Goal: Task Accomplishment & Management: Manage account settings

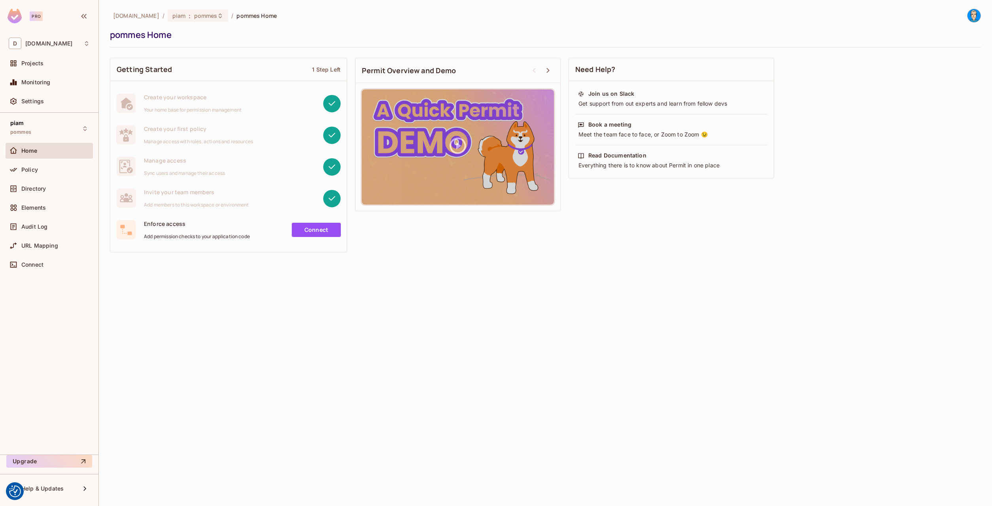
click at [247, 280] on div "[DOMAIN_NAME] / piam : pommes / pommes Home pommes Home Getting Started 1 Step …" at bounding box center [545, 253] width 893 height 506
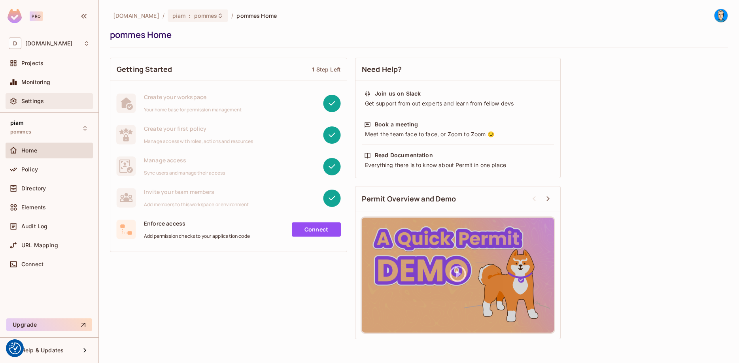
click at [47, 100] on div "Settings" at bounding box center [55, 101] width 68 height 6
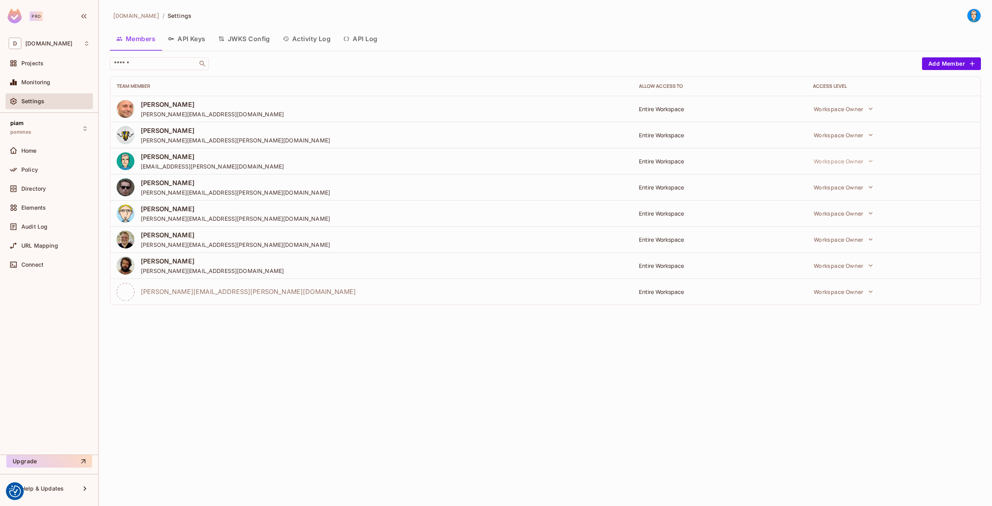
click at [170, 44] on button "API Keys" at bounding box center [187, 39] width 50 height 20
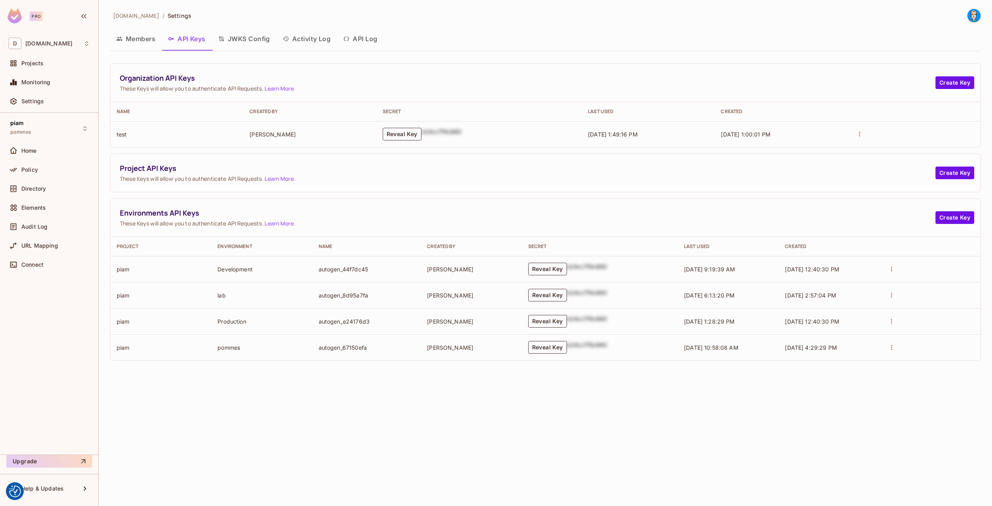
click at [155, 38] on button "Members" at bounding box center [136, 39] width 52 height 20
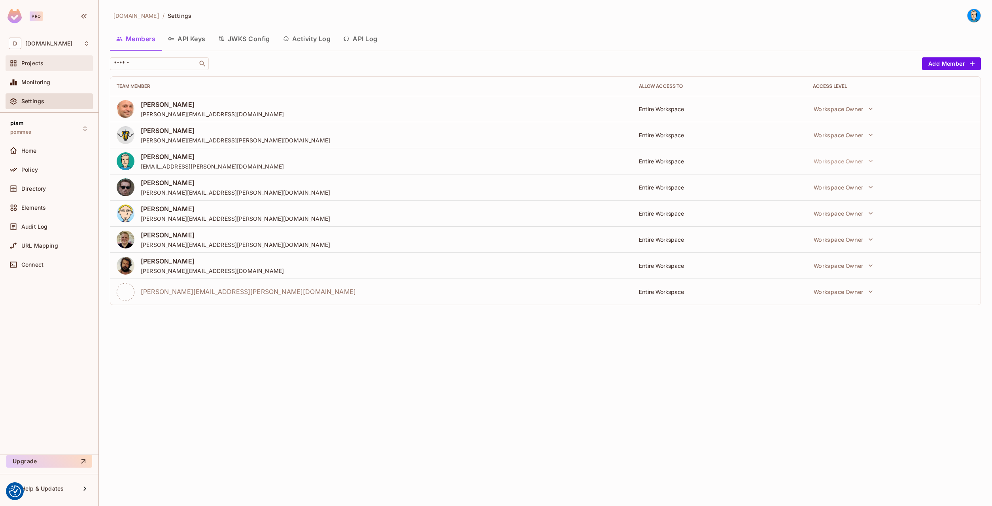
click at [36, 68] on div "Projects" at bounding box center [49, 63] width 81 height 9
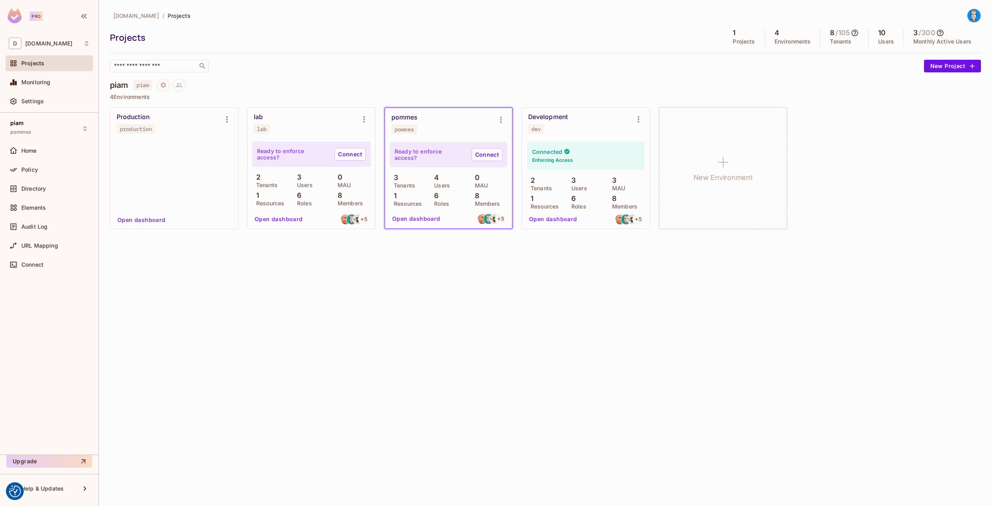
click at [465, 90] on div "piam piam" at bounding box center [545, 85] width 871 height 13
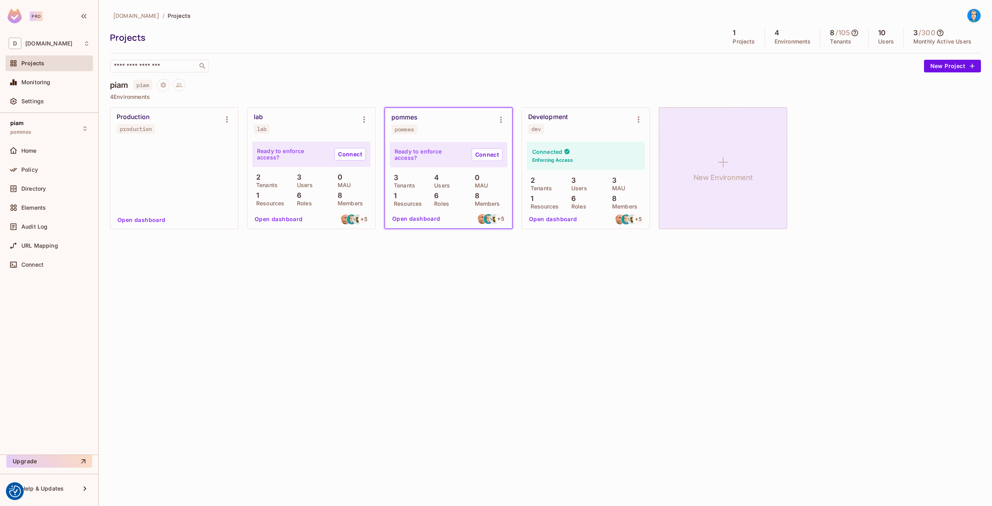
click at [700, 163] on div "New Environment" at bounding box center [723, 168] width 129 height 122
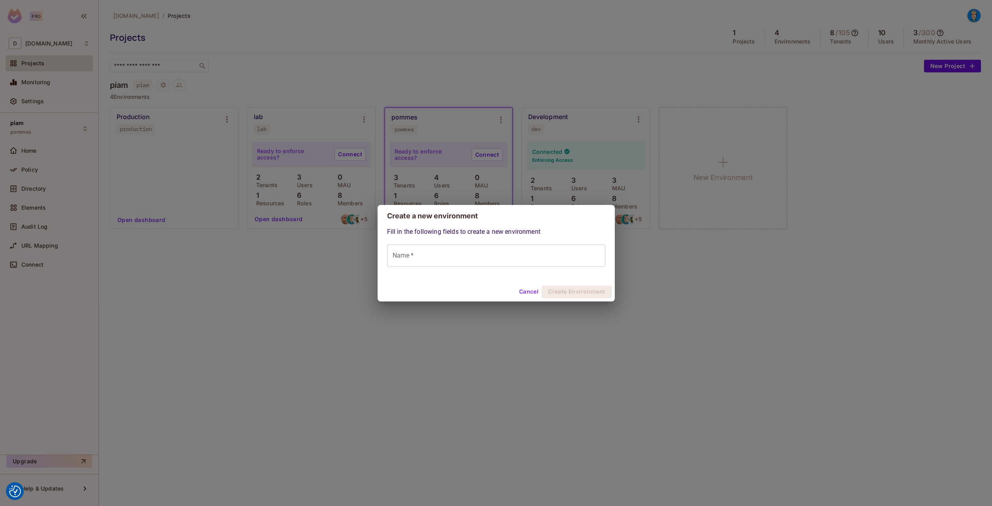
click at [412, 255] on input "Name *" at bounding box center [496, 255] width 218 height 22
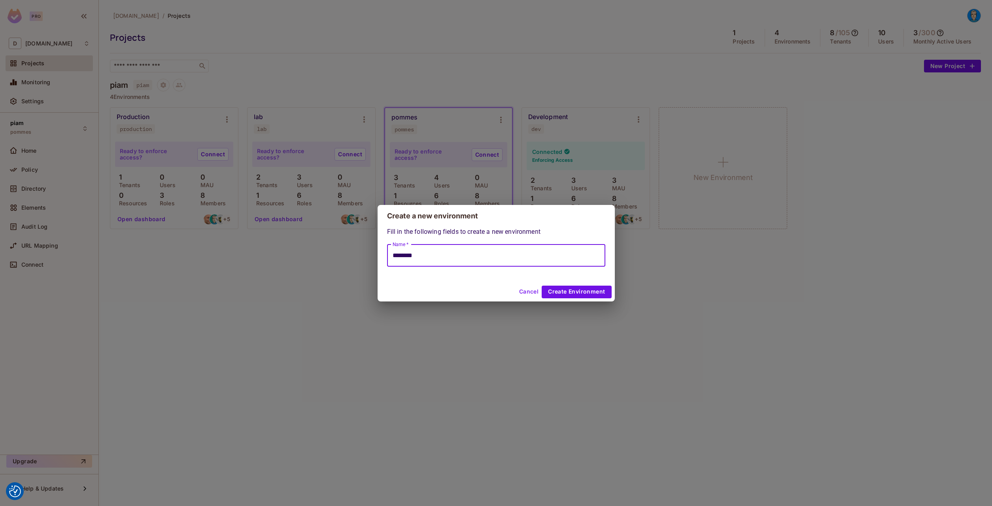
type input "********"
click at [603, 288] on button "Create Environment" at bounding box center [577, 292] width 70 height 13
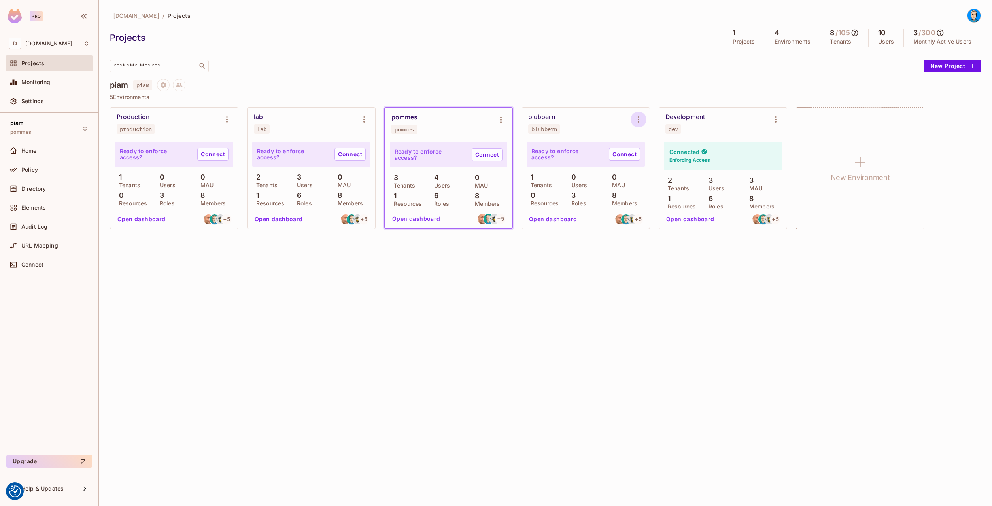
click at [637, 122] on icon "Environment settings" at bounding box center [638, 119] width 9 height 9
click at [28, 104] on div at bounding box center [496, 253] width 992 height 506
click at [46, 100] on div "blubbern Copy API Key Rotate API Key Edit Environment Delete Environment" at bounding box center [496, 253] width 992 height 506
click at [43, 99] on span "Settings" at bounding box center [32, 101] width 23 height 6
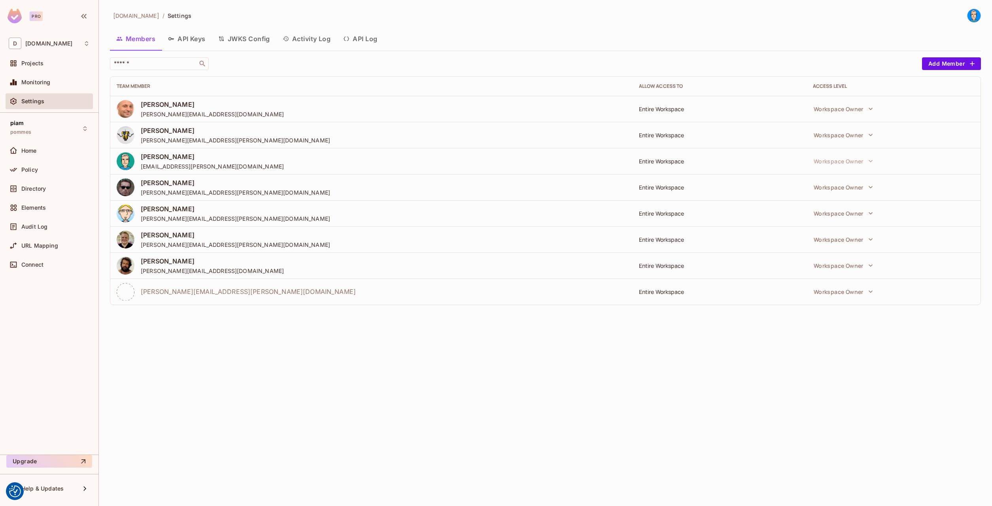
click at [195, 45] on button "API Keys" at bounding box center [187, 39] width 50 height 20
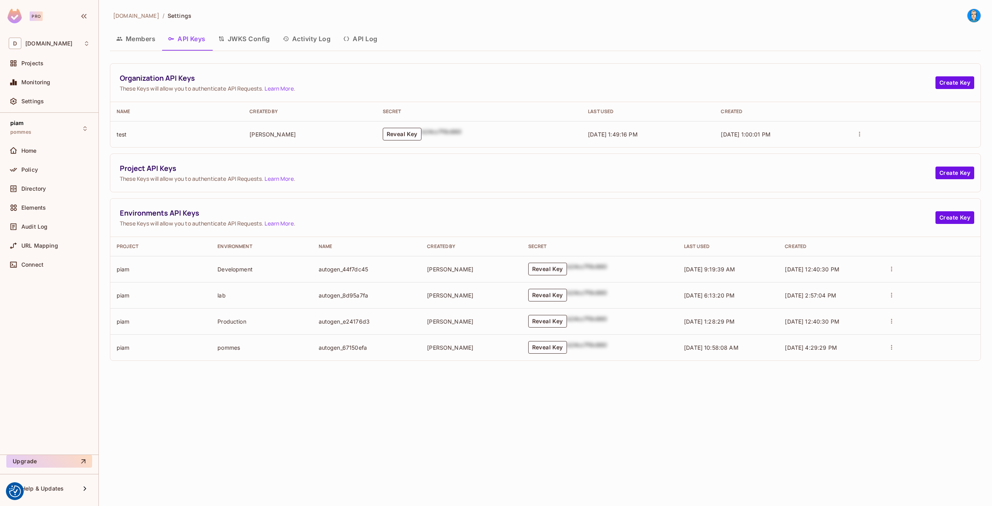
click at [138, 42] on button "Members" at bounding box center [136, 39] width 52 height 20
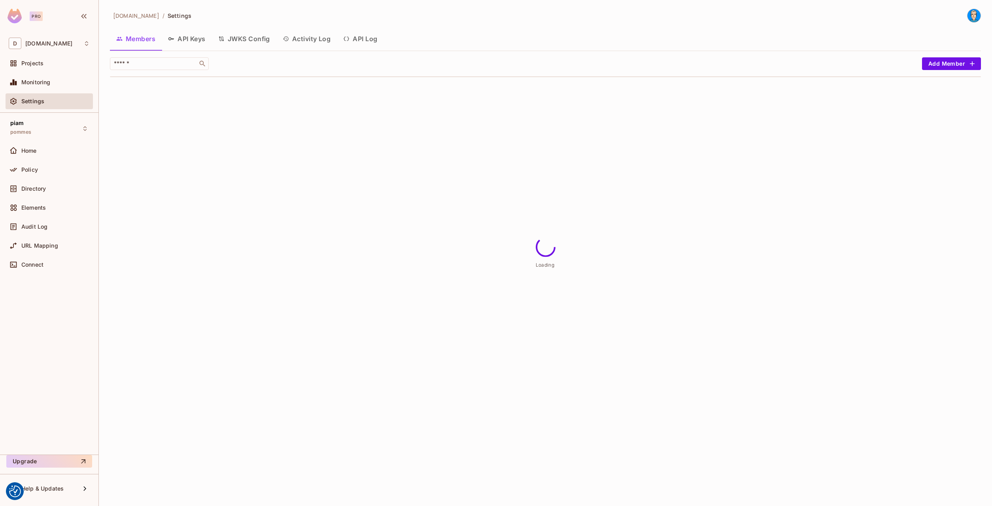
click at [184, 41] on button "API Keys" at bounding box center [187, 39] width 50 height 20
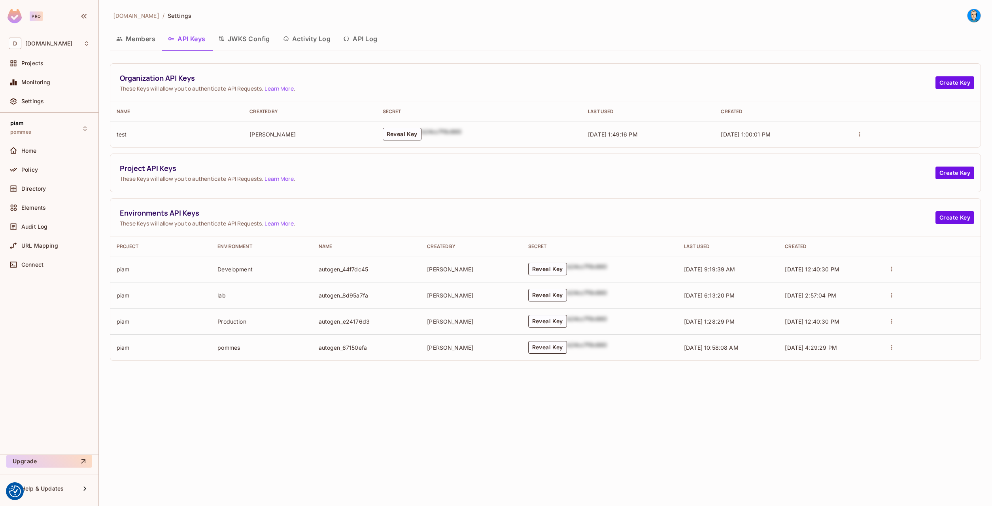
click at [980, 218] on div "Environments API Keys These Keys will allow you to authenticate API Requests. L…" at bounding box center [545, 218] width 870 height 38
click at [958, 216] on button "Create Key" at bounding box center [955, 217] width 39 height 13
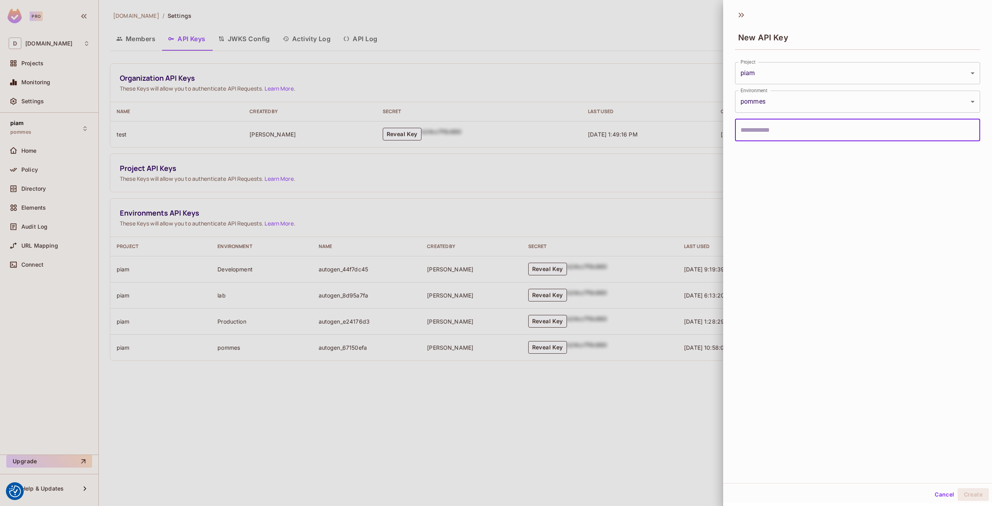
click at [755, 135] on input "text" at bounding box center [857, 130] width 245 height 22
click at [766, 97] on body "We use cookies to enhance your browsing experience, serve personalized ads or c…" at bounding box center [496, 253] width 992 height 506
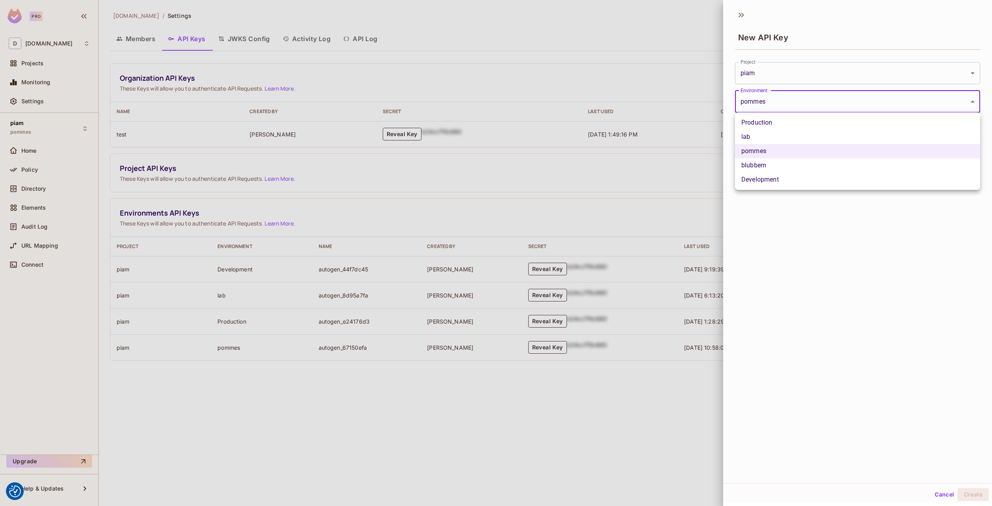
click at [762, 163] on li "blubbern" at bounding box center [857, 165] width 245 height 14
type input "**********"
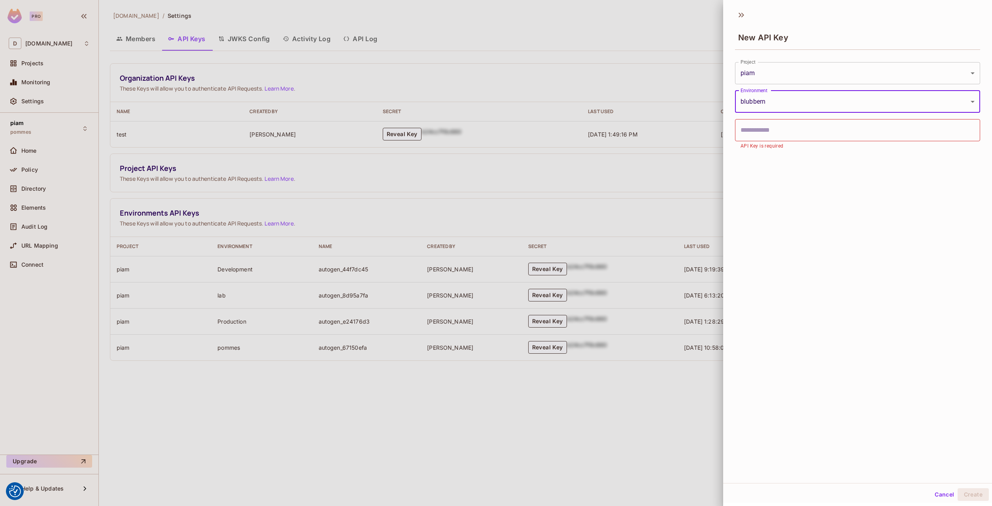
click at [771, 128] on input "text" at bounding box center [857, 130] width 245 height 22
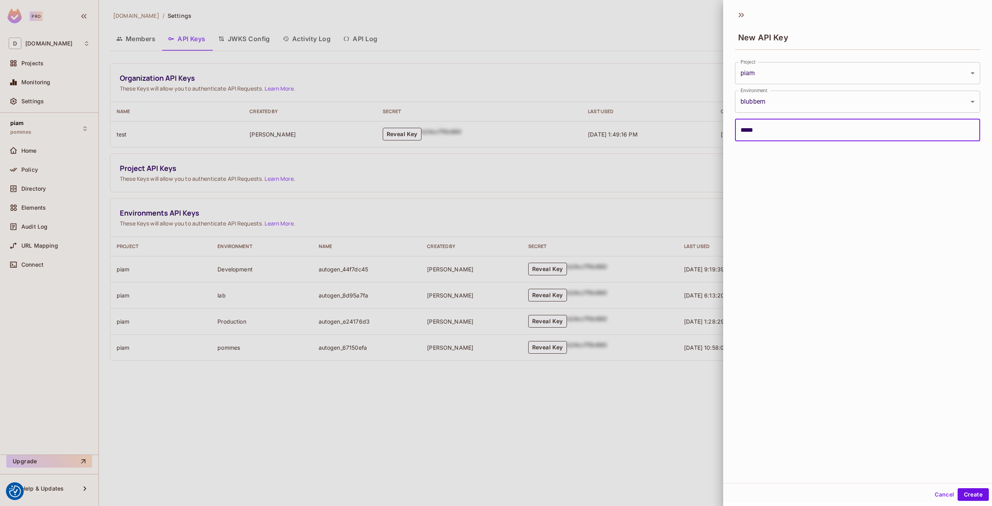
type input "*****"
click at [958, 488] on button "Create" at bounding box center [973, 494] width 31 height 13
type input "**********"
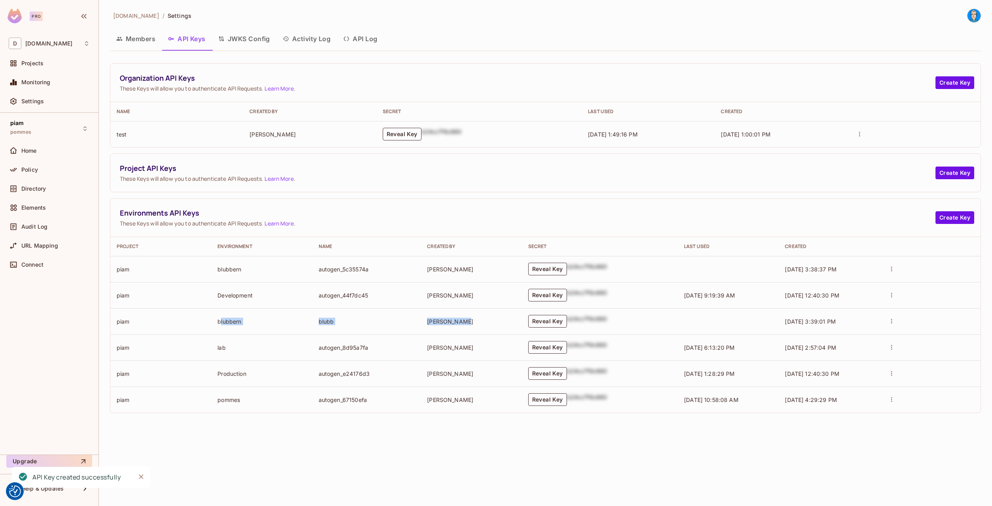
drag, startPoint x: 221, startPoint y: 321, endPoint x: 496, endPoint y: 319, distance: 274.5
click at [496, 319] on tr "piam blubbern blubb [PERSON_NAME] Reveal Key b24cc7f8c660 [DATE] 3:39:01 PM" at bounding box center [545, 321] width 870 height 26
drag, startPoint x: 496, startPoint y: 319, endPoint x: 532, endPoint y: 323, distance: 36.2
click at [498, 320] on td "[PERSON_NAME]" at bounding box center [471, 321] width 101 height 26
click at [532, 323] on button "Reveal Key" at bounding box center [547, 321] width 39 height 13
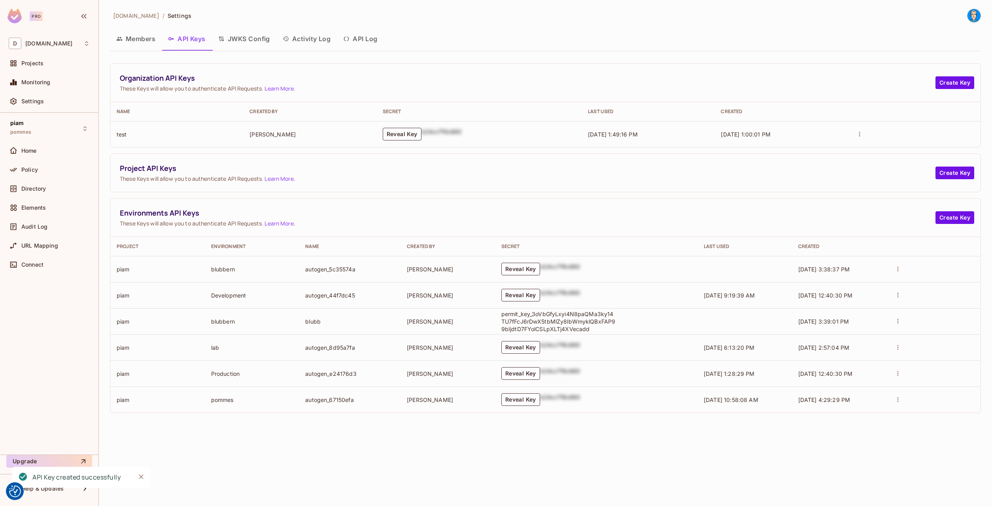
click at [558, 327] on p "permit_key_3oVbGfyLxyi4N8paQMa3ky14TU7fFcJ6rDwX5tbMlZy8IbWmyklQBxFAP99bIjdtD7FY…" at bounding box center [558, 321] width 115 height 23
click at [24, 102] on span "Settings" at bounding box center [32, 101] width 23 height 6
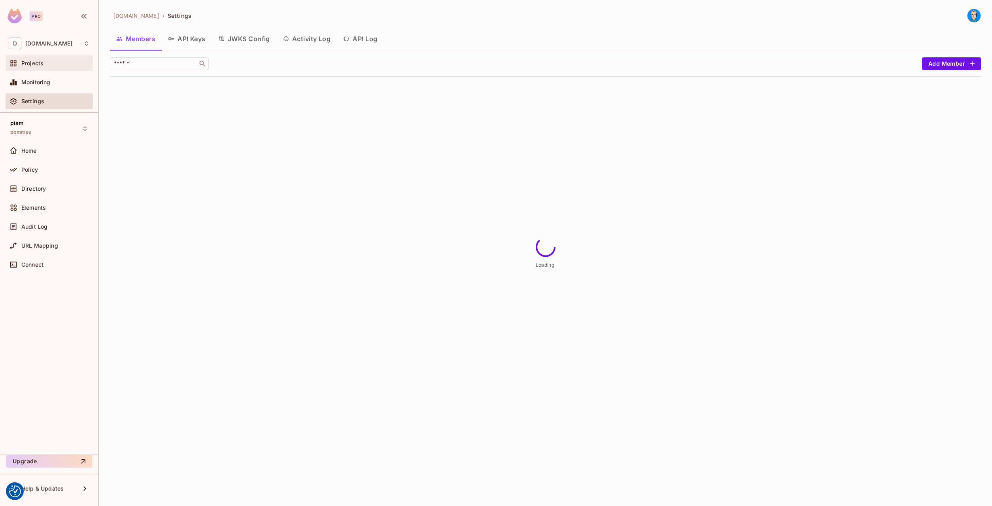
click at [18, 63] on div at bounding box center [15, 63] width 13 height 9
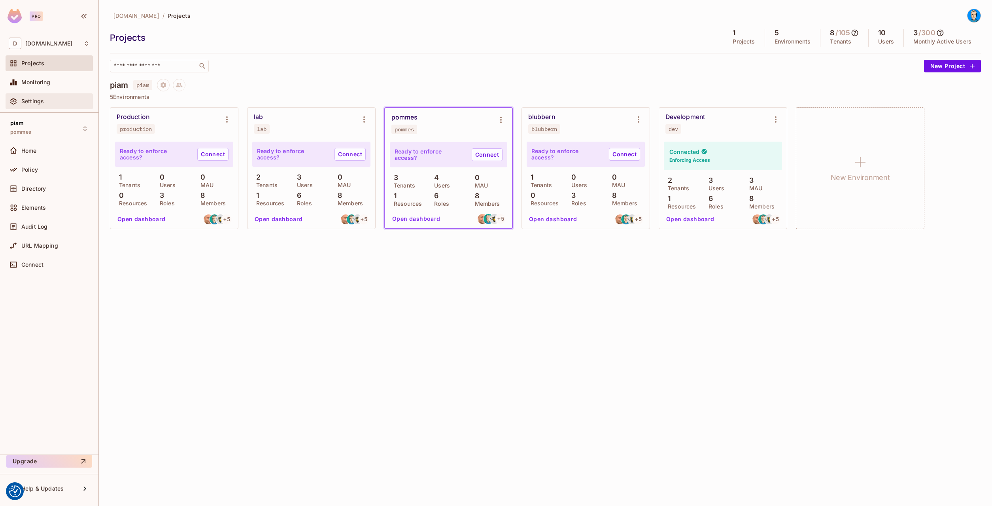
click at [26, 95] on div "Settings" at bounding box center [49, 101] width 87 height 16
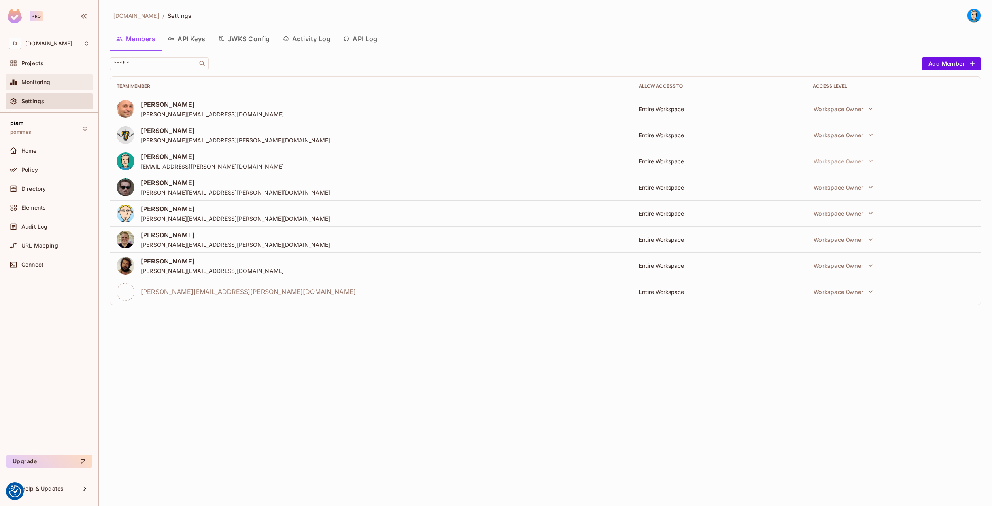
click at [25, 89] on div "Monitoring" at bounding box center [49, 82] width 87 height 16
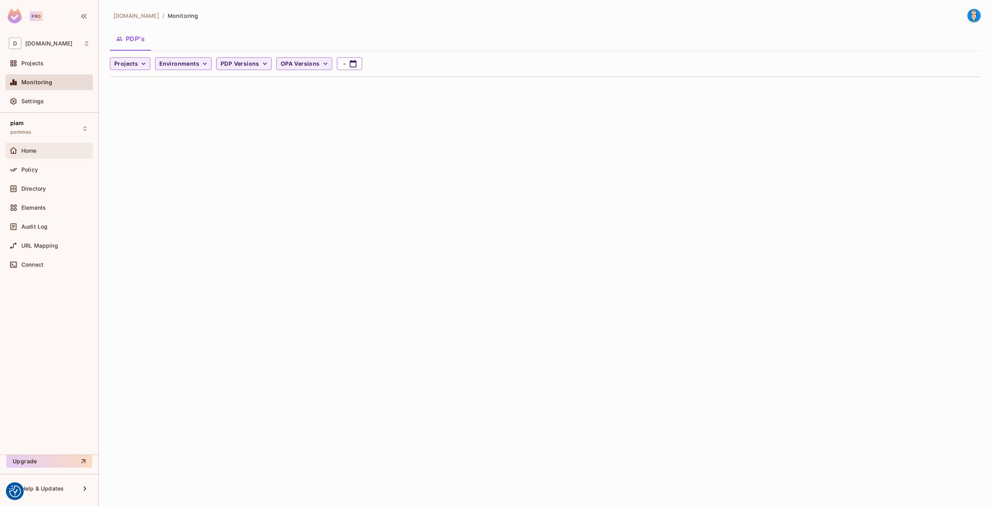
click at [39, 158] on div "Home" at bounding box center [49, 151] width 87 height 16
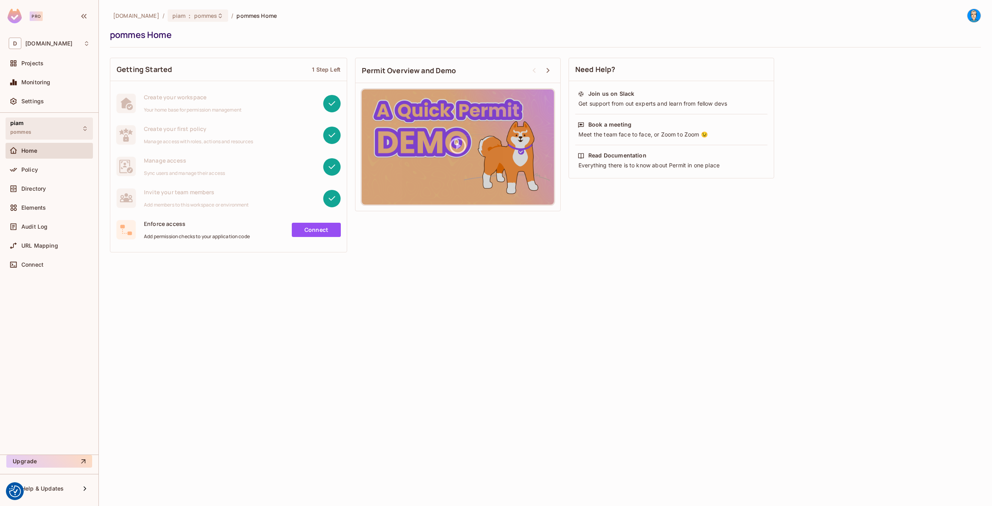
click at [46, 124] on div "piam pommes" at bounding box center [49, 128] width 87 height 22
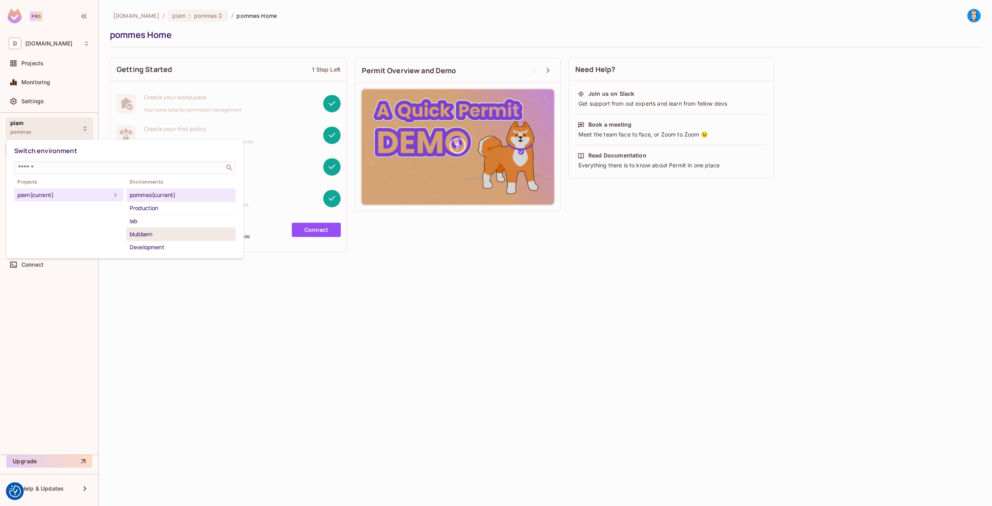
click at [145, 235] on div "blubbern" at bounding box center [181, 233] width 103 height 9
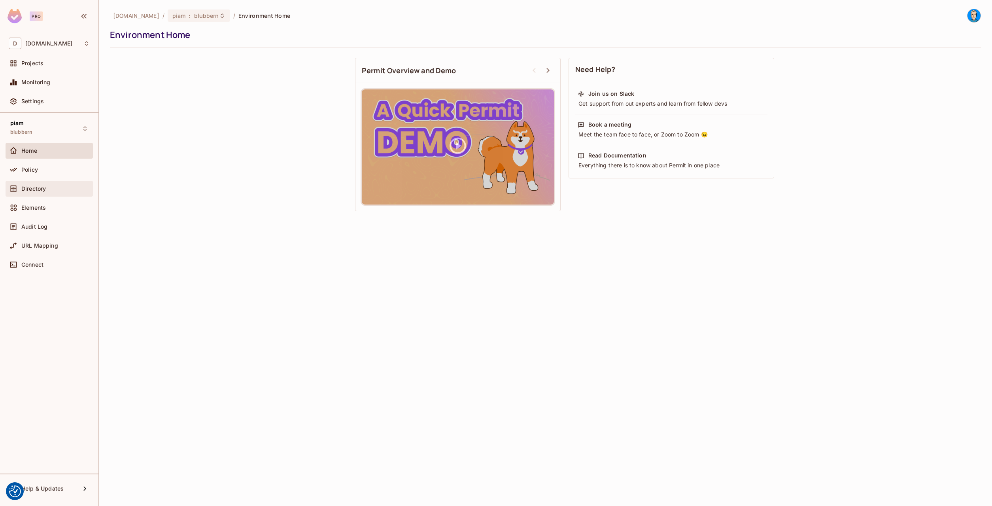
click at [53, 190] on div "Directory" at bounding box center [55, 188] width 68 height 6
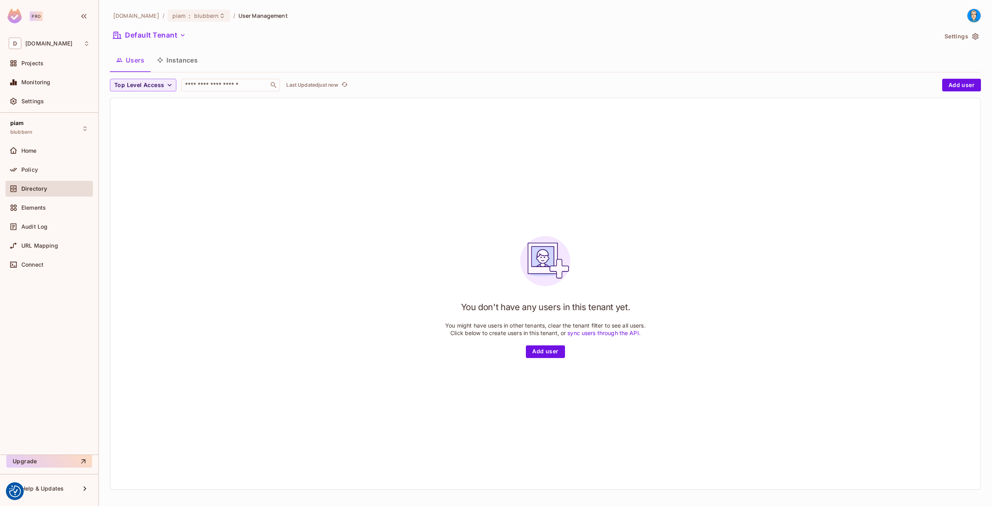
click at [194, 62] on button "Instances" at bounding box center [177, 60] width 53 height 20
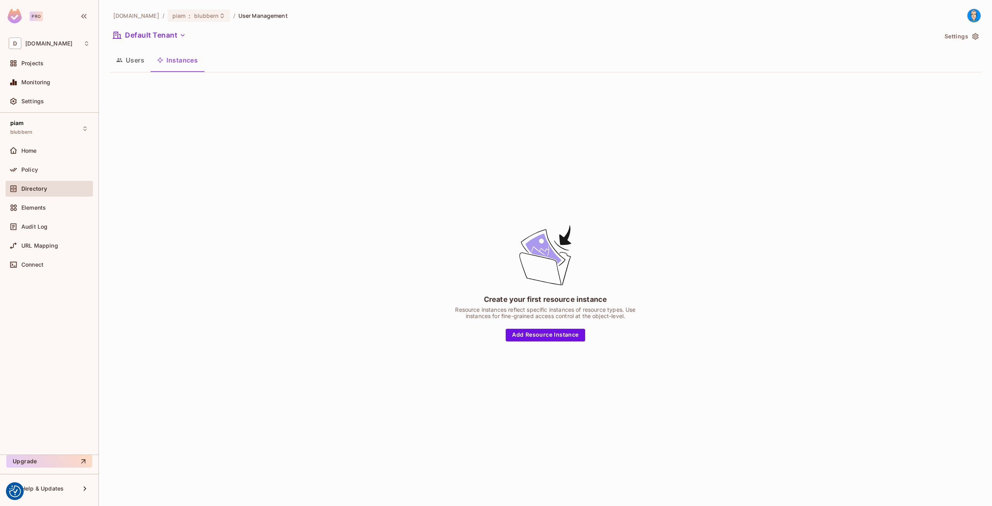
click at [138, 64] on button "Users" at bounding box center [130, 60] width 41 height 20
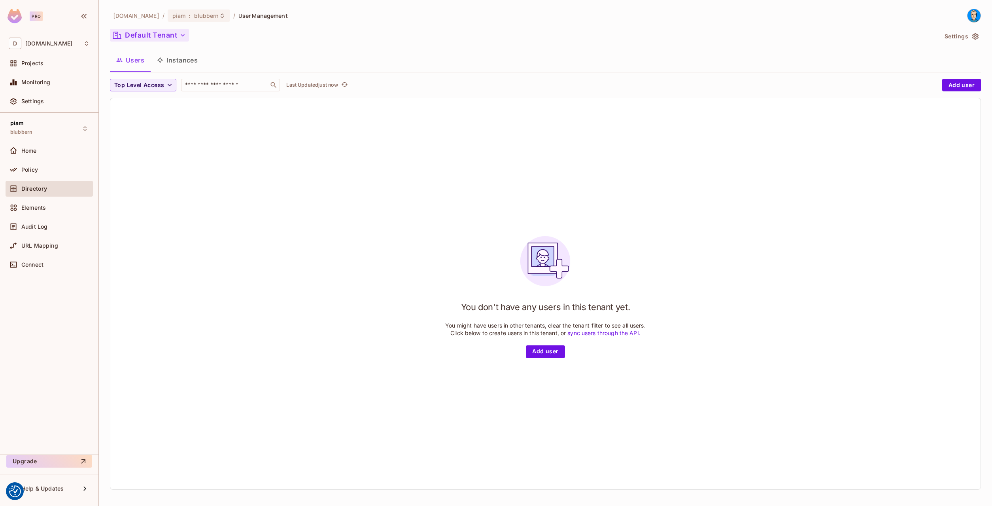
click at [123, 35] on button "Default Tenant" at bounding box center [149, 35] width 79 height 13
click at [123, 32] on div at bounding box center [496, 253] width 992 height 506
click at [50, 85] on span "Monitoring" at bounding box center [35, 82] width 29 height 6
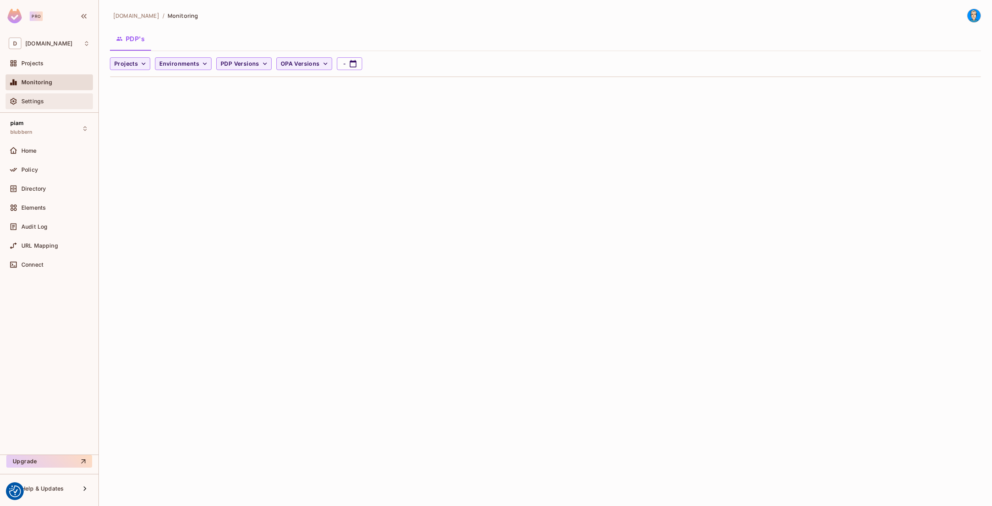
click at [52, 101] on div "Settings" at bounding box center [55, 101] width 68 height 6
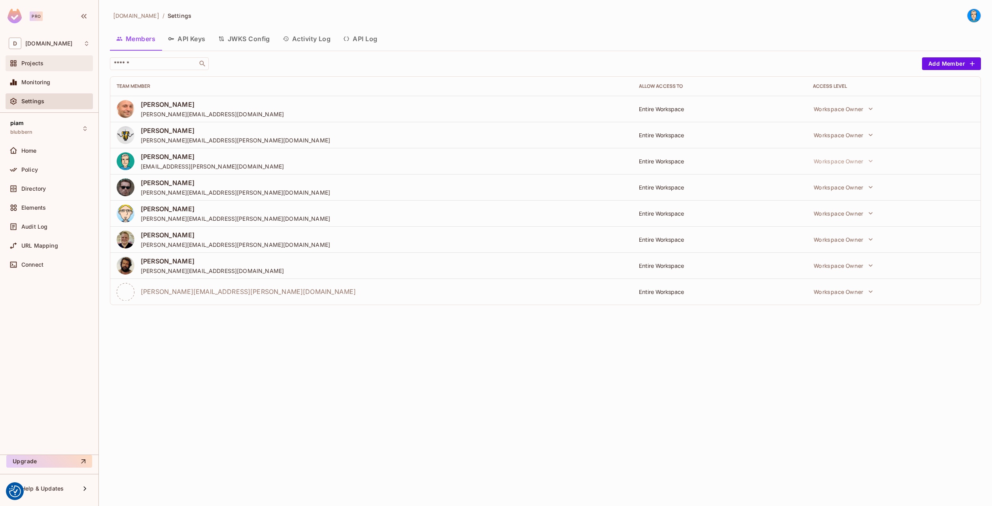
click at [41, 63] on span "Projects" at bounding box center [32, 63] width 22 height 6
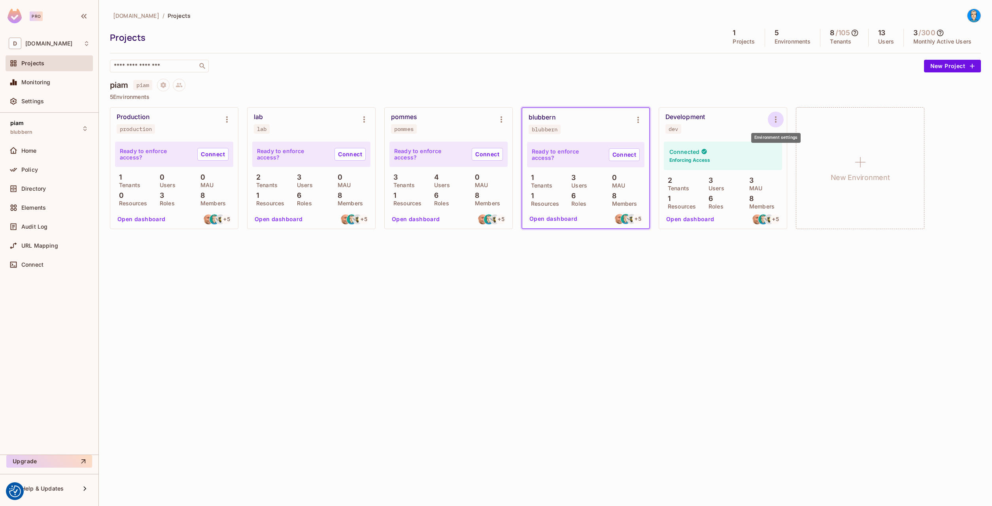
click at [771, 118] on icon "Environment settings" at bounding box center [775, 119] width 9 height 9
click at [670, 119] on div at bounding box center [496, 253] width 992 height 506
click at [683, 114] on div "Development" at bounding box center [686, 117] width 40 height 8
click at [38, 128] on div "piam blubbern" at bounding box center [49, 128] width 87 height 22
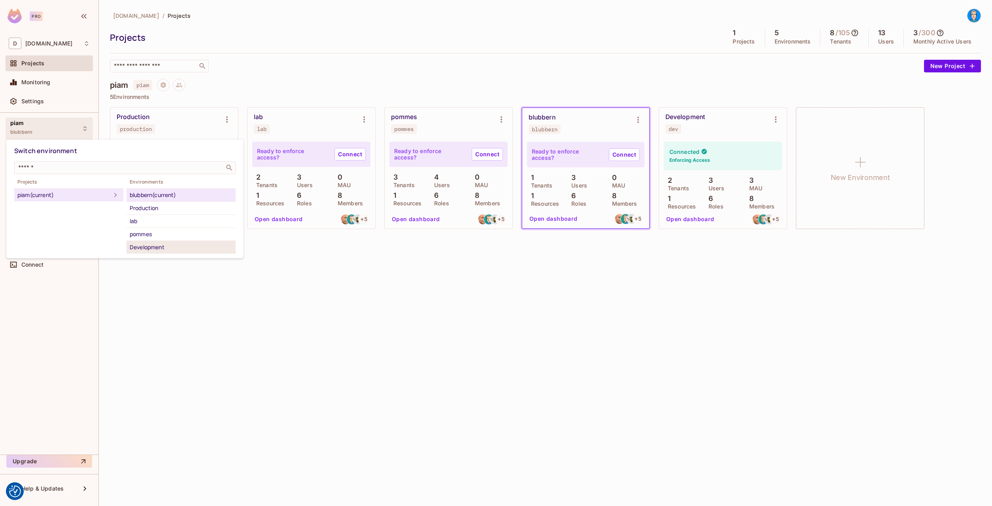
click at [168, 248] on div "Development" at bounding box center [181, 246] width 103 height 9
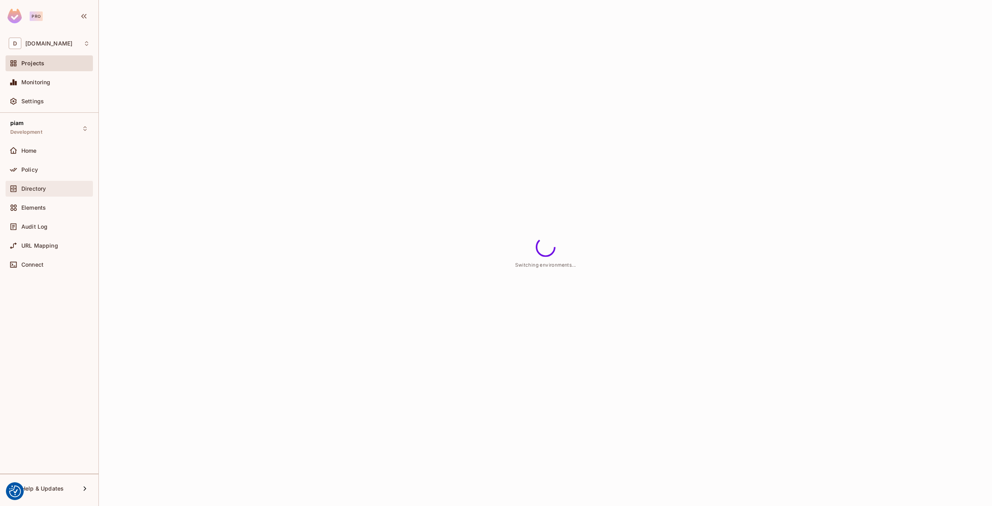
click at [33, 190] on span "Directory" at bounding box center [33, 188] width 25 height 6
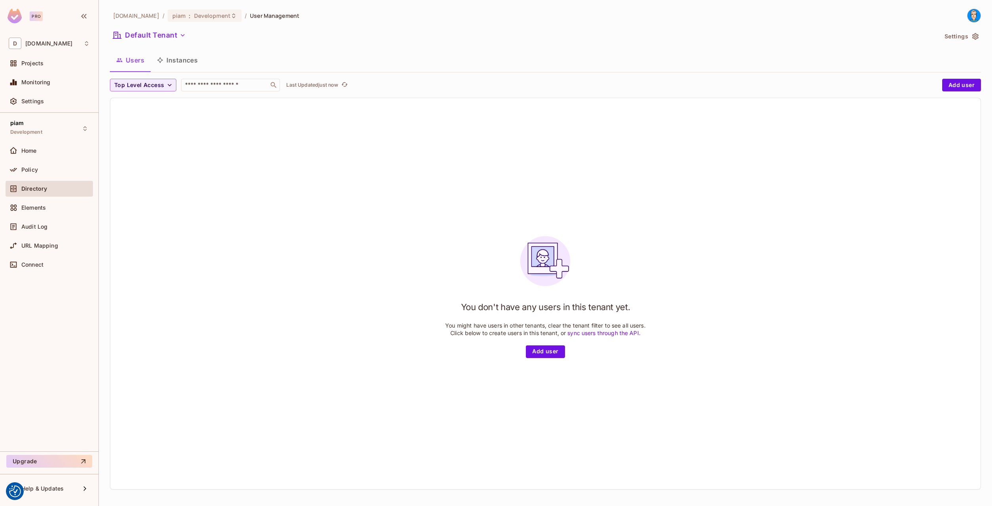
click at [172, 64] on button "Instances" at bounding box center [177, 60] width 53 height 20
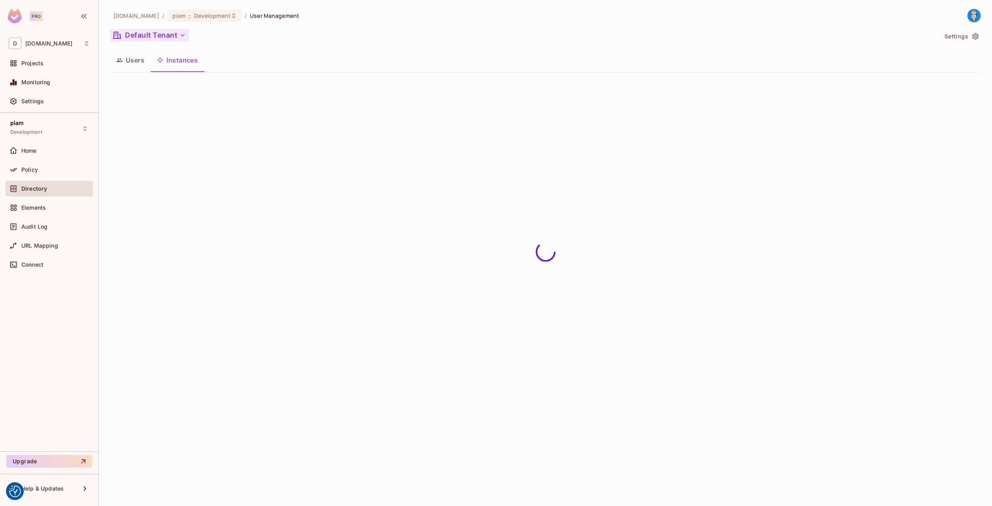
click at [136, 34] on button "Default Tenant" at bounding box center [149, 35] width 79 height 13
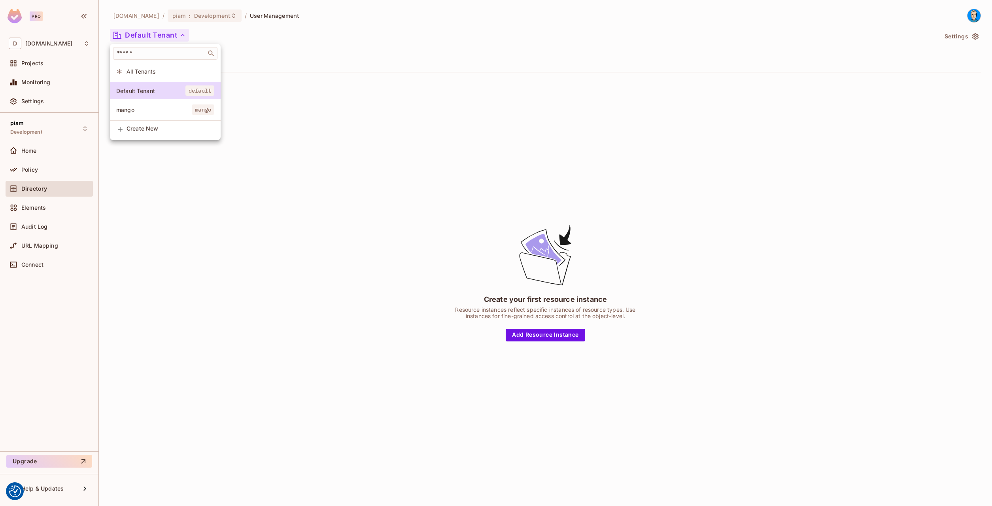
click at [125, 108] on span "mango" at bounding box center [154, 110] width 76 height 8
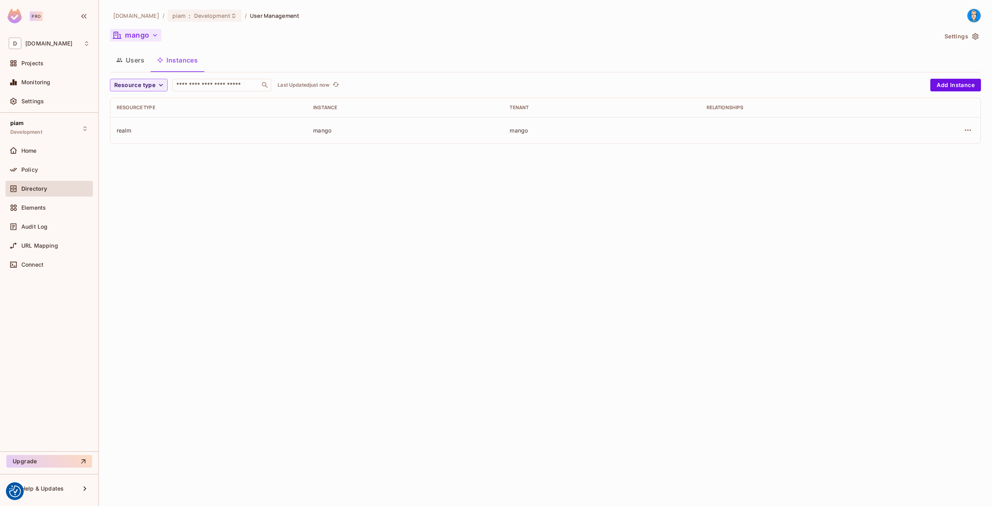
click at [129, 36] on button "mango" at bounding box center [135, 35] width 51 height 13
click at [129, 36] on div at bounding box center [496, 253] width 992 height 506
click at [134, 66] on button "Users" at bounding box center [130, 60] width 41 height 20
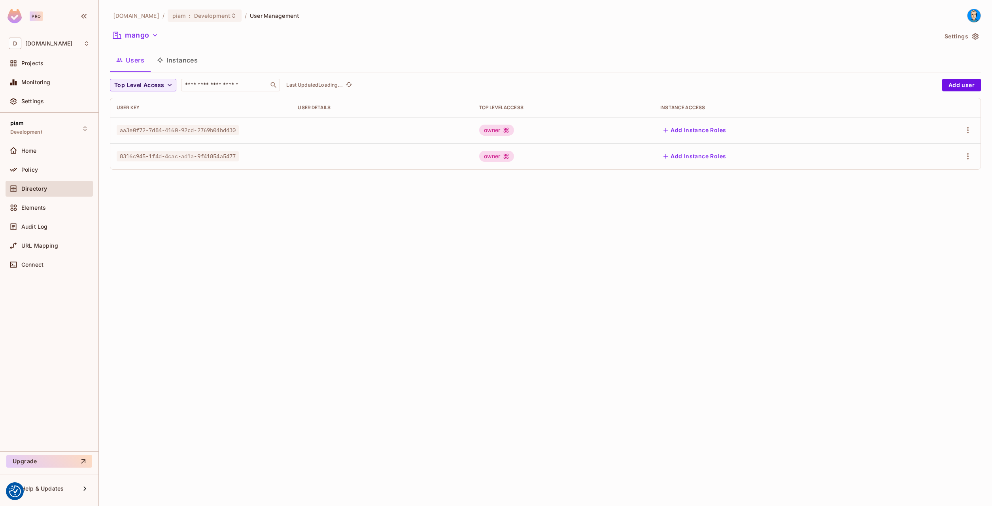
click at [180, 60] on button "Instances" at bounding box center [177, 60] width 53 height 20
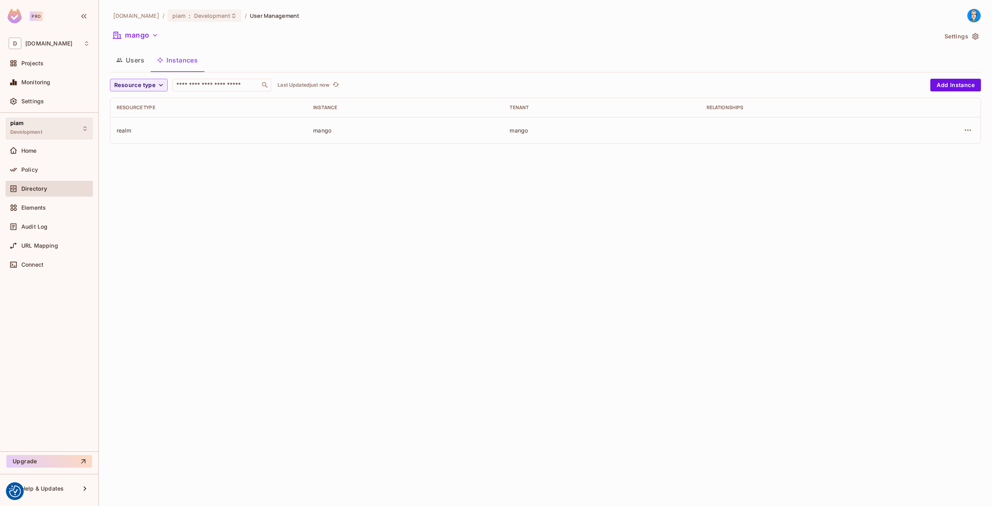
click at [33, 126] on div "piam Development" at bounding box center [26, 128] width 32 height 17
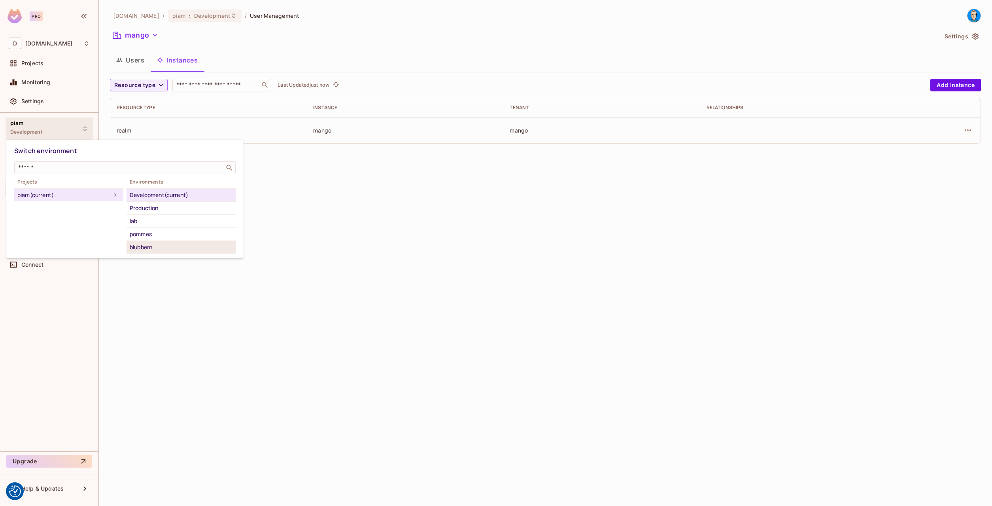
click at [139, 247] on div "blubbern" at bounding box center [181, 246] width 103 height 9
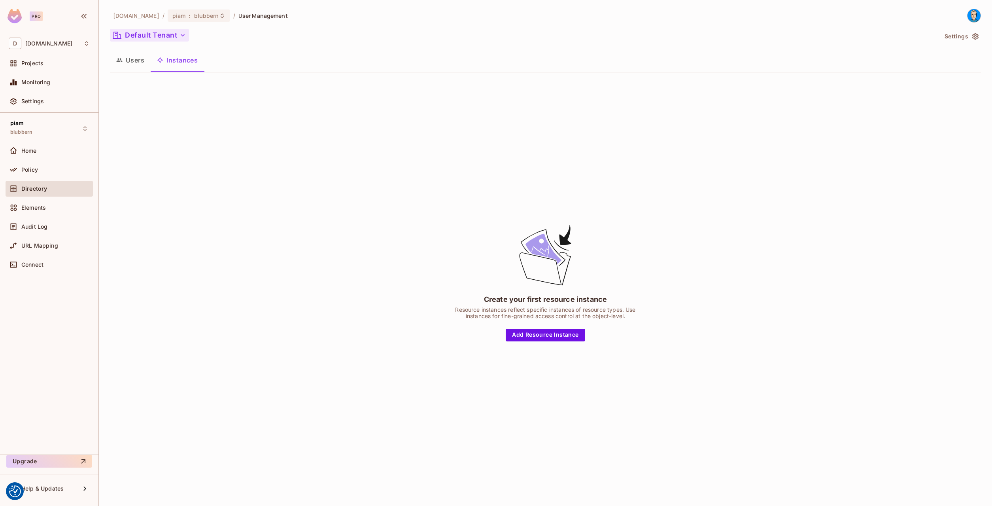
click at [142, 36] on button "Default Tenant" at bounding box center [149, 35] width 79 height 13
click at [238, 293] on div at bounding box center [496, 253] width 992 height 506
click at [133, 69] on button "Users" at bounding box center [130, 60] width 41 height 20
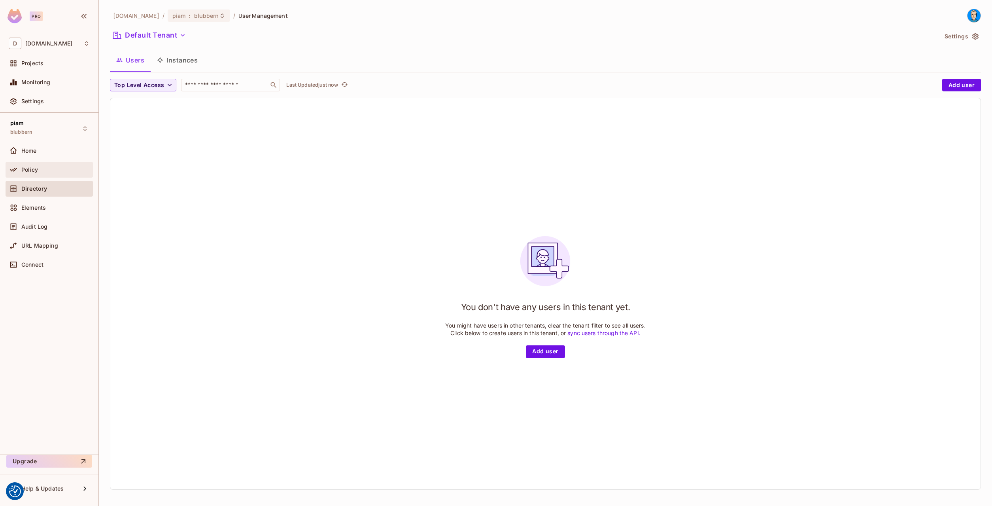
click at [27, 169] on span "Policy" at bounding box center [29, 169] width 17 height 6
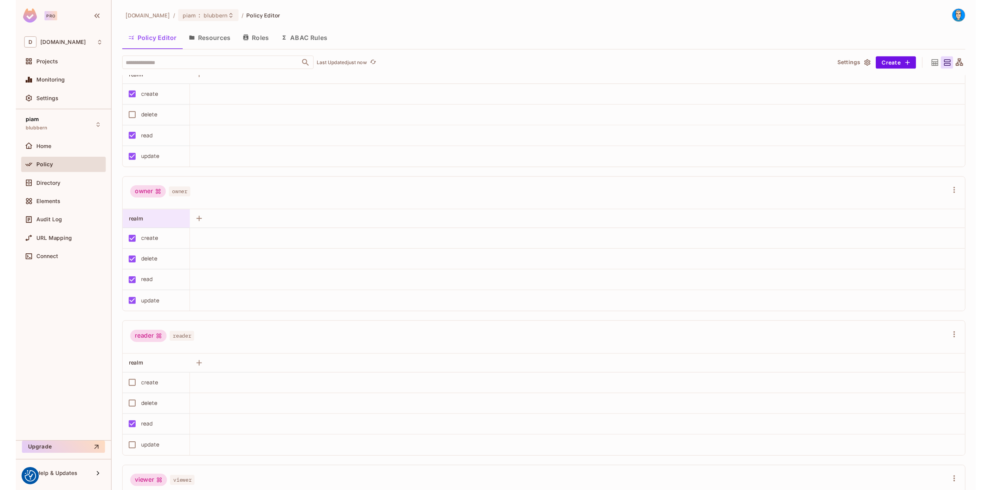
scroll to position [340, 0]
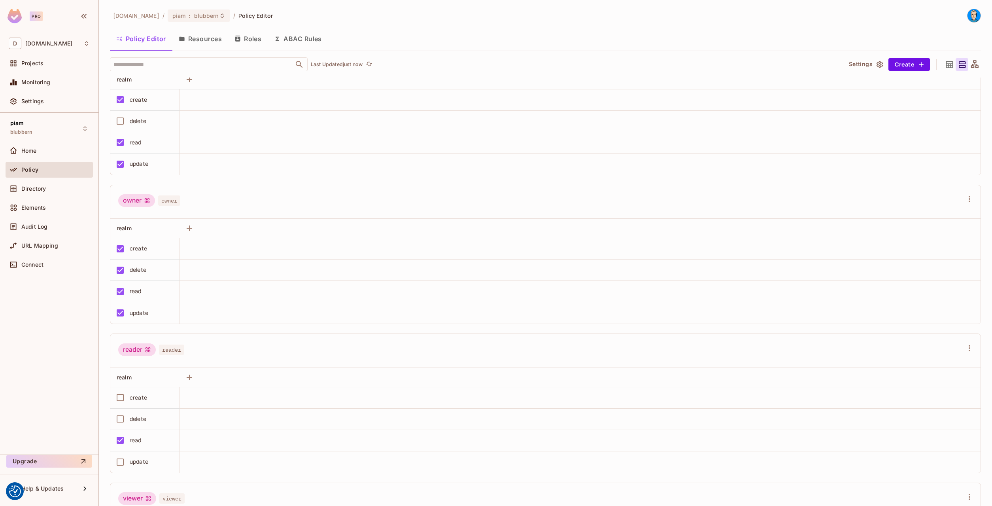
click at [191, 38] on button "Resources" at bounding box center [200, 39] width 56 height 20
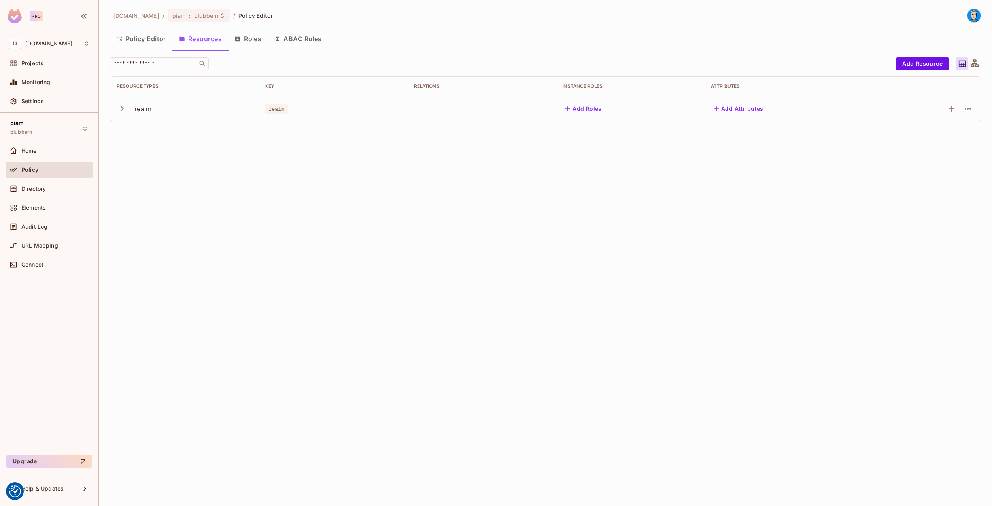
click at [122, 107] on icon "button" at bounding box center [122, 108] width 3 height 5
click at [122, 107] on icon "button" at bounding box center [122, 108] width 11 height 11
click at [240, 44] on button "Roles" at bounding box center [248, 39] width 40 height 20
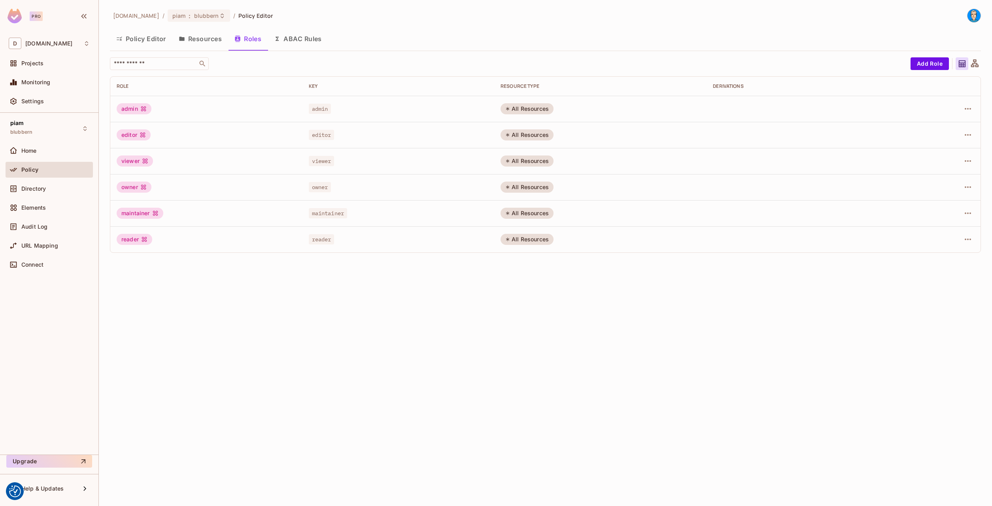
click at [133, 36] on button "Policy Editor" at bounding box center [141, 39] width 62 height 20
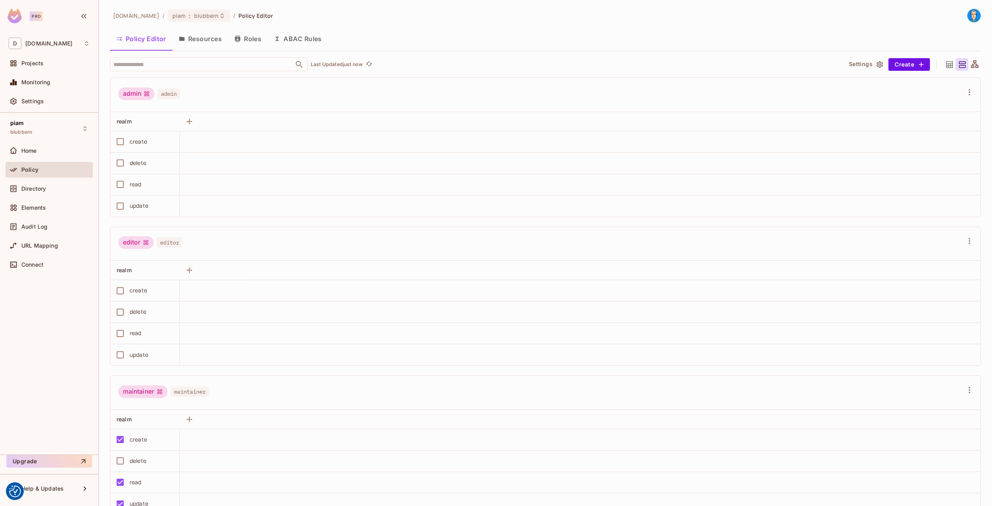
click at [186, 43] on button "Resources" at bounding box center [200, 39] width 56 height 20
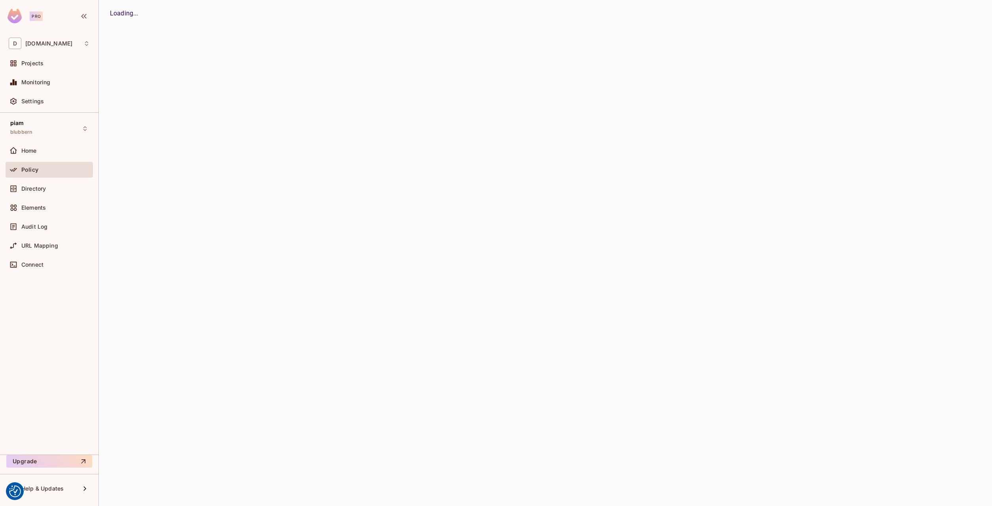
click at [0, 0] on button "Policy Editor" at bounding box center [0, 0] width 0 height 0
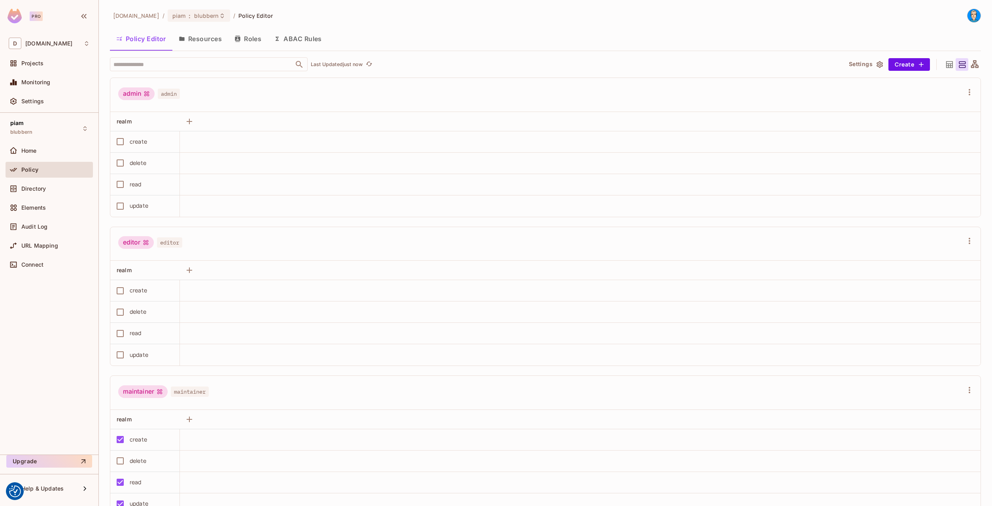
click at [185, 40] on button "Resources" at bounding box center [200, 39] width 56 height 20
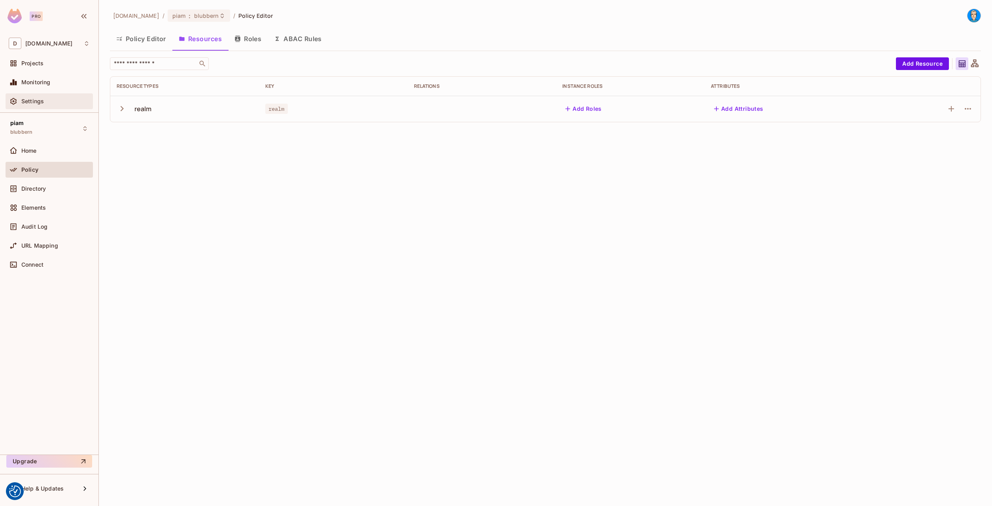
click at [30, 101] on span "Settings" at bounding box center [32, 101] width 23 height 6
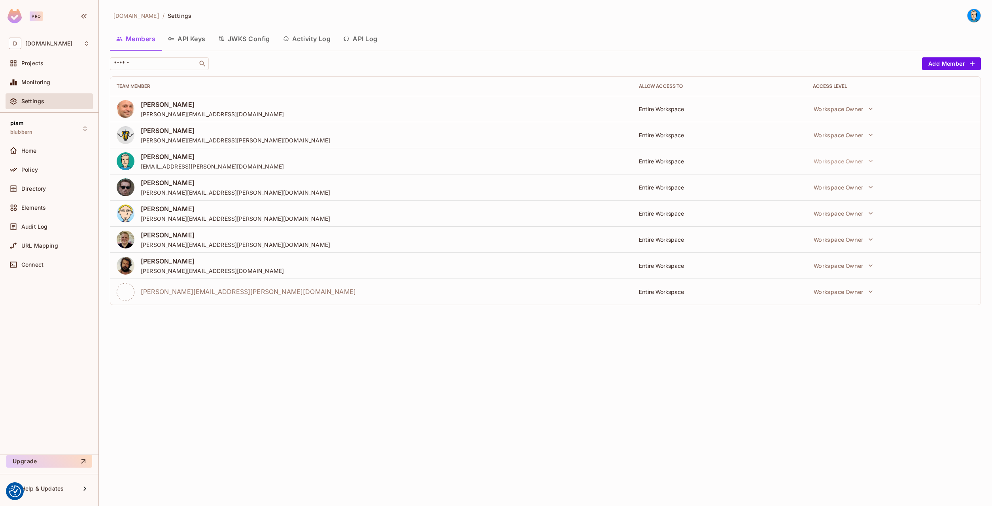
click at [302, 38] on button "Activity Log" at bounding box center [306, 39] width 61 height 20
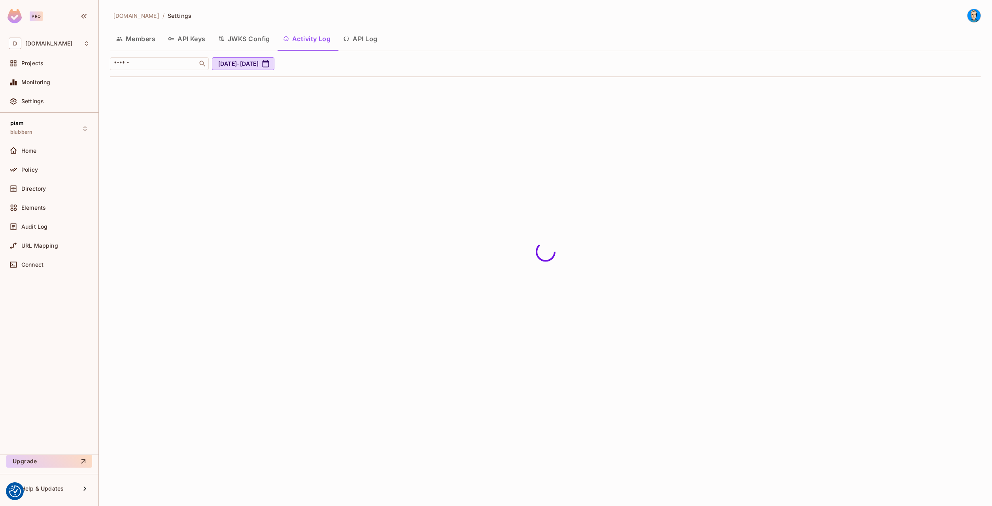
click at [359, 41] on button "API Log" at bounding box center [360, 39] width 47 height 20
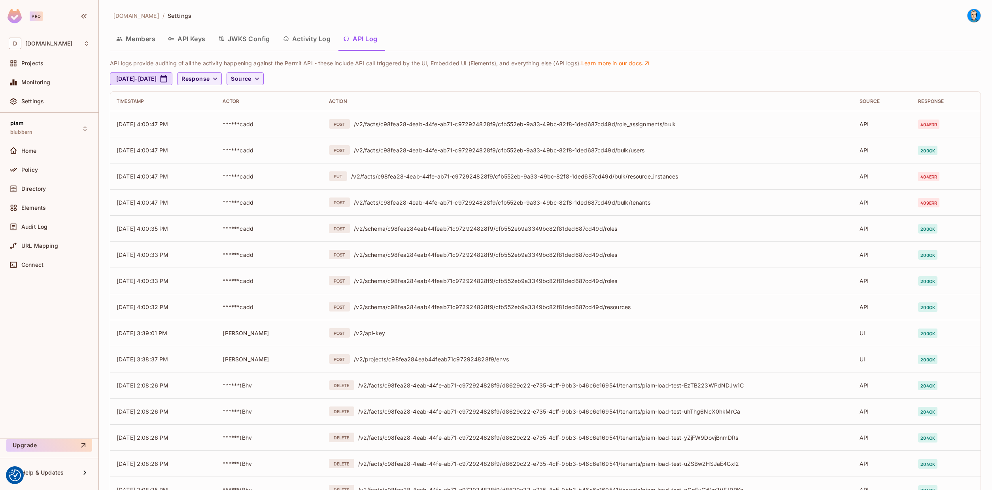
click at [301, 36] on button "Activity Log" at bounding box center [306, 39] width 61 height 20
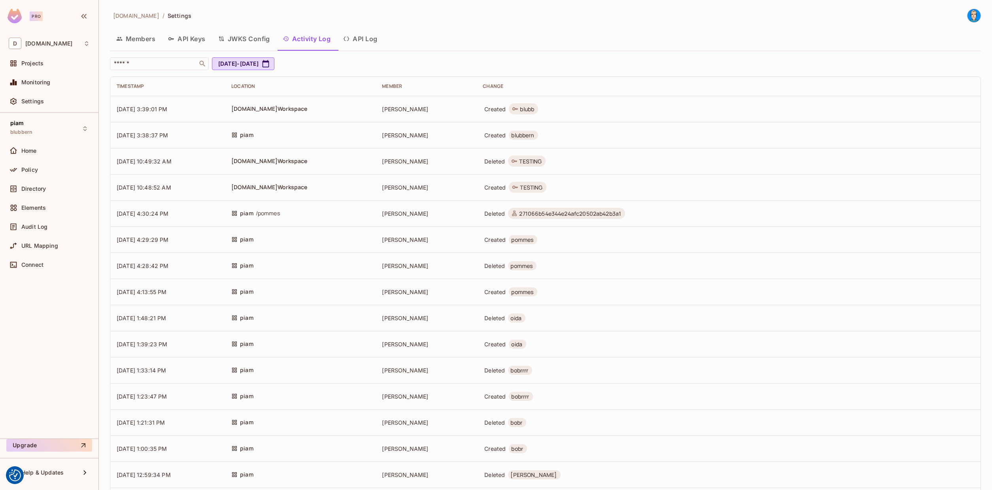
click at [352, 42] on button "API Log" at bounding box center [360, 39] width 47 height 20
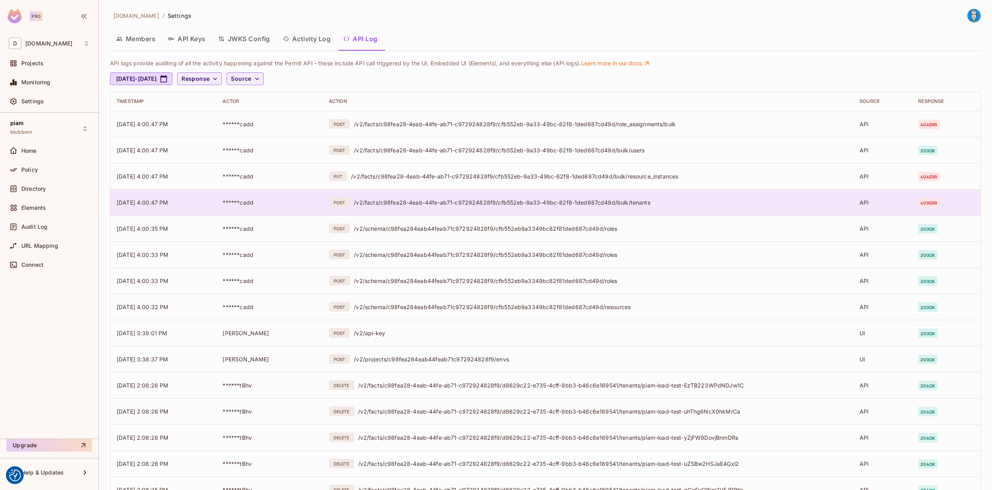
click at [629, 202] on div "/v2/facts/c98fea28-4eab-44fe-ab71-c972924828f9/cfb552eb-9a33-49bc-82f8-1ded687c…" at bounding box center [600, 203] width 493 height 8
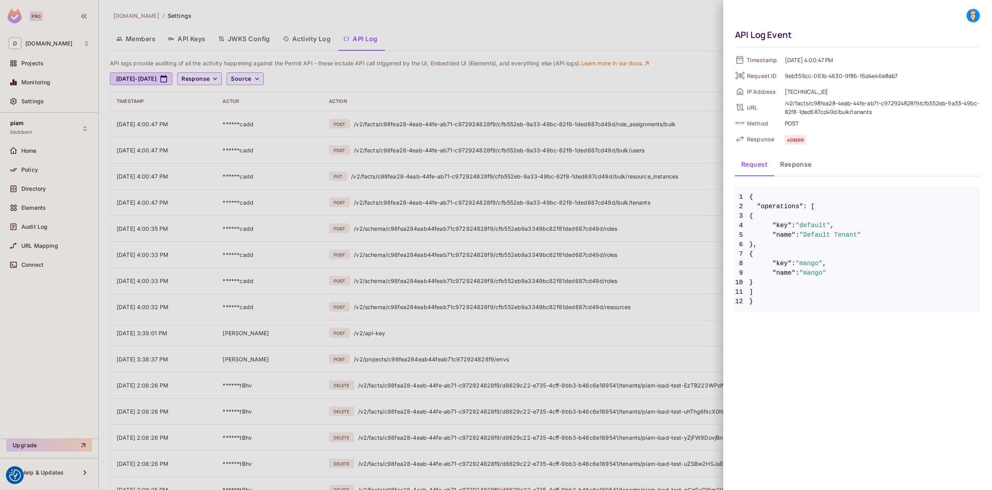
click at [793, 163] on button "Response" at bounding box center [796, 164] width 44 height 20
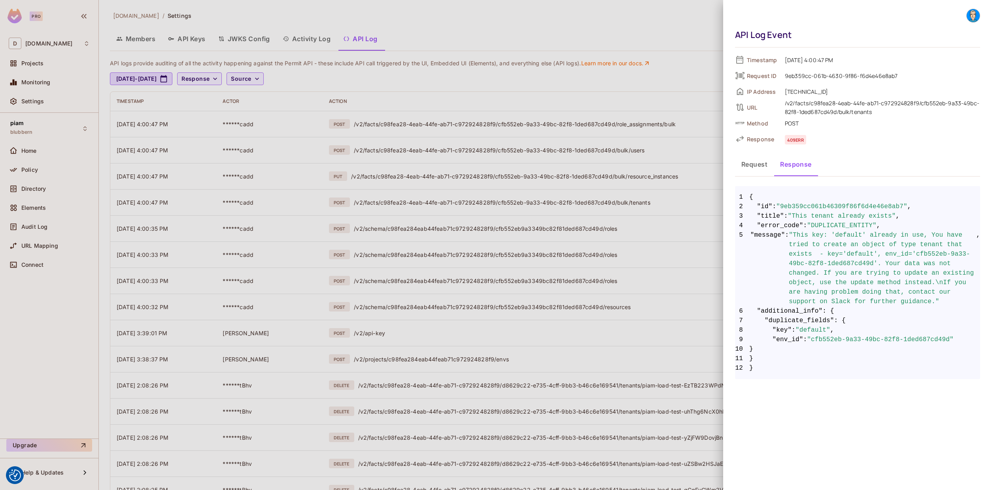
click at [554, 164] on div at bounding box center [496, 245] width 992 height 490
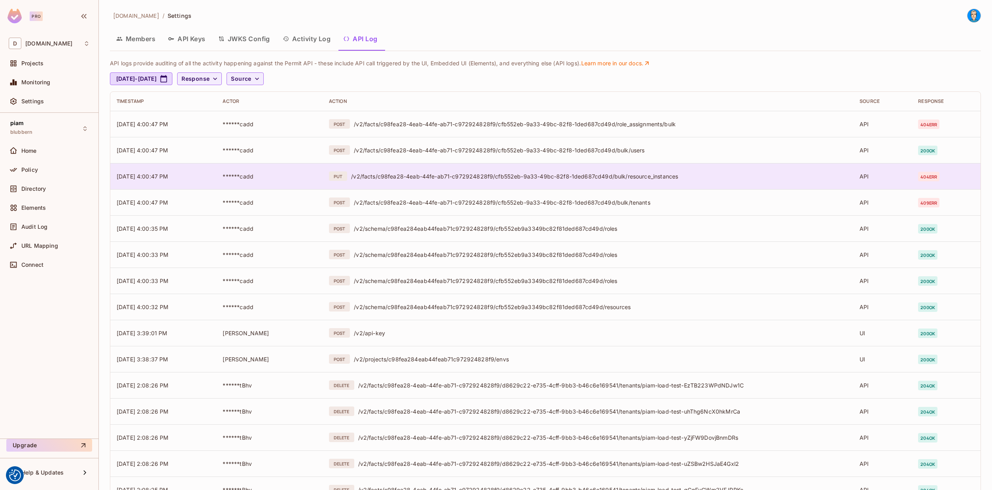
click at [832, 180] on div "PUT /v2/facts/c98fea28-4eab-44fe-ab71-c972924828f9/cfb552eb-9a33-49bc-82f8-1ded…" at bounding box center [588, 175] width 518 height 9
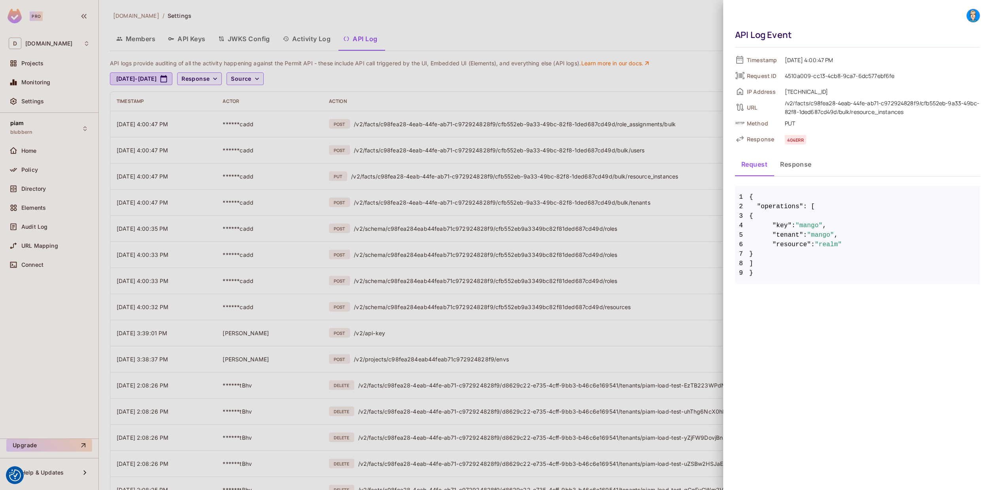
click at [805, 233] on span ":" at bounding box center [806, 234] width 4 height 9
click at [805, 231] on span ":" at bounding box center [806, 234] width 4 height 9
click at [788, 164] on button "Response" at bounding box center [796, 164] width 44 height 20
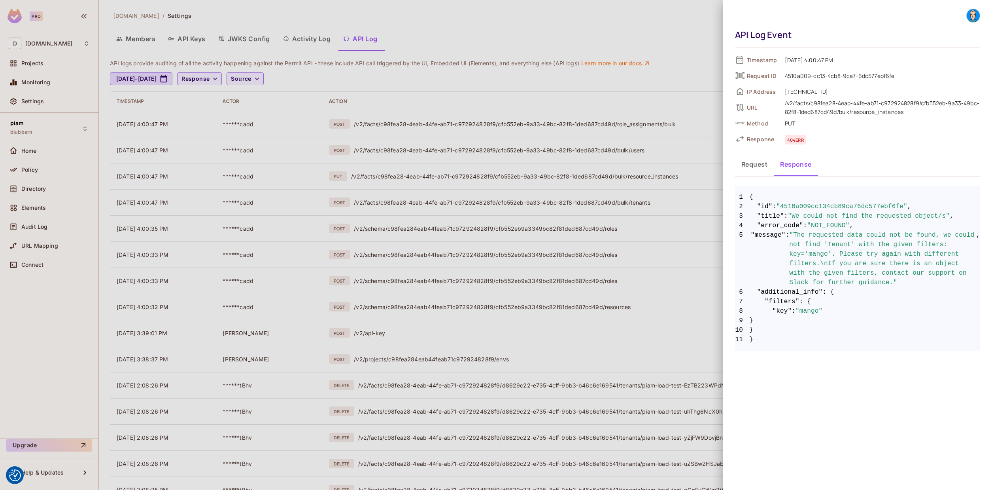
click at [942, 244] on span ""The requested data could not be found, we could not find 'Tenant' with the giv…" at bounding box center [882, 258] width 187 height 57
click at [715, 220] on div at bounding box center [496, 245] width 992 height 490
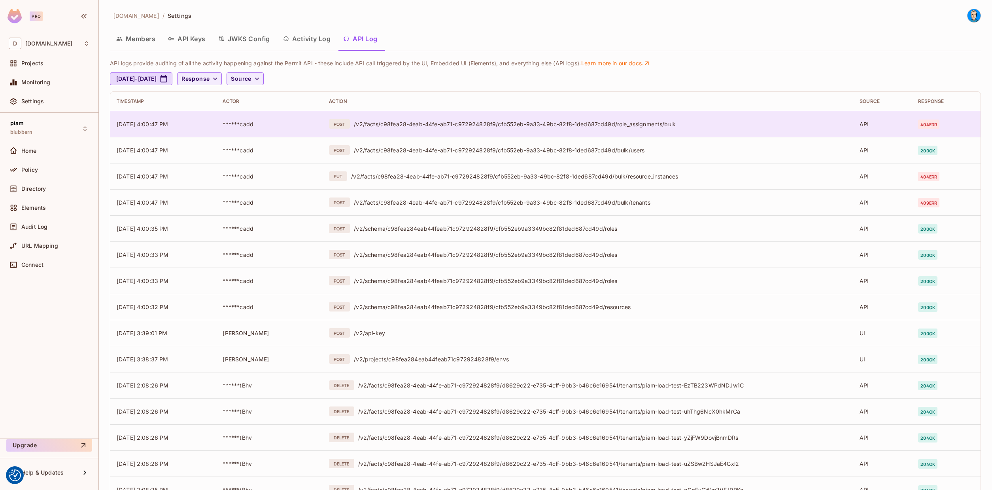
click at [824, 118] on td "POST /v2/facts/c98fea28-4eab-44fe-ab71-c972924828f9/cfb552eb-9a33-49bc-82f8-1de…" at bounding box center [588, 124] width 531 height 26
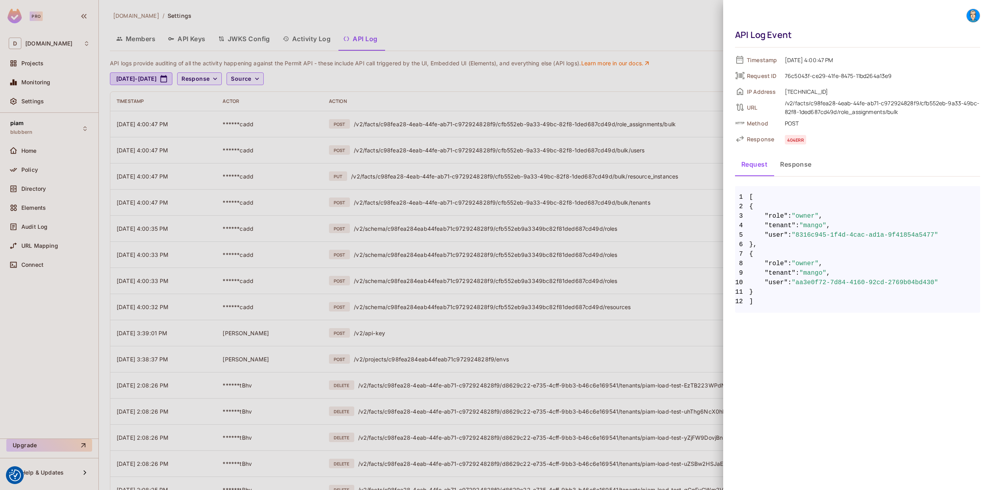
click at [801, 153] on div "Timestamp [DATE] 4:00:47 PM Request ID 76c5043f-ce29-41fe-8475-11bd264a13e9 IP …" at bounding box center [857, 183] width 245 height 259
click at [802, 166] on button "Response" at bounding box center [796, 164] width 44 height 20
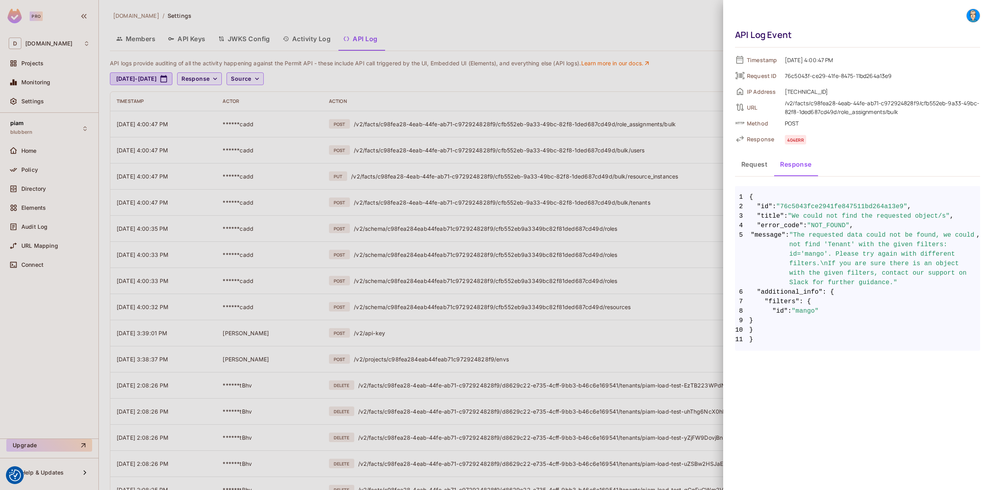
click at [950, 240] on span ""The requested data could not be found, we could not find 'Tenant' with the giv…" at bounding box center [882, 258] width 187 height 57
click at [540, 189] on div at bounding box center [496, 245] width 992 height 490
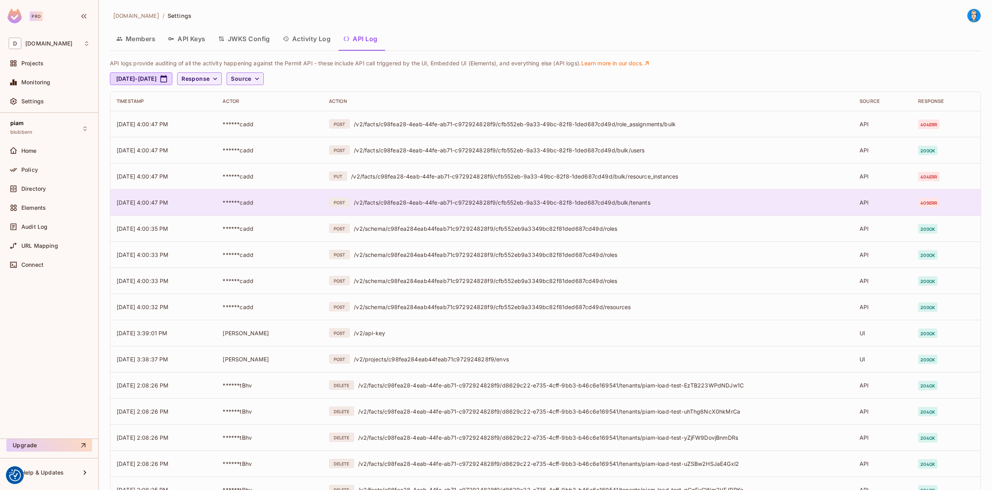
click at [599, 201] on div "/v2/facts/c98fea28-4eab-44fe-ab71-c972924828f9/cfb552eb-9a33-49bc-82f8-1ded687c…" at bounding box center [600, 203] width 493 height 8
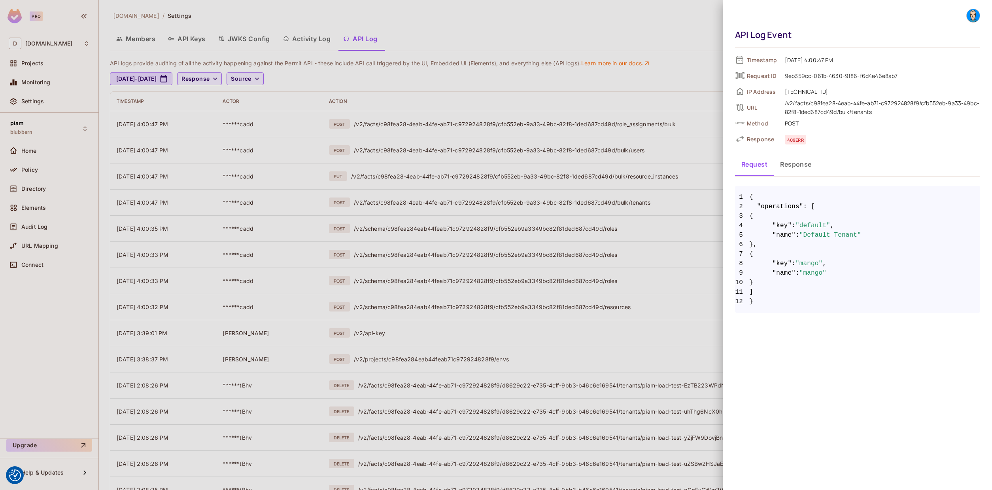
click at [146, 73] on div at bounding box center [496, 245] width 992 height 490
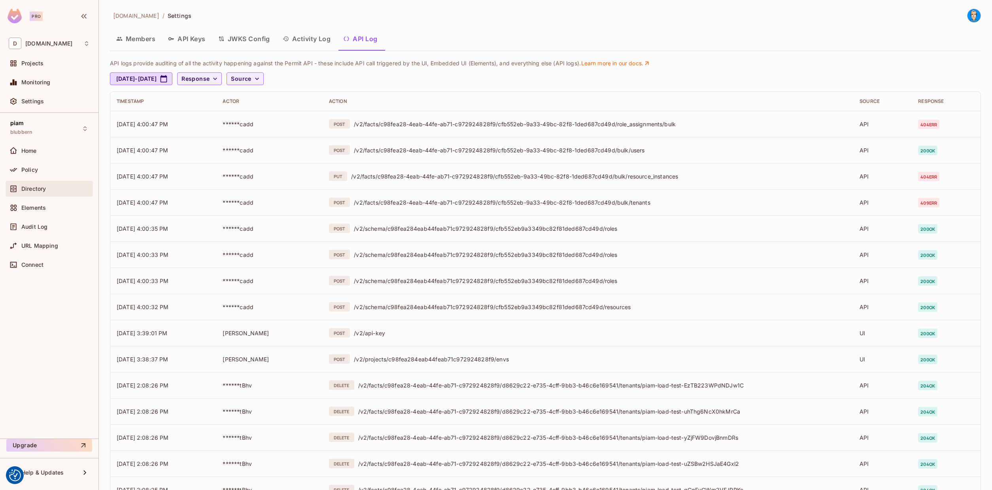
click at [46, 188] on span "Directory" at bounding box center [33, 188] width 25 height 6
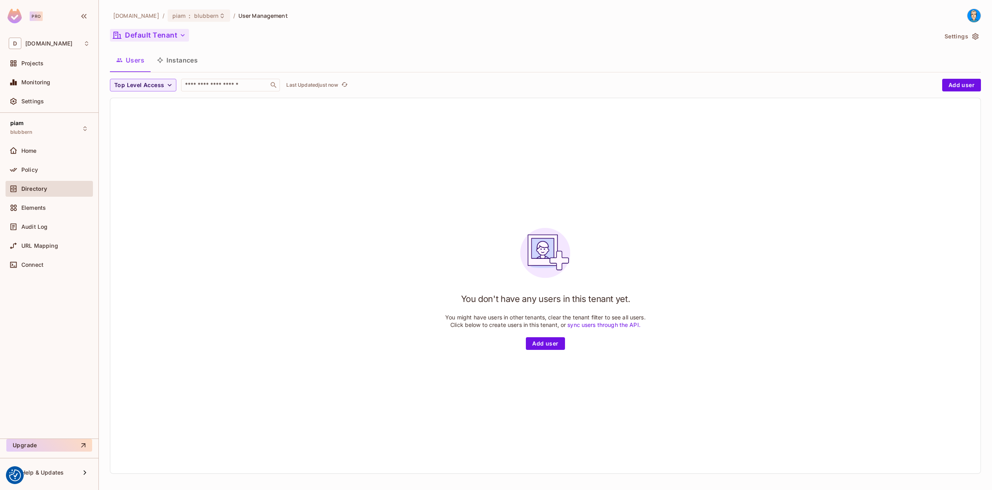
click at [160, 32] on button "Default Tenant" at bounding box center [149, 35] width 79 height 13
click at [145, 74] on span "All Tenants" at bounding box center [171, 72] width 88 height 8
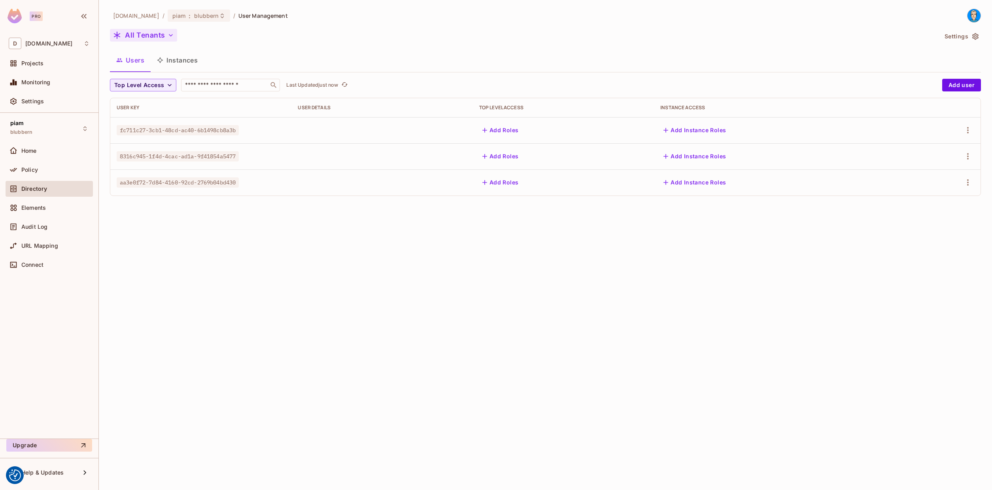
click at [152, 36] on button "All Tenants" at bounding box center [143, 35] width 67 height 13
click at [152, 36] on div at bounding box center [496, 245] width 992 height 490
click at [151, 33] on button "All Tenants" at bounding box center [143, 35] width 67 height 13
click at [151, 33] on div at bounding box center [496, 245] width 992 height 490
click at [197, 64] on button "Instances" at bounding box center [177, 60] width 53 height 20
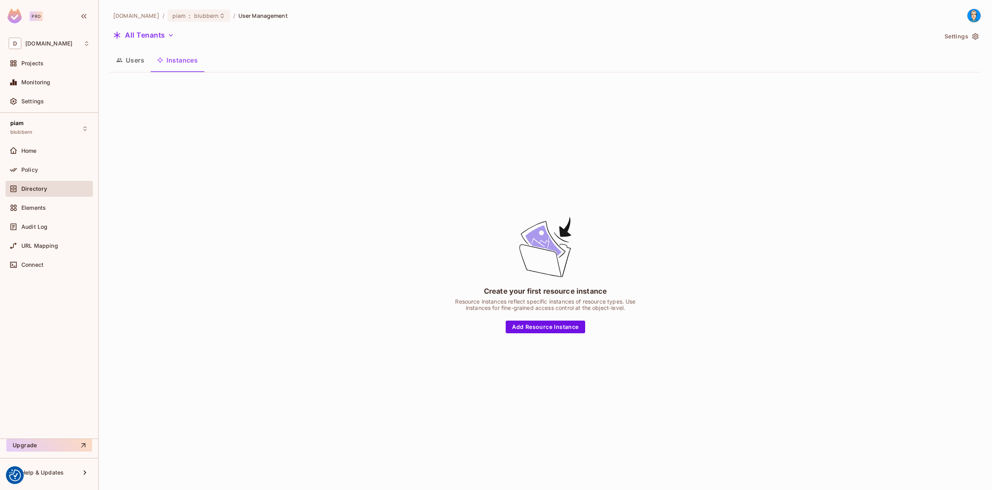
click at [129, 61] on button "Users" at bounding box center [130, 60] width 41 height 20
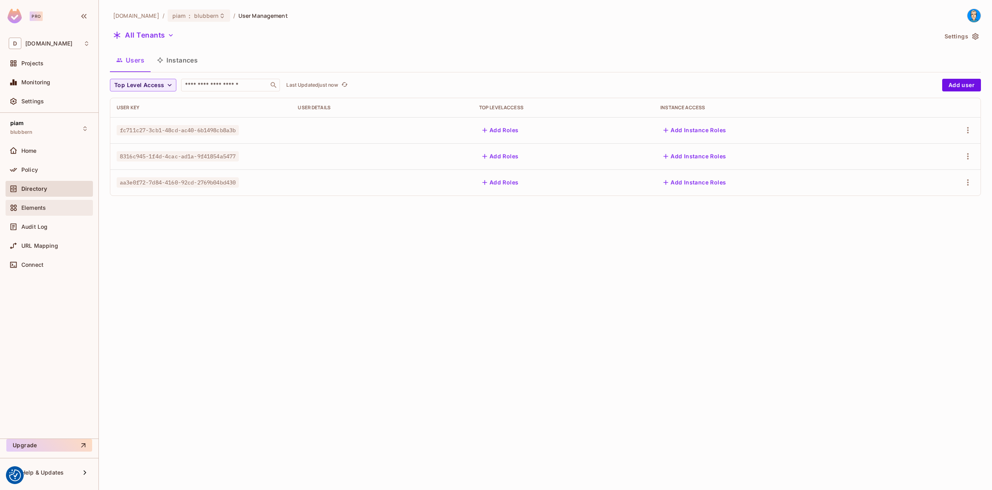
click at [32, 204] on span "Elements" at bounding box center [33, 207] width 25 height 6
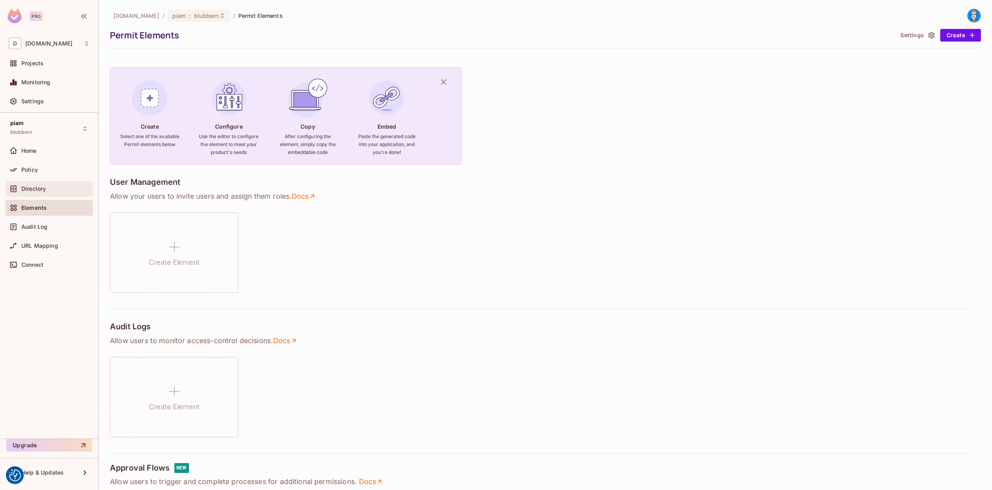
click at [21, 189] on div "Directory" at bounding box center [49, 188] width 81 height 9
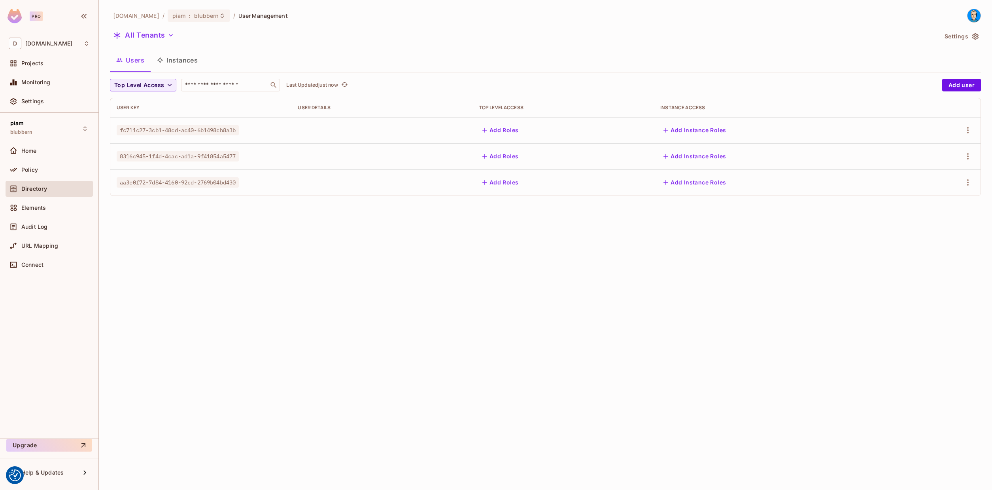
click at [179, 64] on button "Instances" at bounding box center [177, 60] width 53 height 20
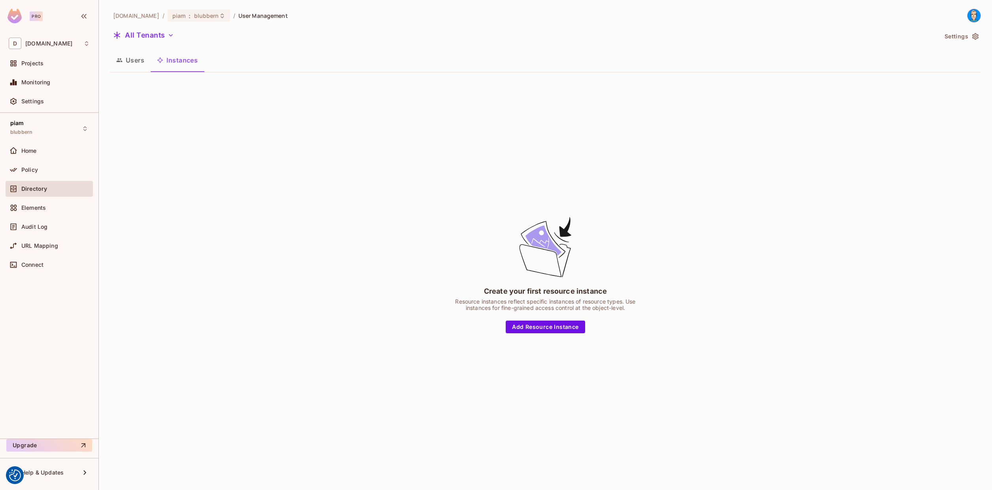
click at [134, 60] on button "Users" at bounding box center [130, 60] width 41 height 20
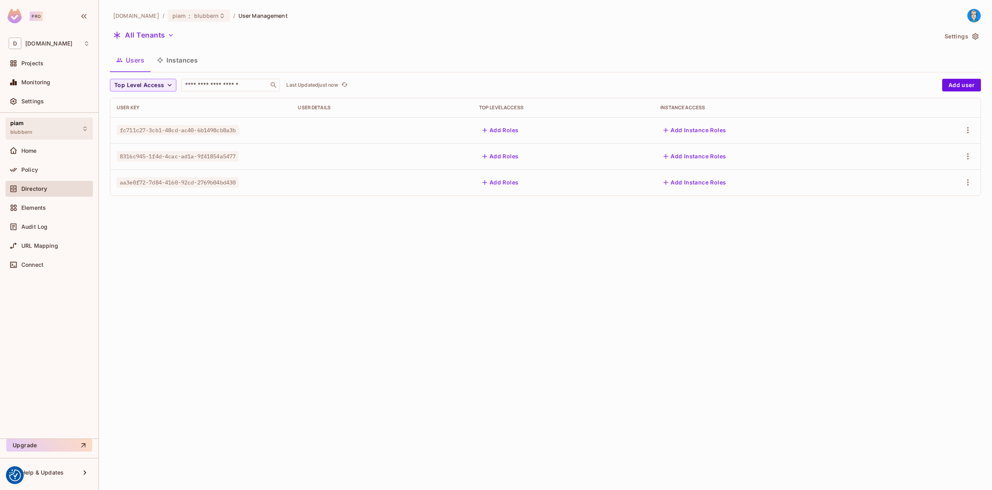
click at [33, 120] on div "piam blubbern" at bounding box center [49, 128] width 87 height 22
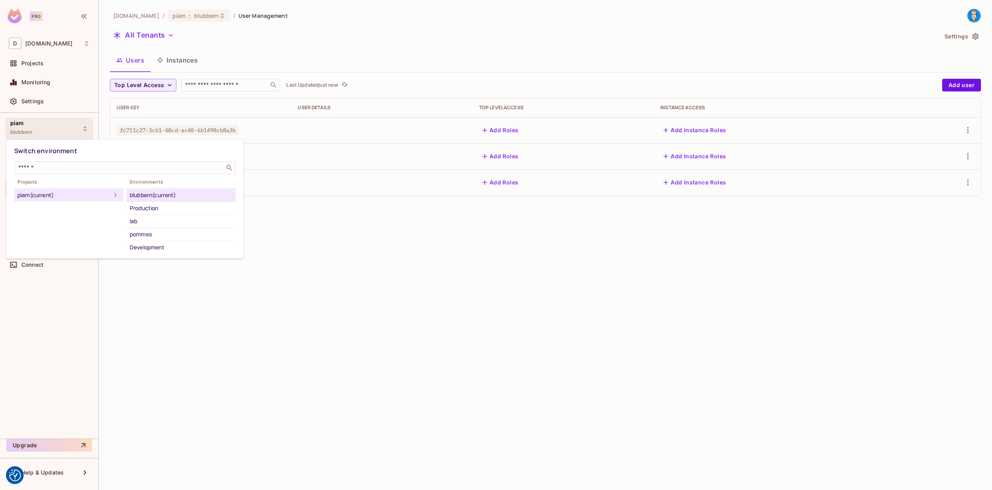
click at [36, 123] on div at bounding box center [496, 245] width 992 height 490
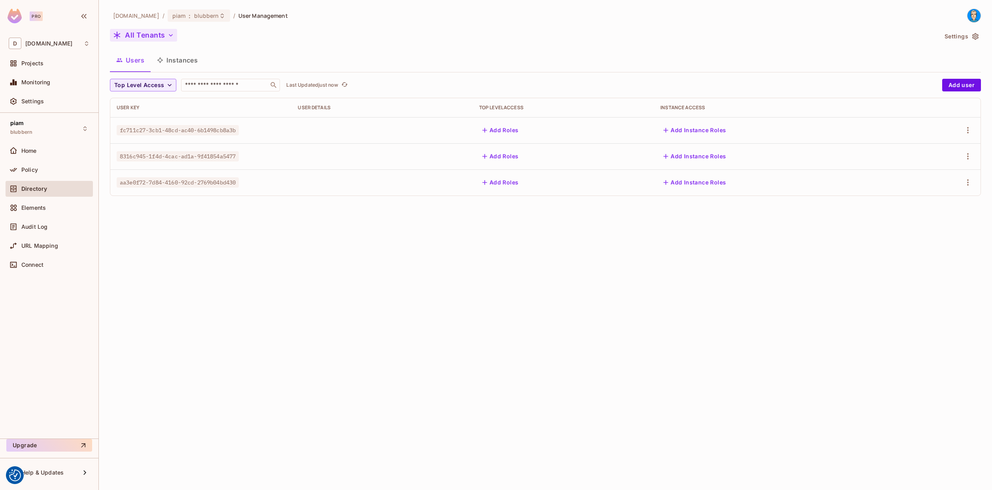
click at [154, 37] on button "All Tenants" at bounding box center [143, 35] width 67 height 13
click at [152, 35] on div at bounding box center [496, 245] width 992 height 490
click at [148, 35] on button "All Tenants" at bounding box center [143, 35] width 67 height 13
click at [323, 46] on div at bounding box center [496, 245] width 992 height 490
click at [966, 32] on button "Settings" at bounding box center [962, 36] width 40 height 13
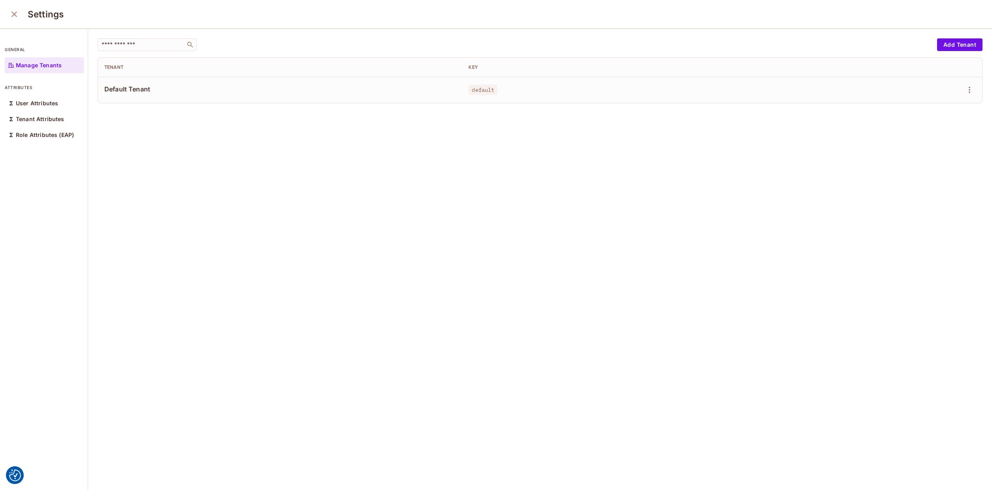
click at [979, 92] on td at bounding box center [904, 90] width 155 height 26
click at [975, 90] on button "button" at bounding box center [969, 89] width 13 height 13
click at [930, 140] on div "Delete Tenant" at bounding box center [941, 143] width 37 height 8
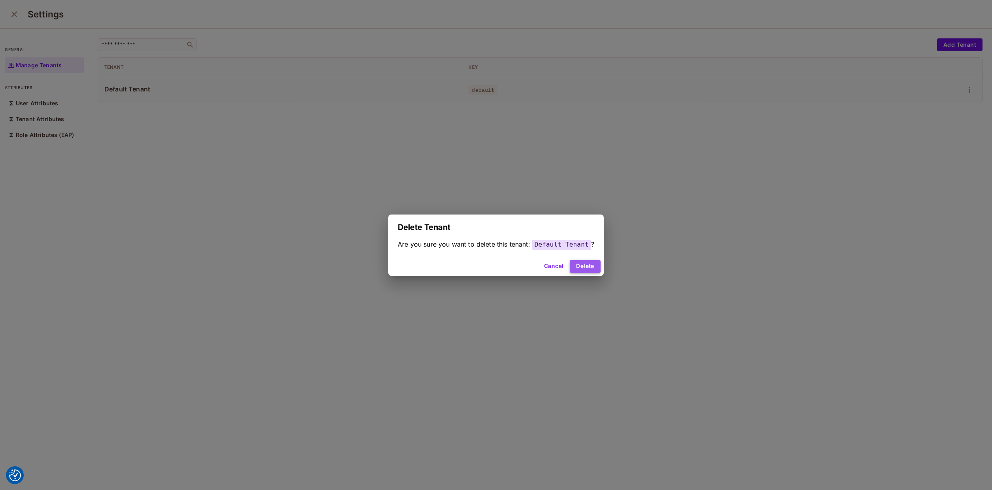
click at [586, 266] on button "Delete" at bounding box center [585, 266] width 30 height 13
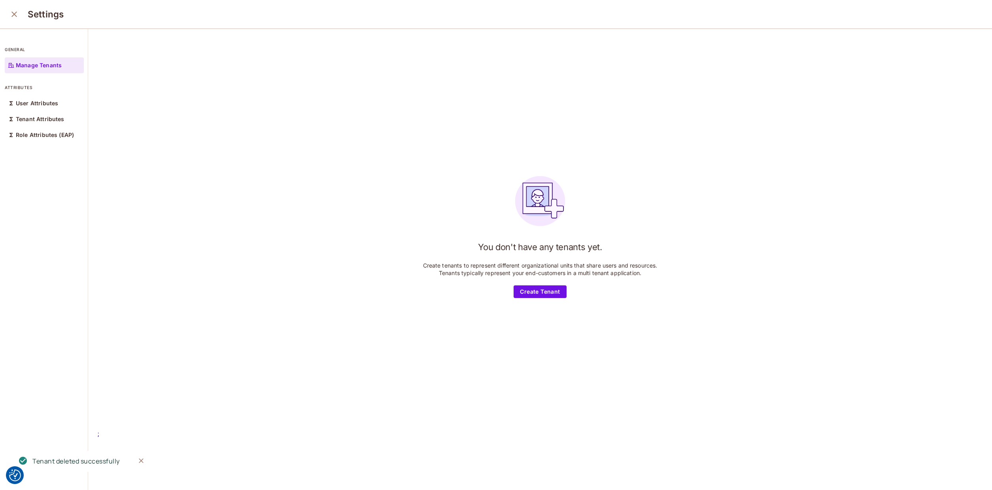
click at [329, 236] on div "You don't have any tenants yet. Create tenants to represent different organizat…" at bounding box center [540, 233] width 885 height 391
click at [16, 18] on icon "close" at bounding box center [13, 13] width 9 height 9
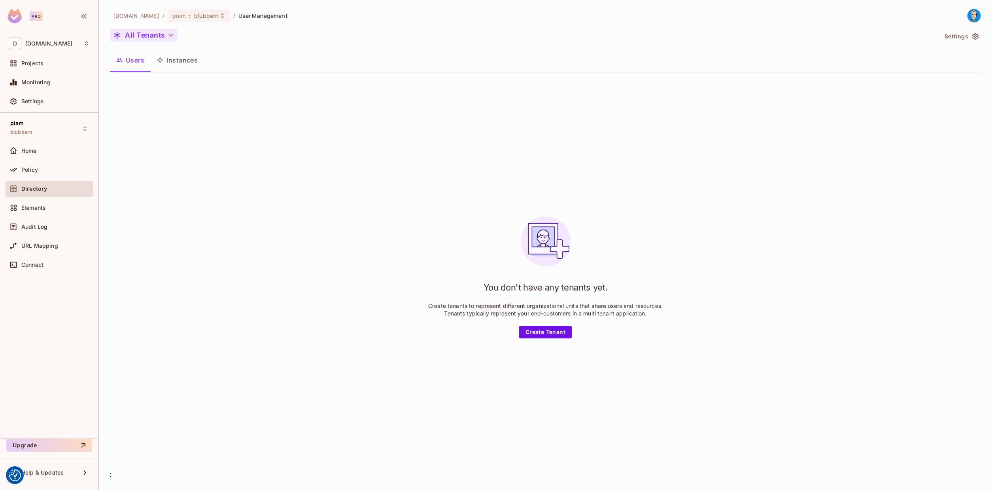
click at [151, 37] on button "All Tenants" at bounding box center [143, 35] width 67 height 13
click at [144, 75] on span "All Tenants" at bounding box center [171, 72] width 88 height 8
click at [168, 63] on button "Instances" at bounding box center [177, 60] width 53 height 20
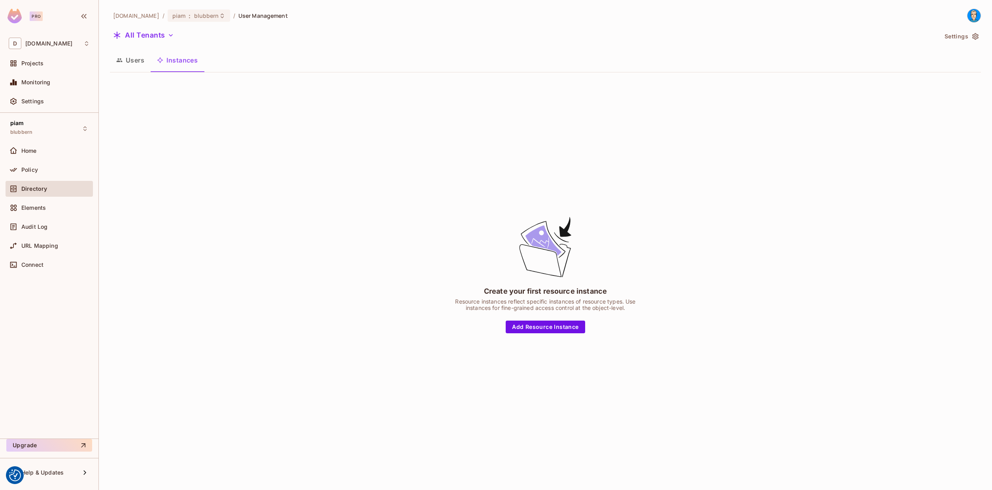
click at [135, 63] on button "Users" at bounding box center [130, 60] width 41 height 20
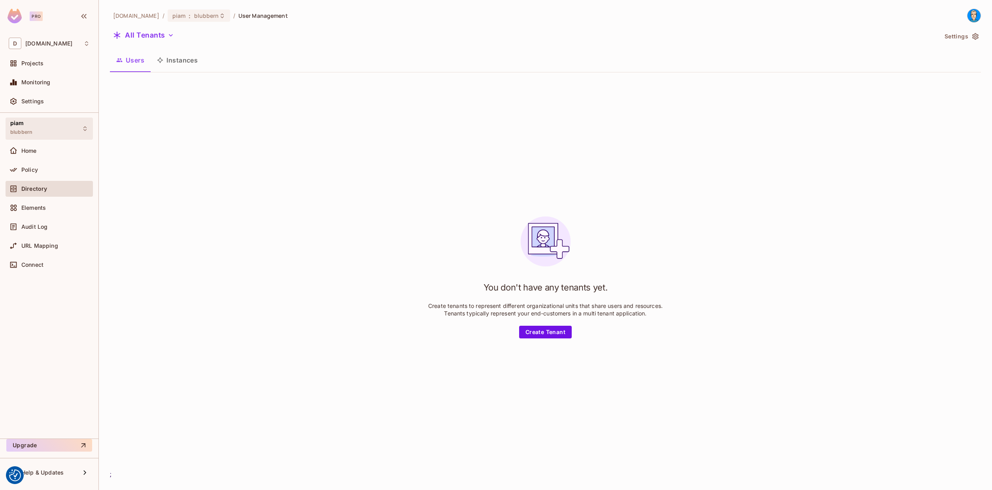
click at [36, 131] on div "piam blubbern" at bounding box center [49, 128] width 87 height 22
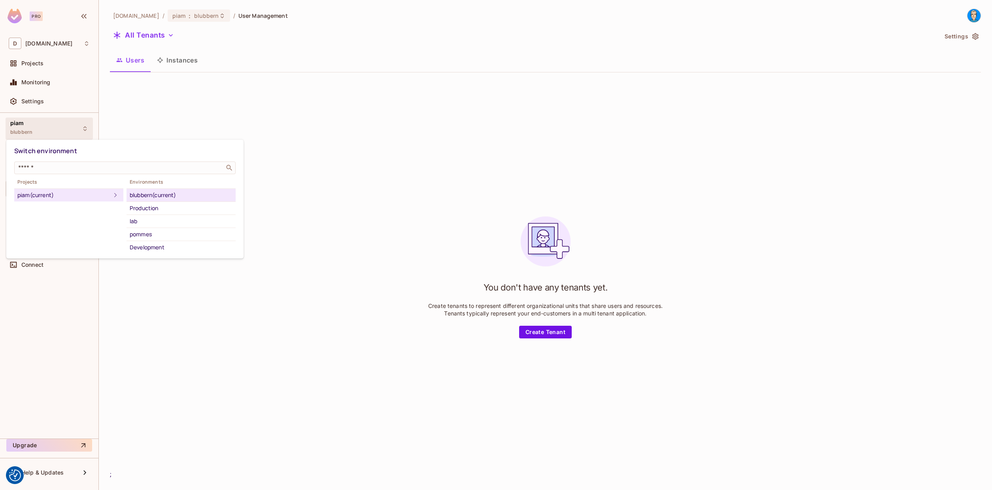
click at [38, 127] on div at bounding box center [496, 245] width 992 height 490
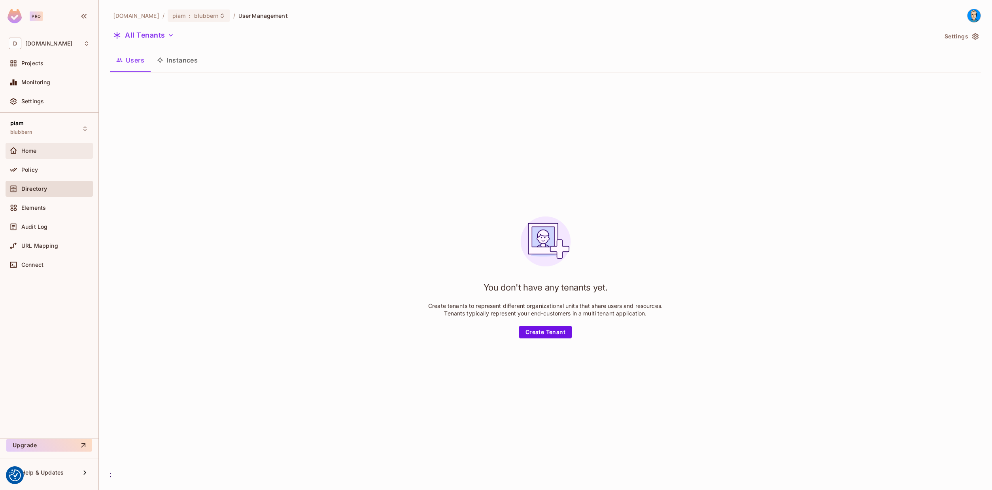
click at [44, 152] on div "Home" at bounding box center [55, 151] width 68 height 6
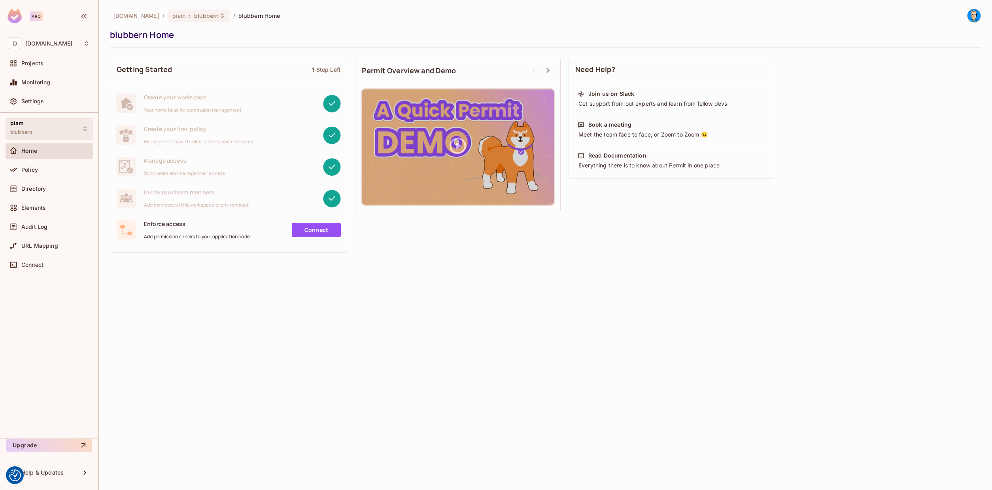
click at [30, 139] on div "piam blubbern" at bounding box center [49, 128] width 87 height 22
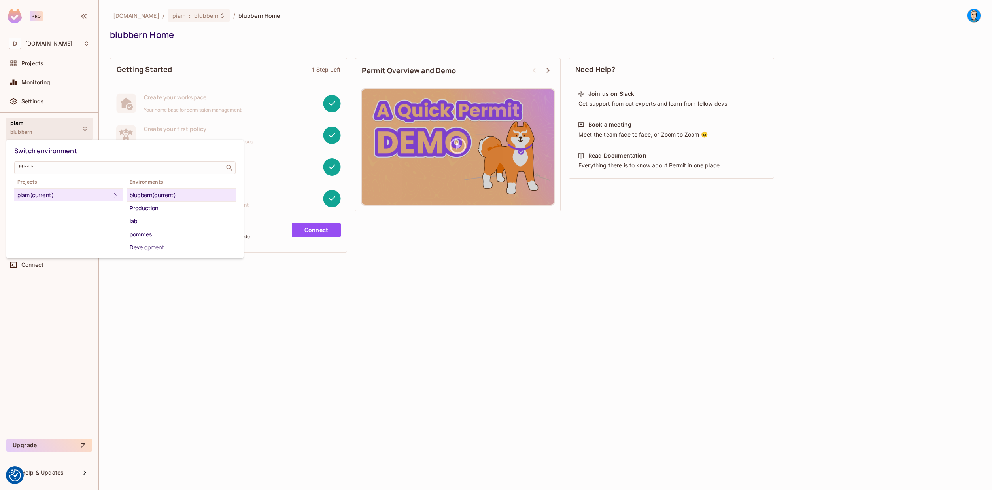
click at [44, 117] on div at bounding box center [496, 245] width 992 height 490
click at [37, 96] on div "Switch environment ​ Projects piam (current) Environments blubbern (current) Pr…" at bounding box center [496, 245] width 992 height 490
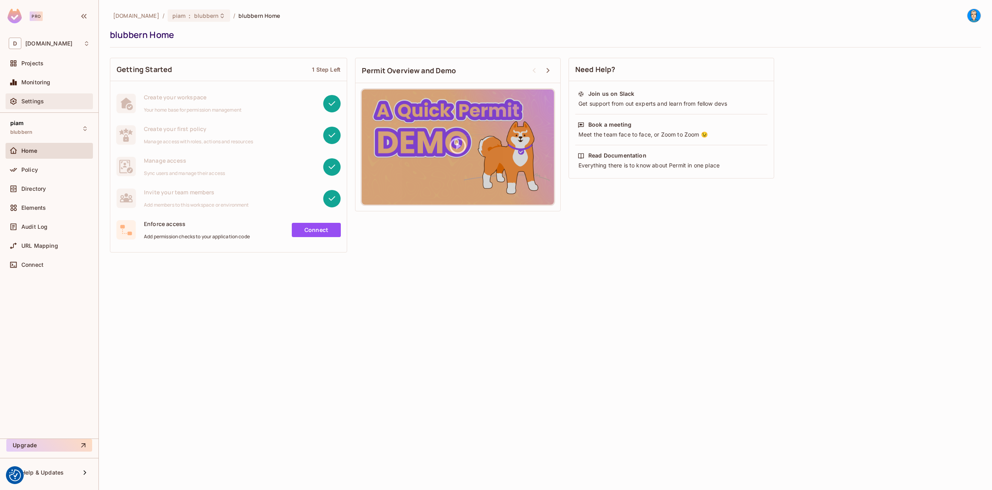
click at [40, 102] on span "Settings" at bounding box center [32, 101] width 23 height 6
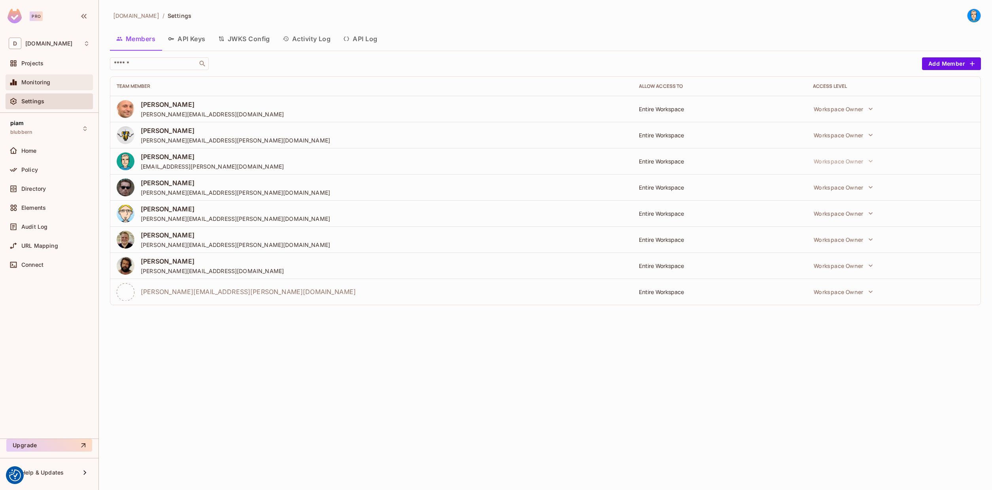
click at [20, 86] on div at bounding box center [15, 82] width 13 height 9
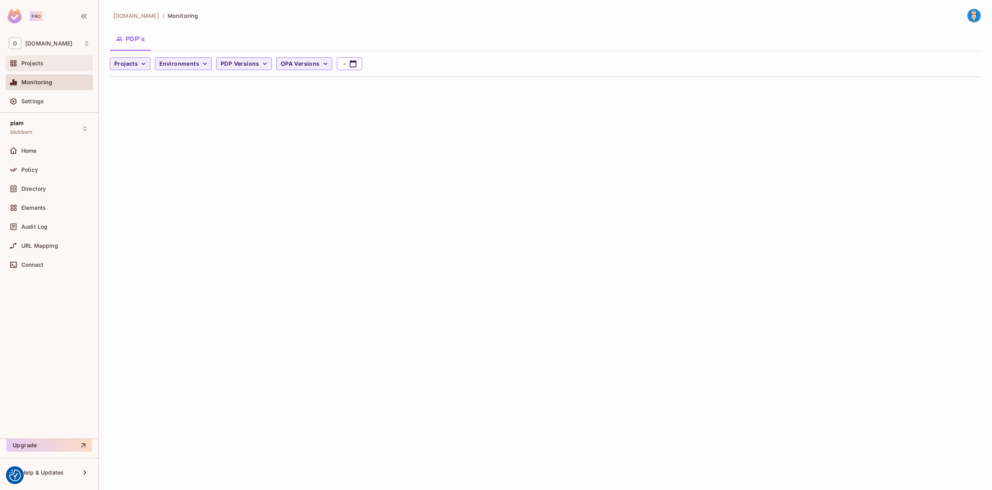
click at [41, 61] on span "Projects" at bounding box center [32, 63] width 22 height 6
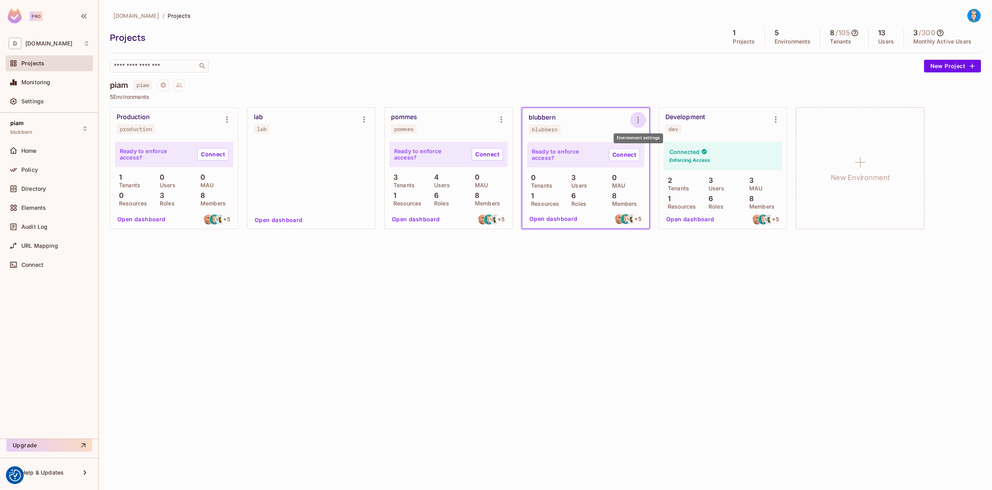
click at [642, 116] on icon "Environment settings" at bounding box center [638, 119] width 9 height 9
click at [651, 201] on icon at bounding box center [649, 204] width 9 height 9
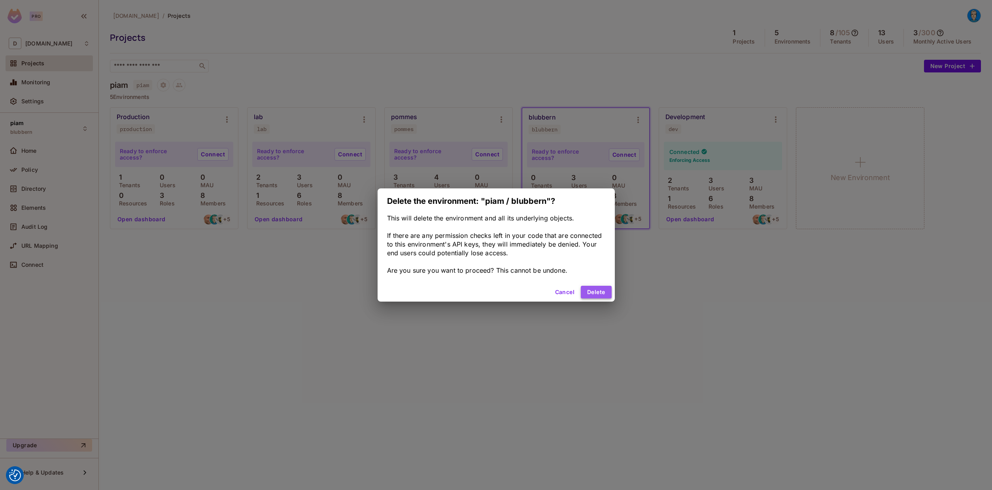
click at [586, 290] on button "Delete" at bounding box center [596, 292] width 30 height 13
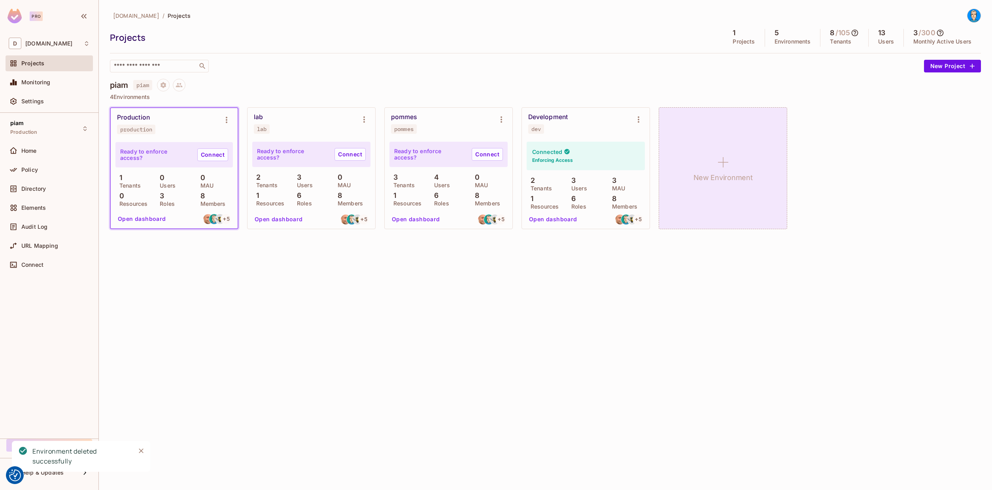
click at [708, 159] on div "New Environment" at bounding box center [723, 168] width 129 height 122
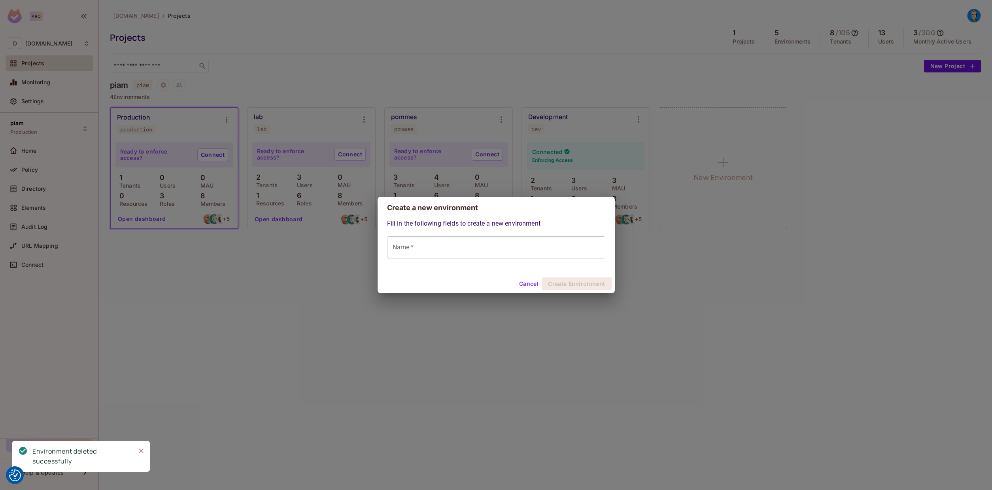
click at [434, 250] on input "Name *" at bounding box center [496, 247] width 218 height 22
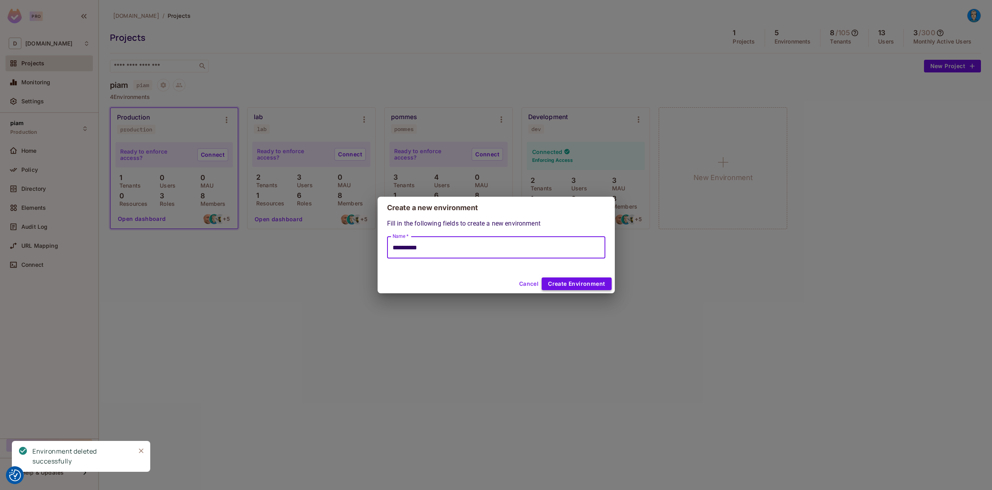
type input "**********"
click at [568, 281] on button "Create Environment" at bounding box center [577, 283] width 70 height 13
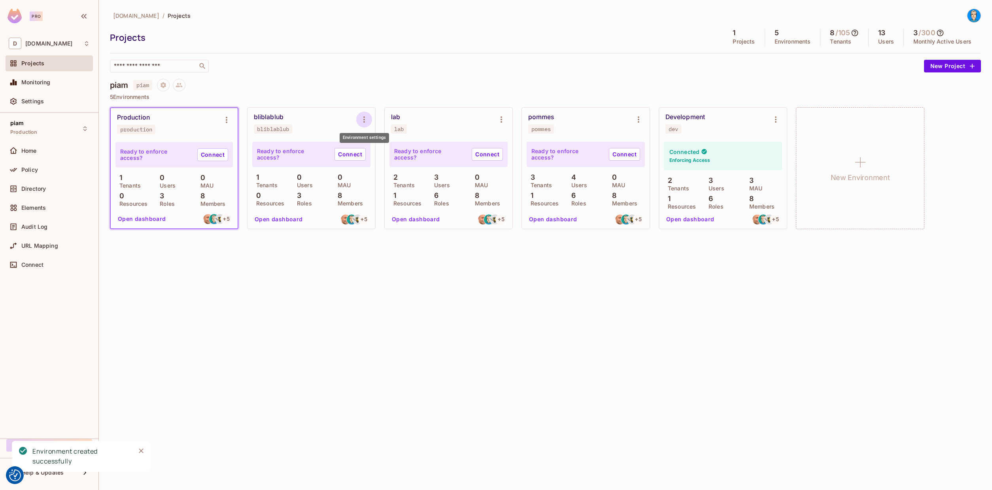
click at [366, 117] on icon "Environment settings" at bounding box center [363, 119] width 9 height 9
click at [384, 153] on span "Copy API Key" at bounding box center [405, 152] width 42 height 13
click at [263, 111] on div "bliblablub bliblablub" at bounding box center [312, 124] width 128 height 32
click at [32, 131] on span "Production" at bounding box center [23, 132] width 27 height 6
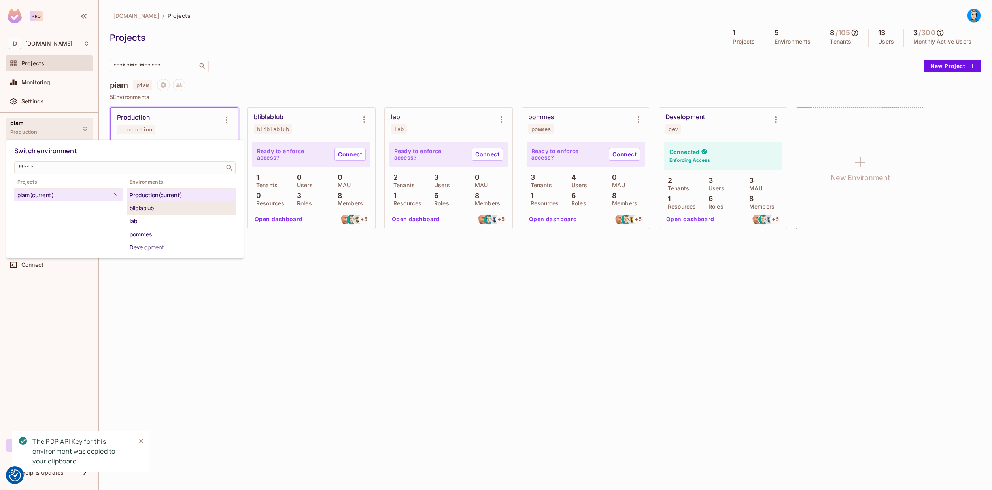
click at [150, 210] on div "bliblablub" at bounding box center [181, 207] width 103 height 9
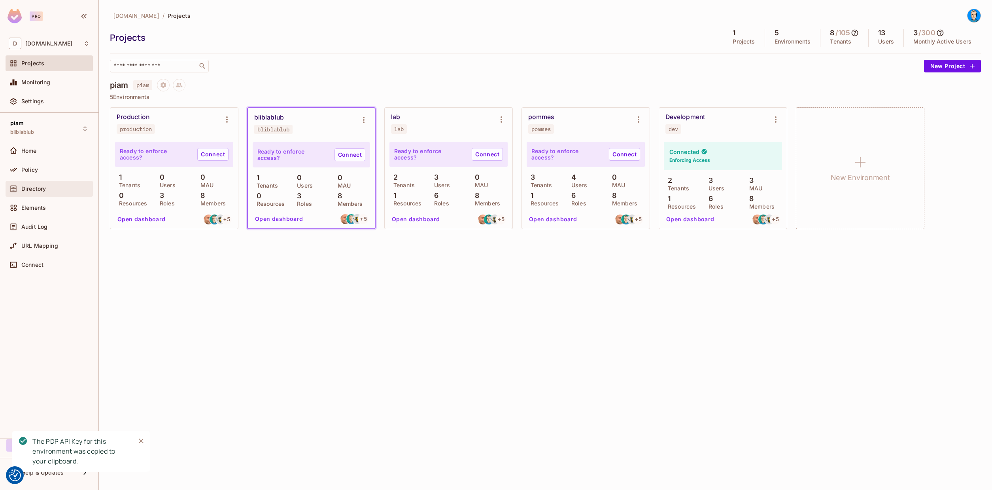
click at [24, 188] on span "Directory" at bounding box center [33, 188] width 25 height 6
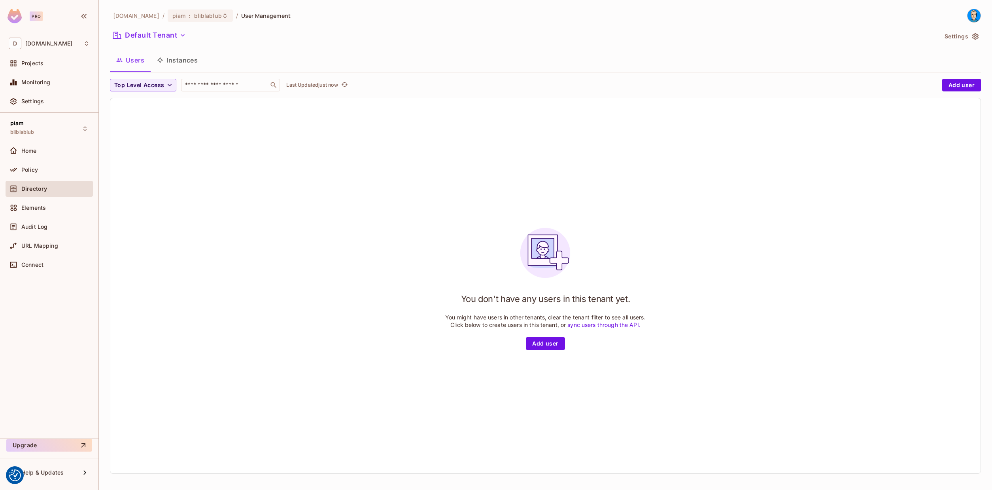
click at [966, 32] on button "Settings" at bounding box center [962, 36] width 40 height 13
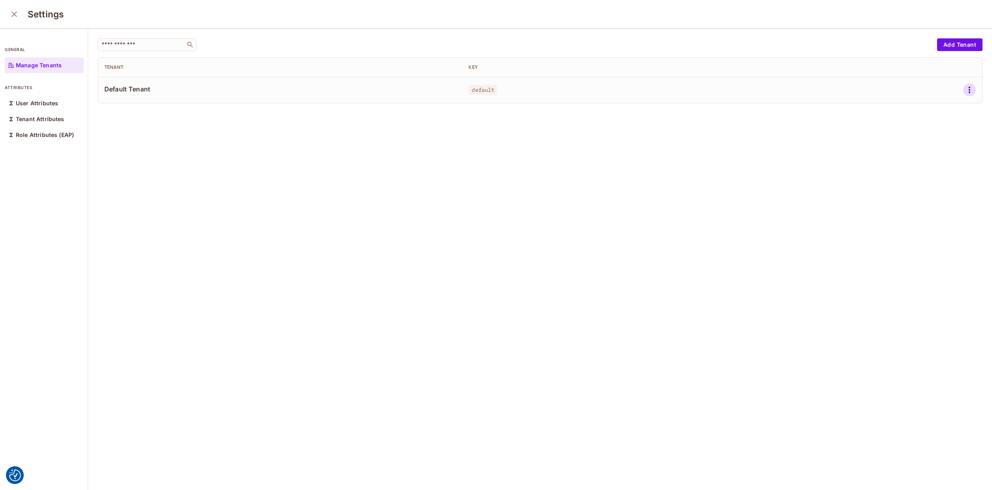
click at [964, 92] on button "button" at bounding box center [969, 89] width 13 height 13
click at [931, 145] on div "Delete Tenant" at bounding box center [941, 143] width 37 height 8
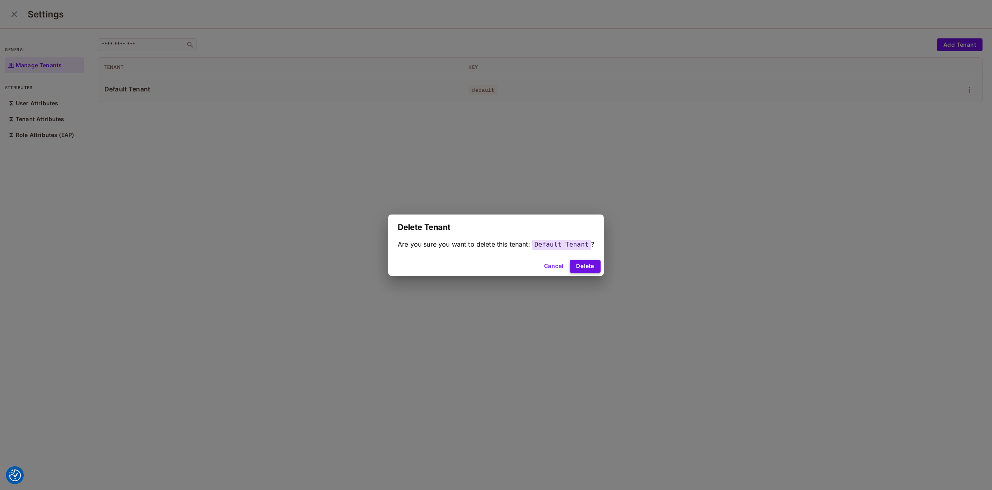
click at [583, 269] on button "Delete" at bounding box center [585, 266] width 30 height 13
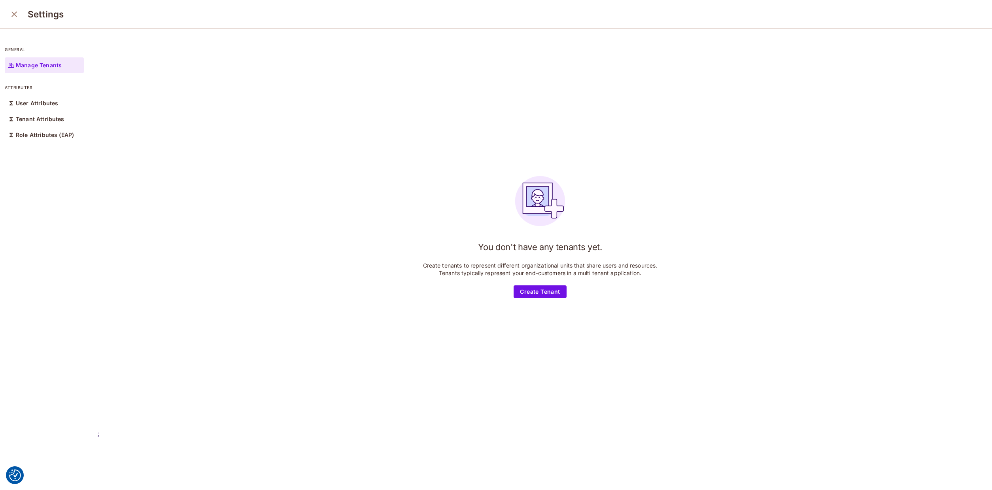
click at [14, 23] on div "Settings" at bounding box center [496, 14] width 992 height 29
click at [15, 13] on icon "close" at bounding box center [13, 13] width 9 height 9
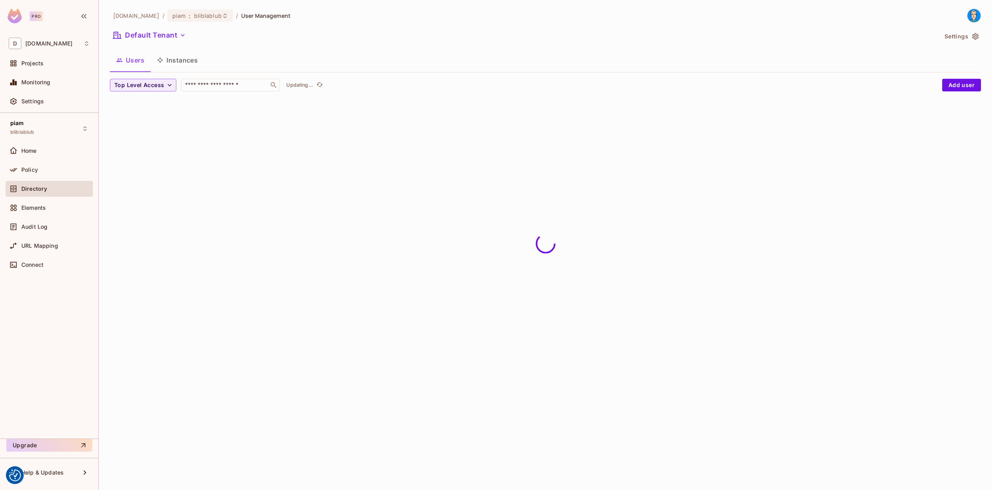
click at [36, 193] on div "Directory" at bounding box center [49, 188] width 81 height 9
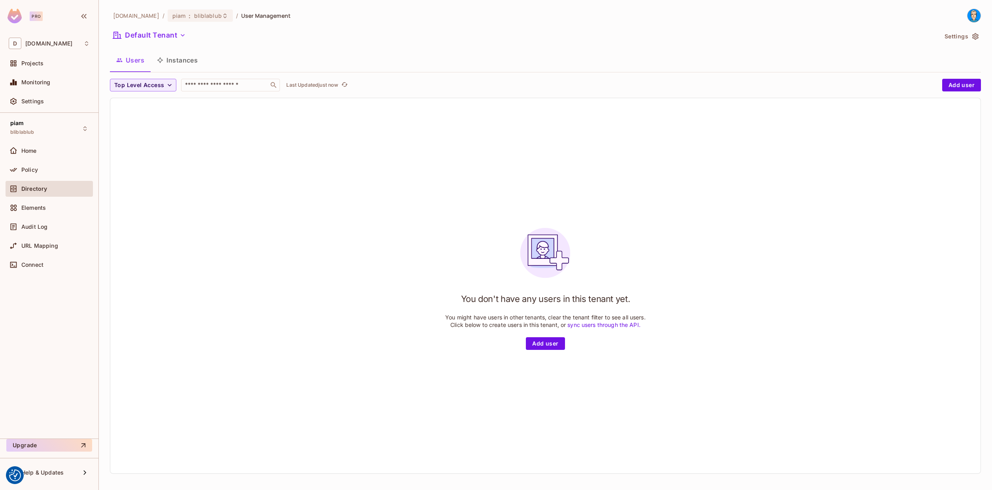
click at [157, 26] on div "[DOMAIN_NAME] / piam : bliblablub / User Management Default Tenant Settings Use…" at bounding box center [545, 244] width 871 height 471
click at [159, 35] on button "Default Tenant" at bounding box center [149, 35] width 79 height 13
click at [144, 74] on span "All Tenants" at bounding box center [171, 72] width 88 height 8
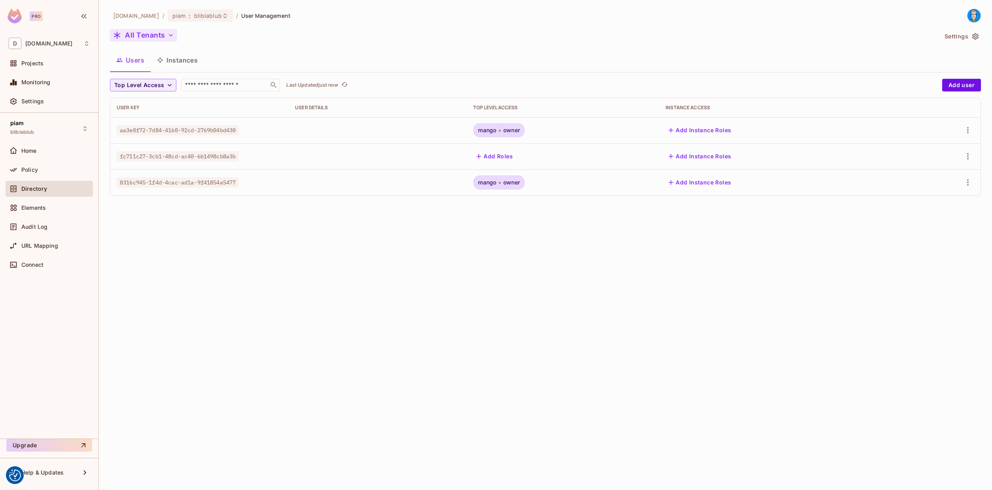
click at [140, 30] on button "All Tenants" at bounding box center [143, 35] width 67 height 13
click at [140, 30] on div at bounding box center [496, 245] width 992 height 490
click at [134, 32] on button "All Tenants" at bounding box center [143, 35] width 67 height 13
click at [136, 36] on div at bounding box center [496, 245] width 992 height 490
click at [180, 61] on button "Instances" at bounding box center [177, 60] width 53 height 20
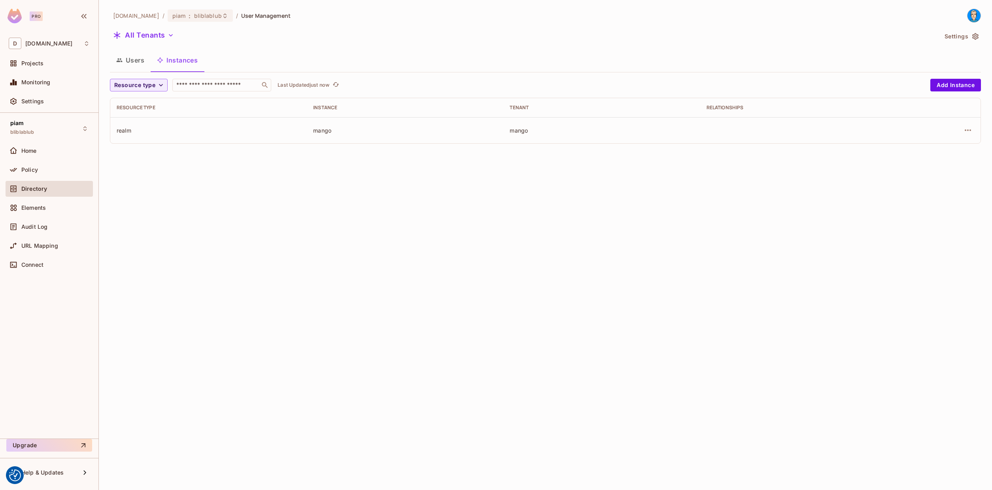
click at [142, 57] on button "Users" at bounding box center [130, 60] width 41 height 20
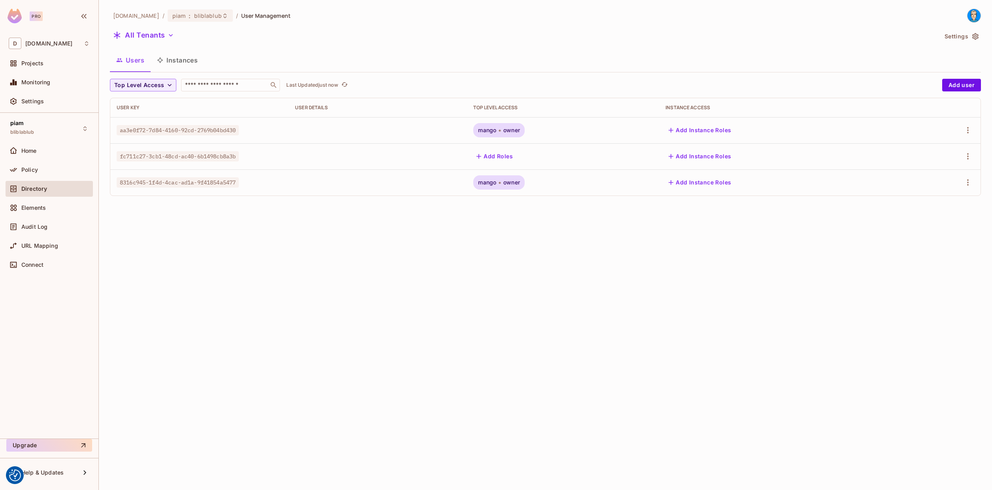
click at [174, 60] on button "Instances" at bounding box center [177, 60] width 53 height 20
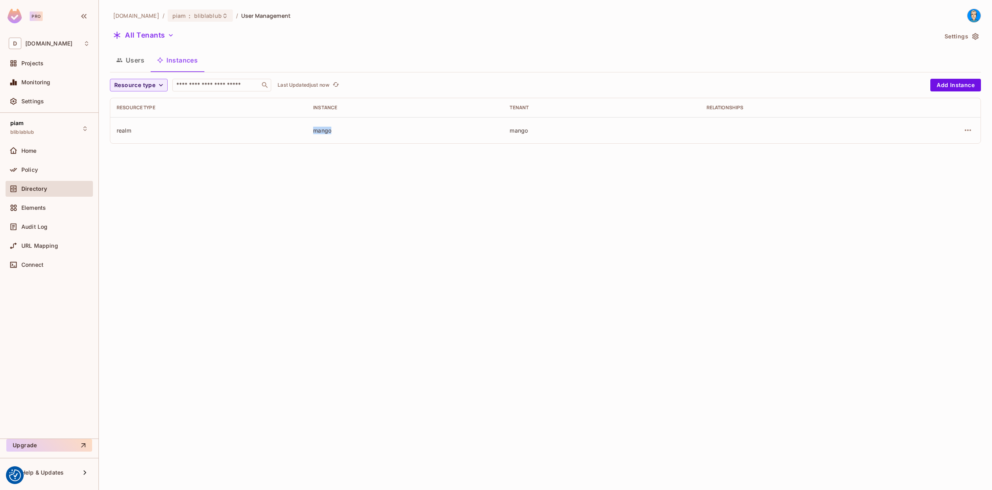
drag, startPoint x: 314, startPoint y: 129, endPoint x: 346, endPoint y: 131, distance: 32.5
click at [346, 131] on div "mango" at bounding box center [405, 131] width 184 height 8
click at [554, 129] on td "mango" at bounding box center [601, 130] width 197 height 26
click at [138, 36] on button "All Tenants" at bounding box center [143, 35] width 67 height 13
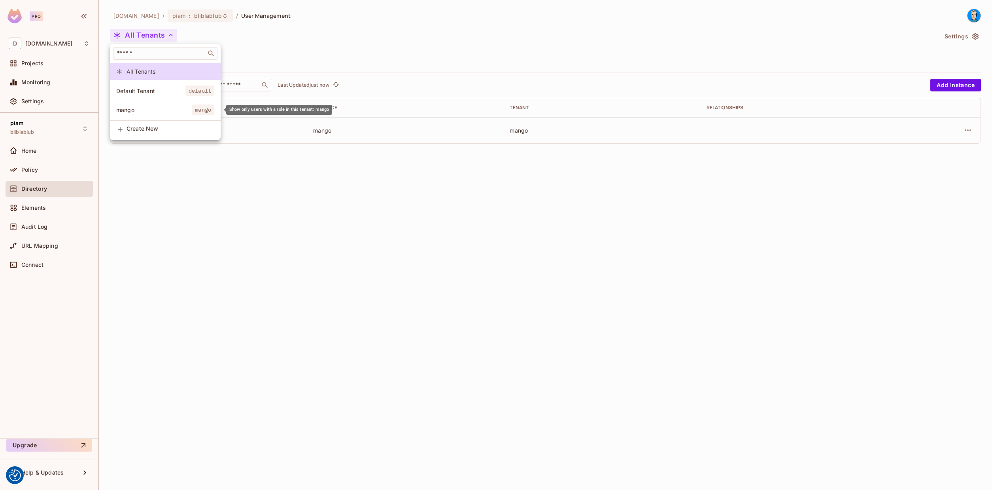
click at [132, 110] on span "mango" at bounding box center [154, 110] width 76 height 8
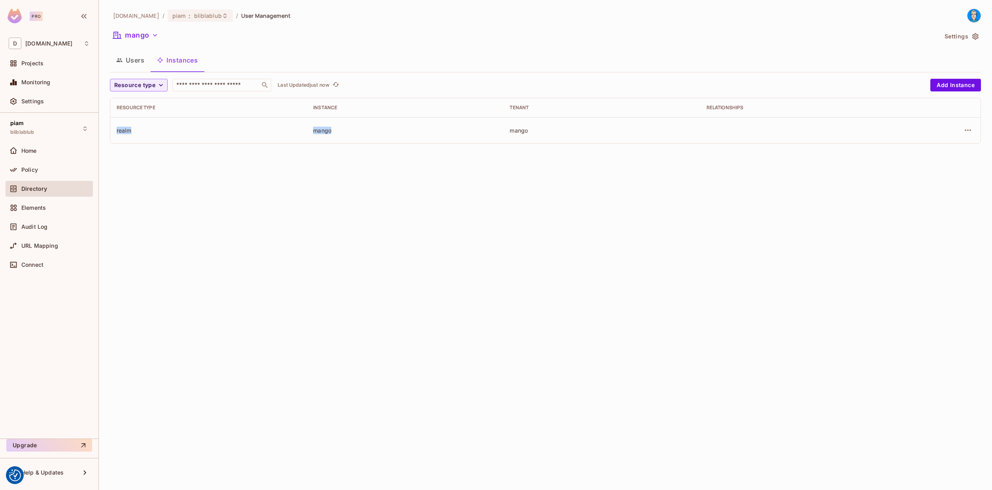
drag, startPoint x: 136, startPoint y: 134, endPoint x: 359, endPoint y: 131, distance: 223.5
click at [359, 131] on tr "realm mango mango" at bounding box center [545, 130] width 870 height 26
drag, startPoint x: 359, startPoint y: 131, endPoint x: 105, endPoint y: 170, distance: 257.2
click at [359, 131] on div "mango" at bounding box center [405, 131] width 184 height 8
click at [129, 60] on button "Users" at bounding box center [130, 60] width 41 height 20
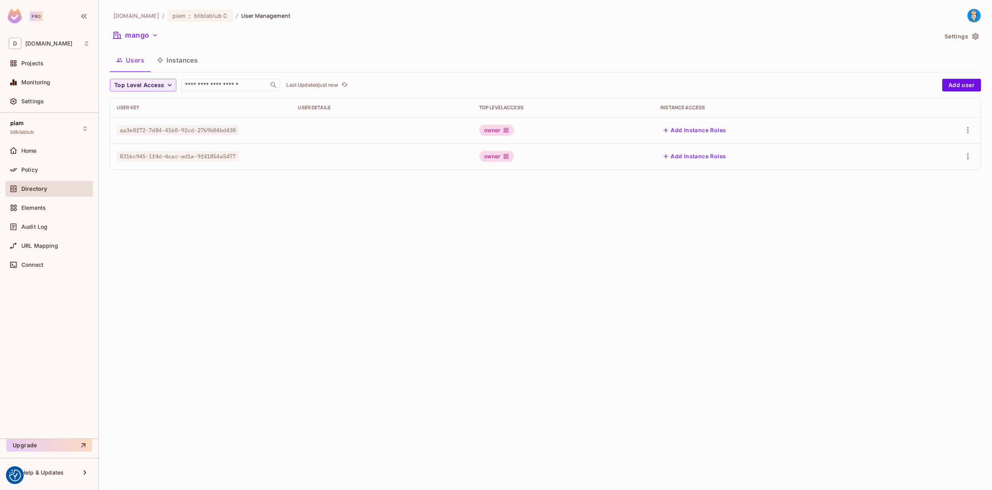
click at [177, 53] on button "Instances" at bounding box center [177, 60] width 53 height 20
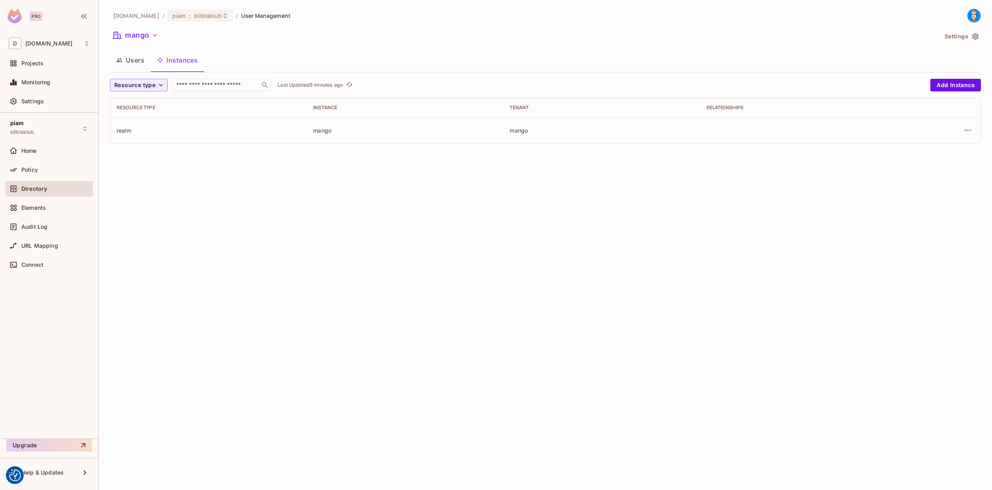
click at [42, 191] on span "Directory" at bounding box center [34, 188] width 26 height 6
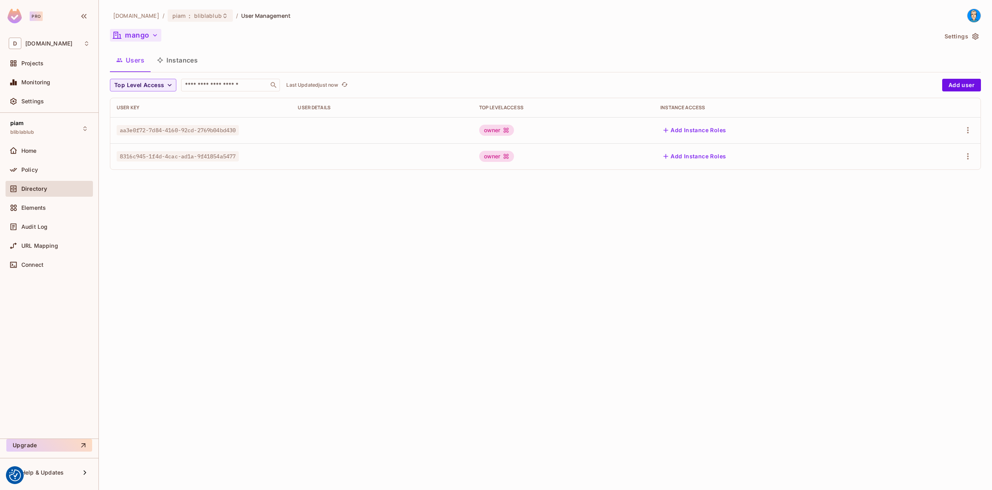
click at [136, 39] on button "mango" at bounding box center [135, 35] width 51 height 13
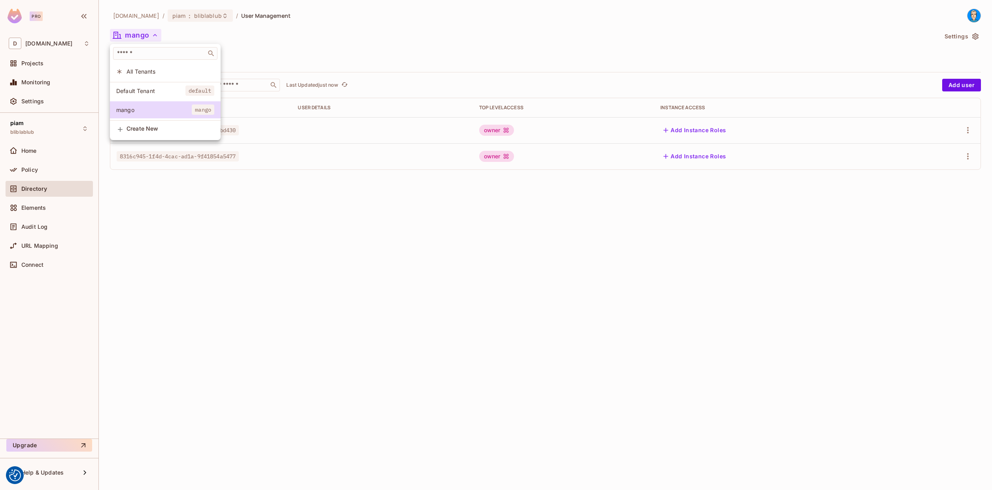
click at [149, 93] on span "Default Tenant" at bounding box center [150, 91] width 69 height 8
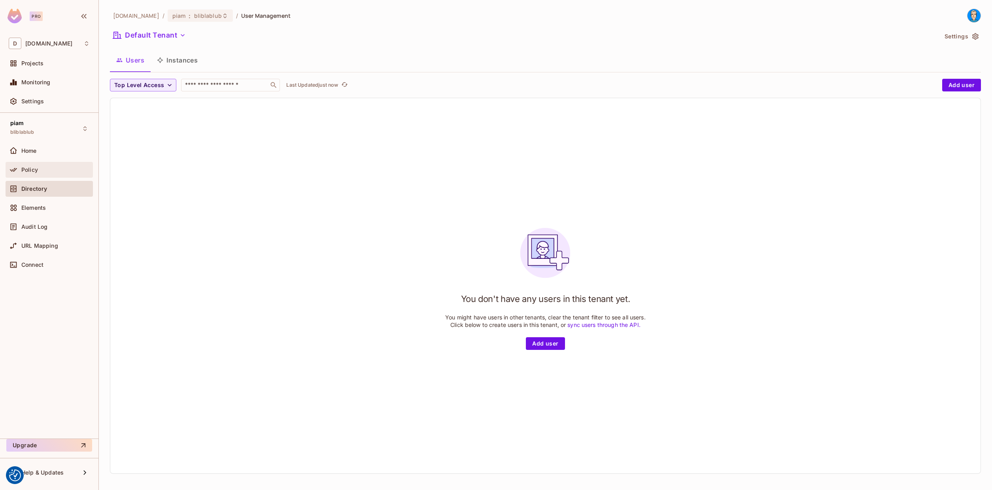
click at [29, 165] on div "Policy" at bounding box center [49, 170] width 87 height 16
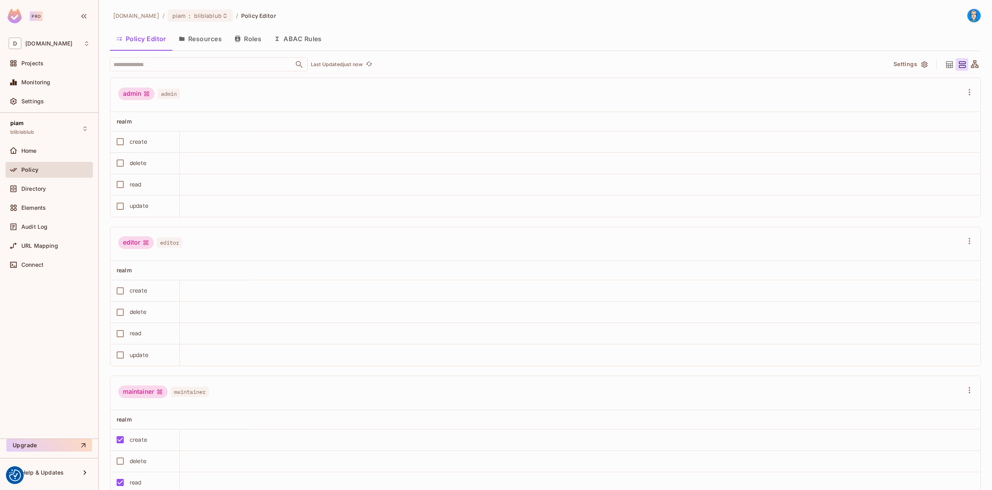
click at [237, 42] on button "Roles" at bounding box center [248, 39] width 40 height 20
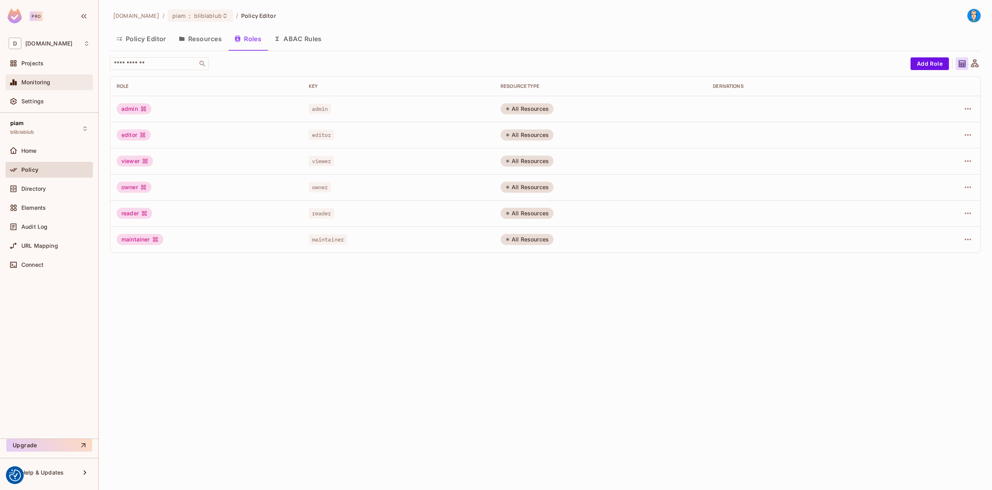
click at [44, 87] on div "Monitoring" at bounding box center [49, 82] width 81 height 9
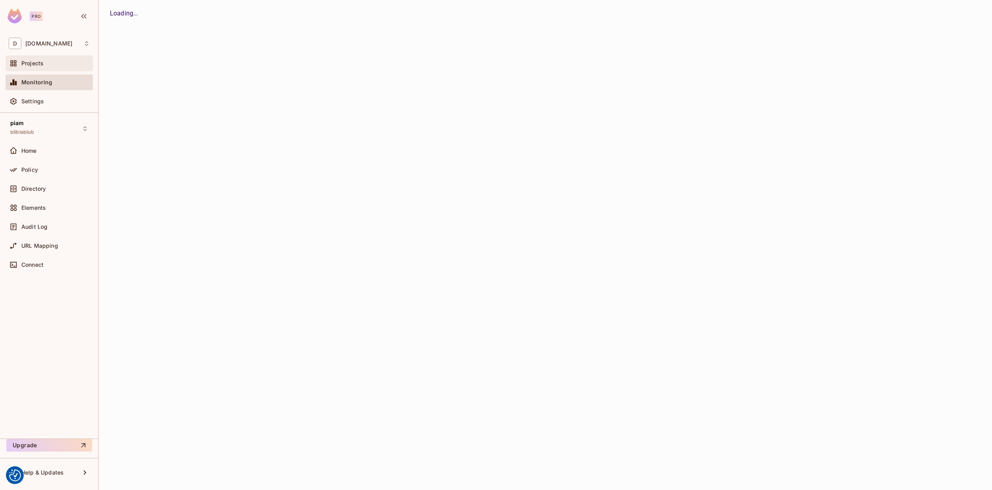
click at [32, 65] on span "Projects" at bounding box center [32, 63] width 22 height 6
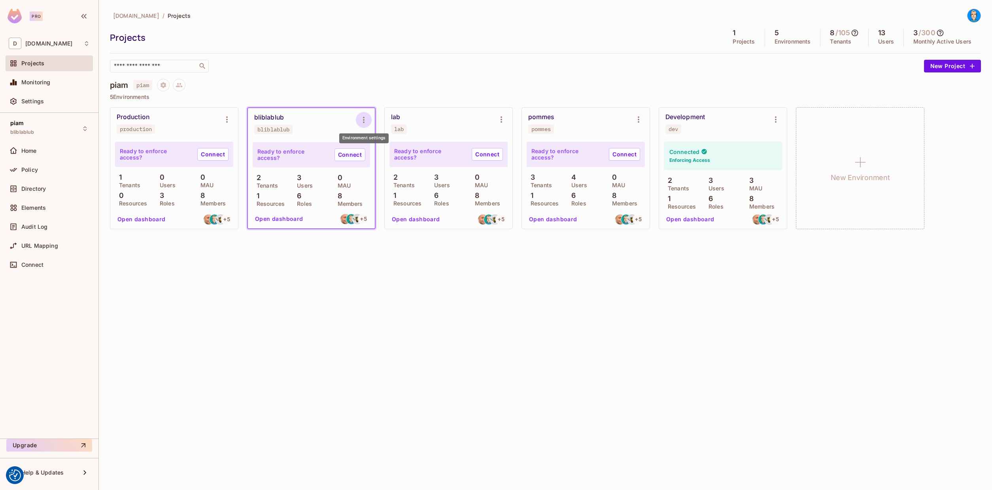
click at [362, 119] on icon "Environment settings" at bounding box center [363, 119] width 9 height 9
click at [384, 210] on span "Delete Environment" at bounding box center [412, 205] width 57 height 13
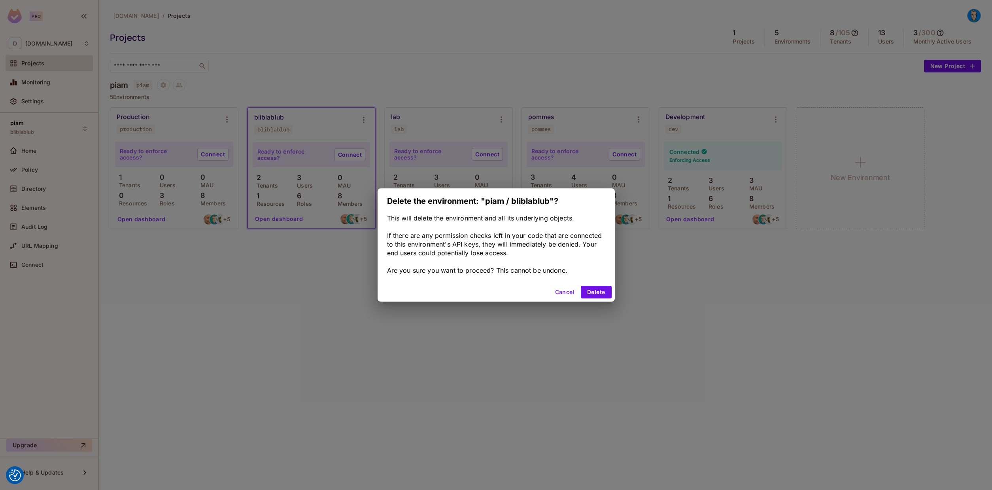
click at [613, 282] on div "Cancel Delete" at bounding box center [496, 291] width 237 height 19
click at [608, 293] on button "Delete" at bounding box center [596, 292] width 30 height 13
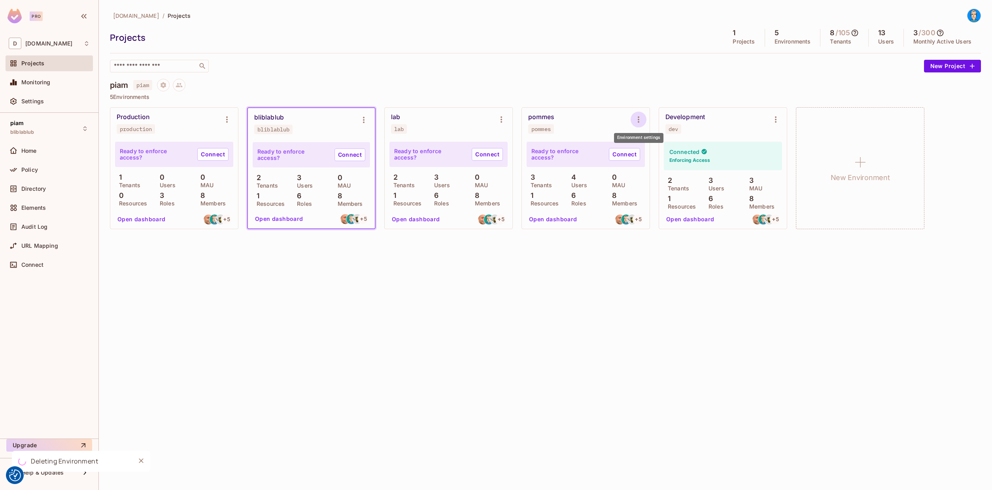
click at [638, 121] on icon "Environment settings" at bounding box center [638, 119] width 9 height 9
click at [667, 203] on div "Delete Environment" at bounding box center [687, 205] width 52 height 8
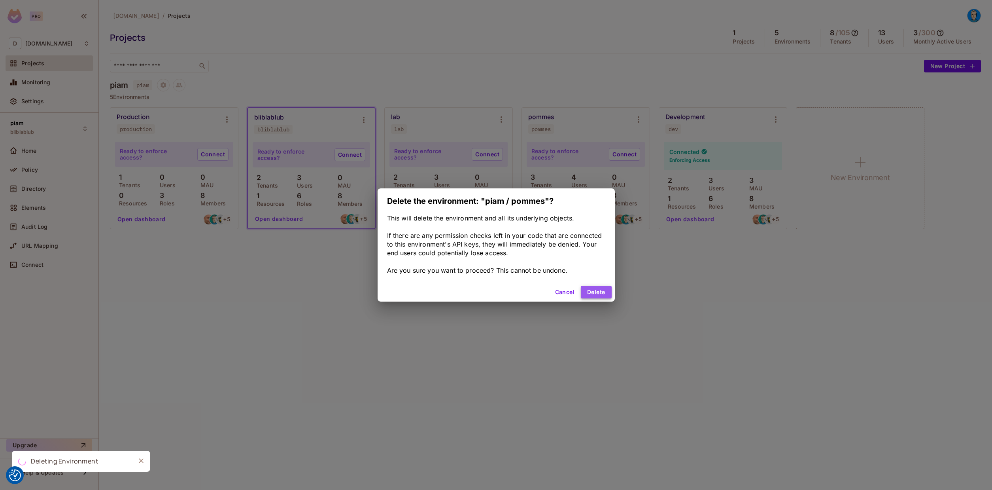
click at [593, 291] on button "Delete" at bounding box center [596, 292] width 30 height 13
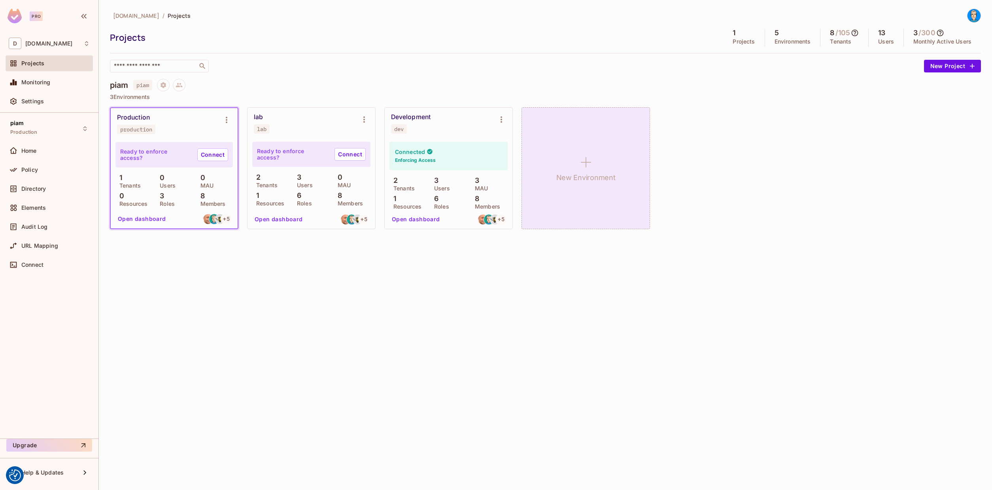
click at [587, 132] on div "New Environment" at bounding box center [586, 168] width 129 height 122
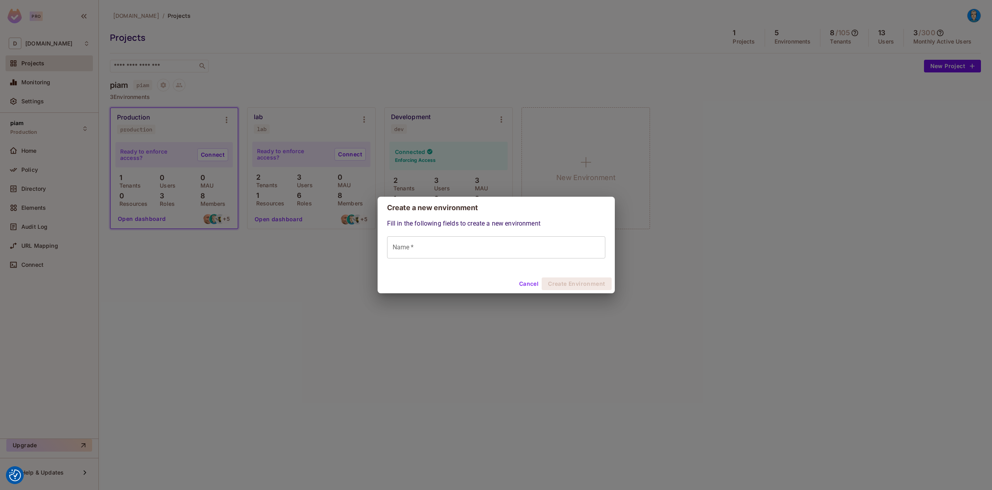
click at [479, 245] on input "Name *" at bounding box center [496, 247] width 218 height 22
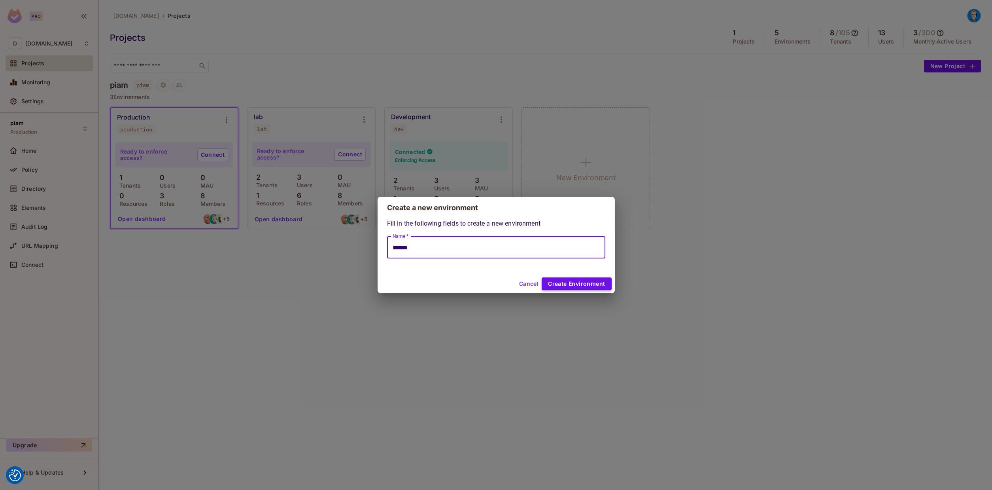
type input "******"
click at [557, 283] on button "Create Environment" at bounding box center [577, 283] width 70 height 13
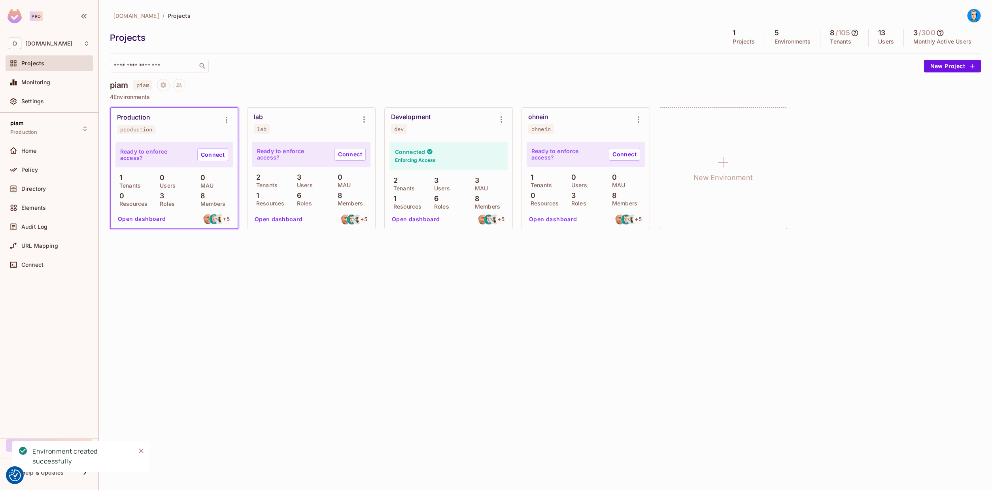
click at [650, 115] on div "Production production Ready to enforce access? Connect 1 Tenants 0 Users 0 MAU …" at bounding box center [545, 168] width 871 height 122
click at [640, 115] on icon "Environment settings" at bounding box center [638, 119] width 9 height 9
click at [651, 153] on icon at bounding box center [649, 152] width 9 height 9
click at [545, 110] on div "ohnein ohnein" at bounding box center [586, 124] width 128 height 32
click at [542, 115] on div "ohnein" at bounding box center [538, 117] width 20 height 8
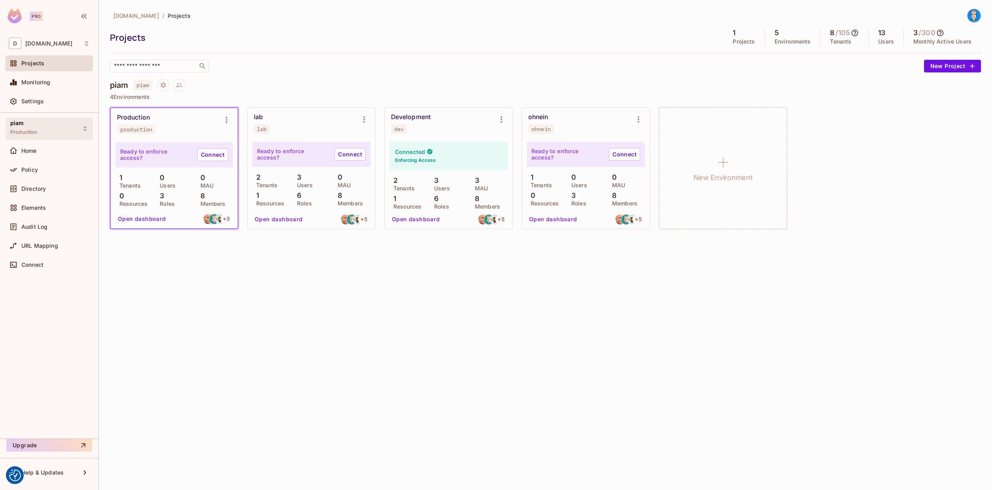
click at [32, 131] on span "Production" at bounding box center [23, 132] width 27 height 6
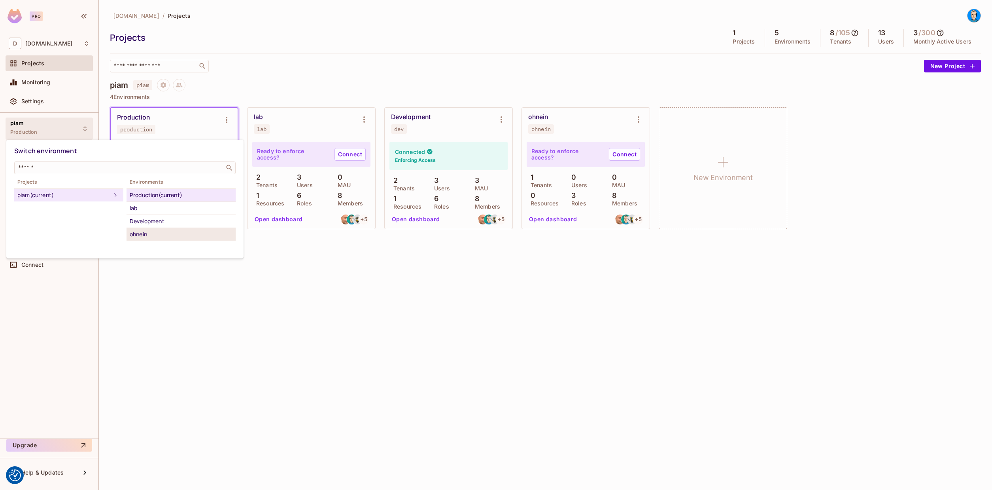
click at [151, 234] on div "ohnein" at bounding box center [181, 233] width 103 height 9
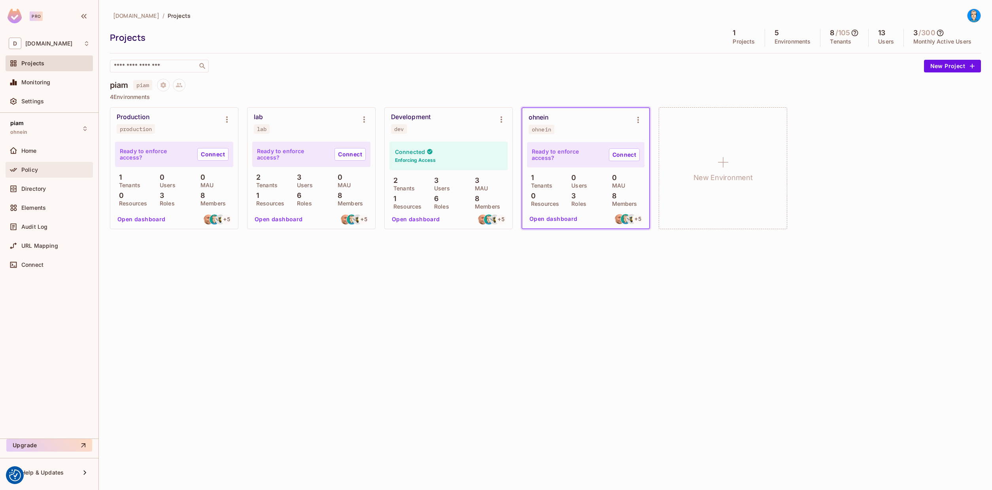
click at [32, 173] on span "Policy" at bounding box center [29, 169] width 17 height 6
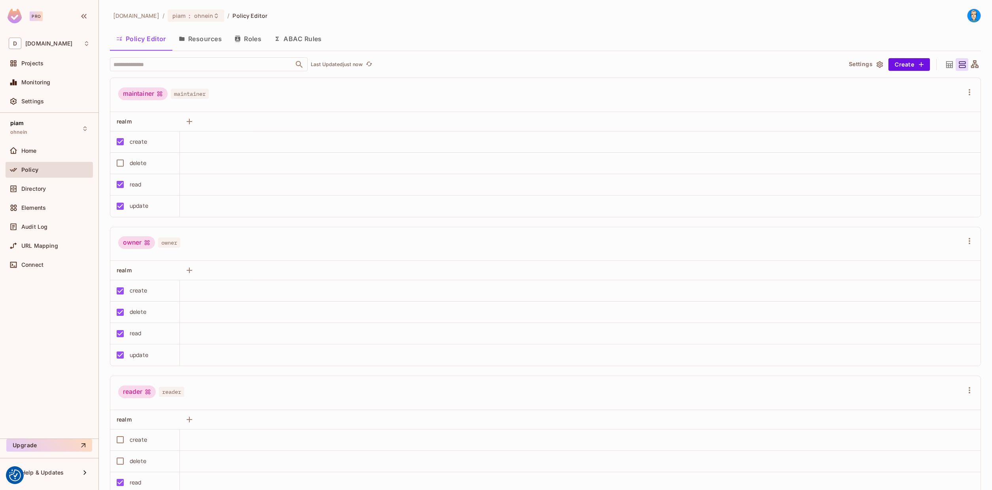
click at [243, 40] on button "Roles" at bounding box center [248, 39] width 40 height 20
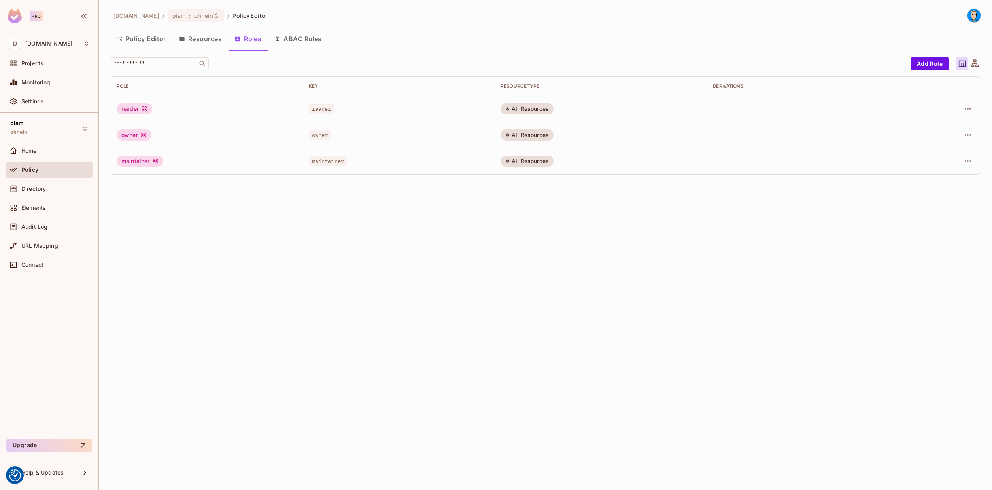
click at [131, 34] on button "Policy Editor" at bounding box center [141, 39] width 62 height 20
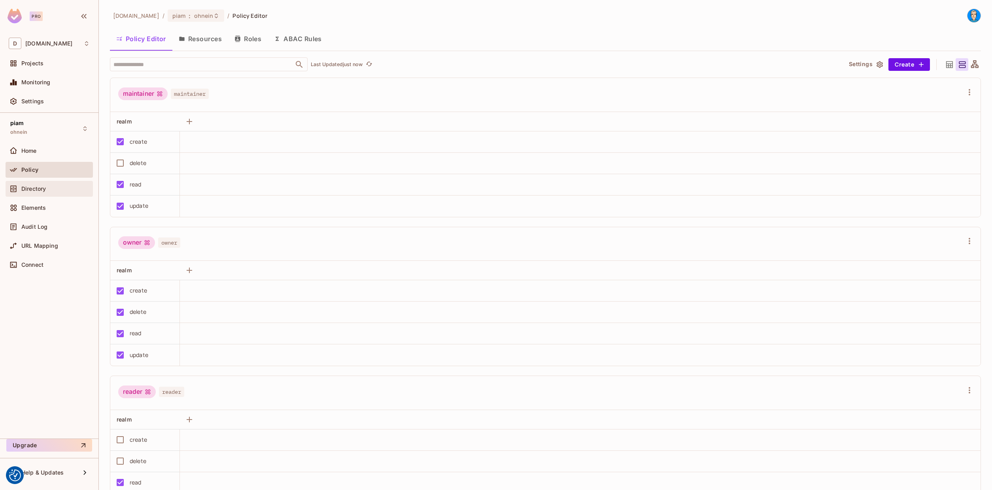
click at [30, 185] on div "Directory" at bounding box center [49, 188] width 81 height 9
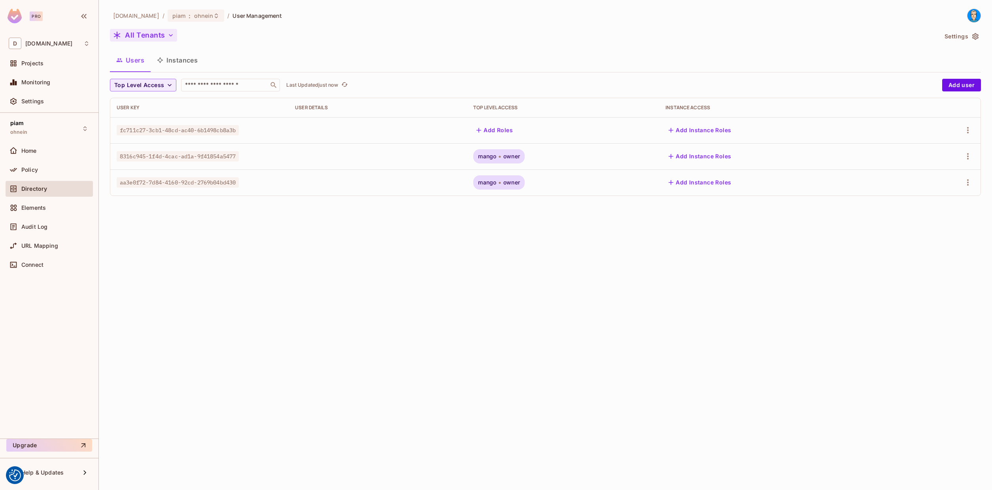
click at [138, 40] on button "All Tenants" at bounding box center [143, 35] width 67 height 13
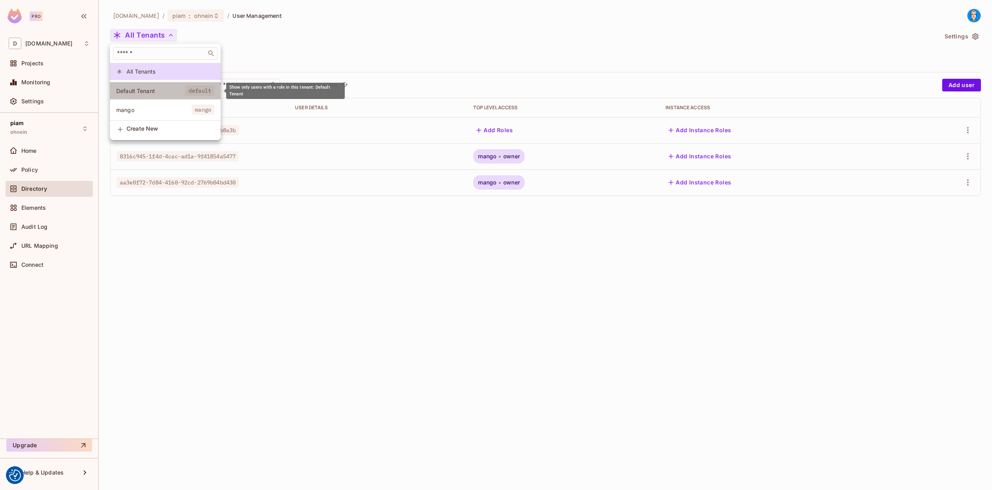
click at [129, 91] on span "Default Tenant" at bounding box center [150, 91] width 69 height 8
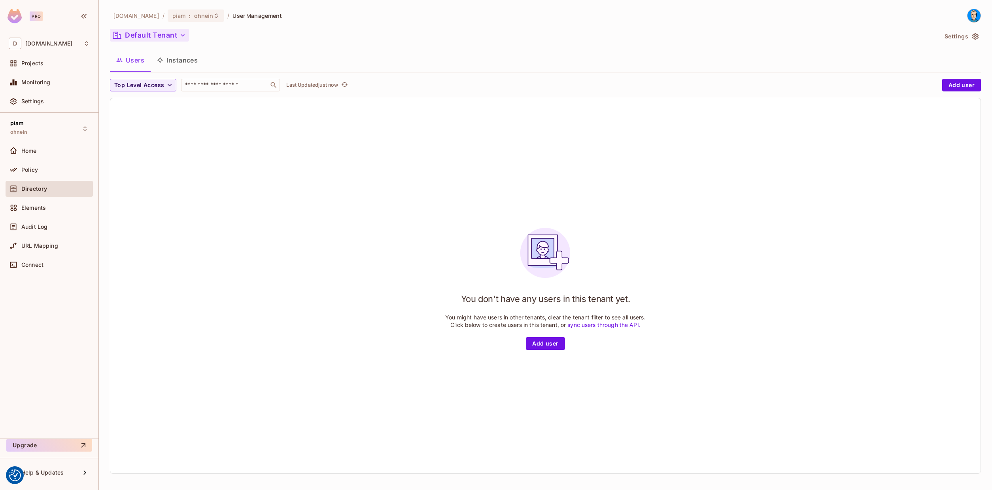
click at [137, 36] on button "Default Tenant" at bounding box center [149, 35] width 79 height 13
click at [148, 93] on span "Default Tenant" at bounding box center [150, 91] width 69 height 8
click at [141, 27] on div "datev.de / piam : ohnein / User Management Default Tenant Settings Users Instan…" at bounding box center [545, 244] width 871 height 471
click at [140, 35] on button "Default Tenant" at bounding box center [149, 35] width 79 height 13
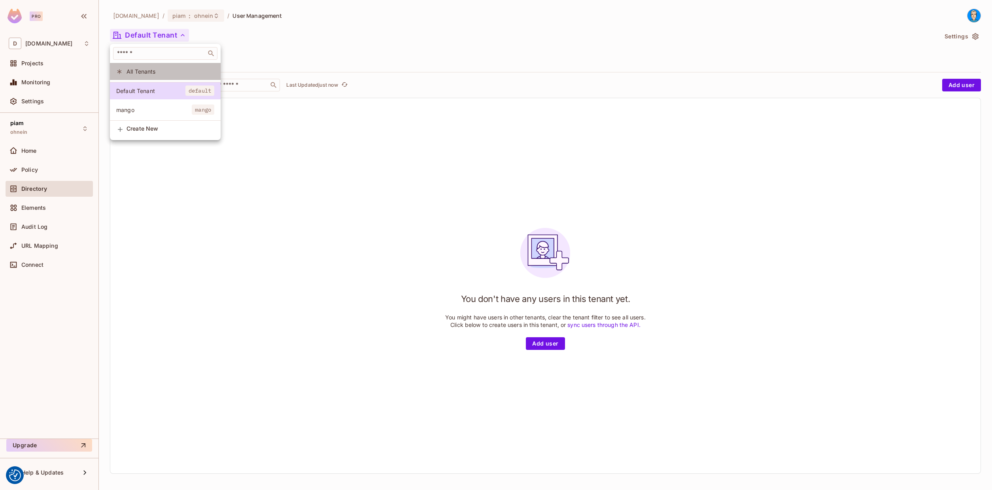
click at [138, 71] on span "All Tenants" at bounding box center [171, 72] width 88 height 8
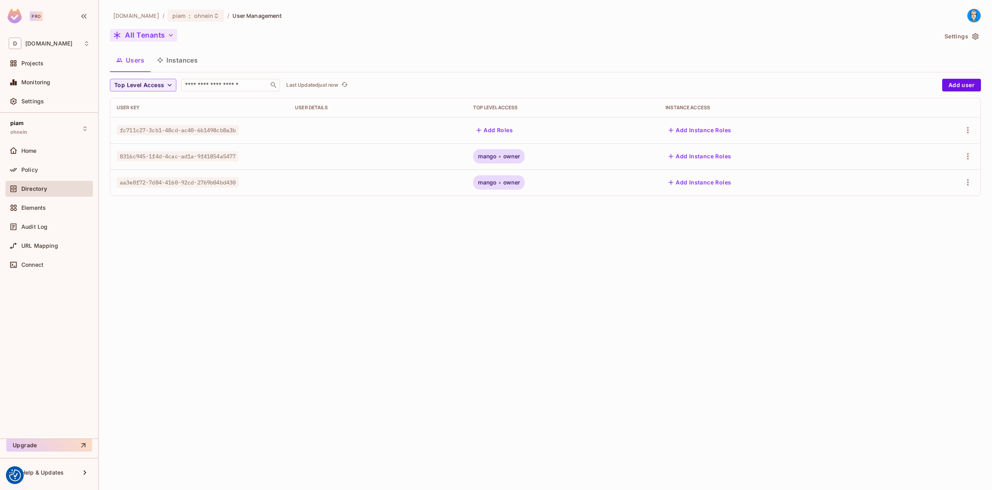
click at [136, 32] on button "All Tenants" at bounding box center [143, 35] width 67 height 13
click at [135, 93] on span "Default Tenant" at bounding box center [150, 91] width 69 height 8
